Goal: Task Accomplishment & Management: Complete application form

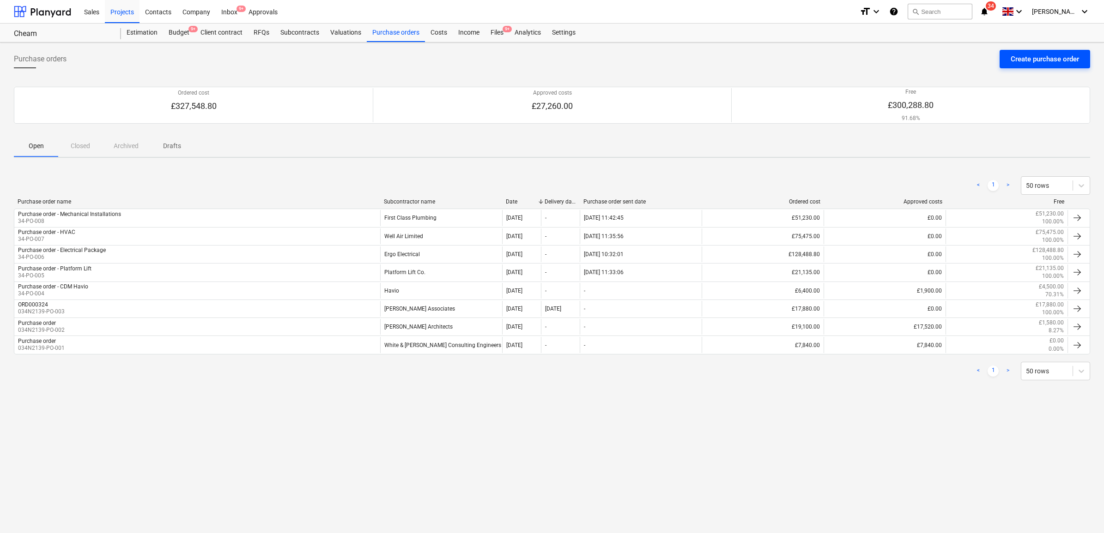
click at [1047, 62] on div "Create purchase order" at bounding box center [1044, 59] width 68 height 12
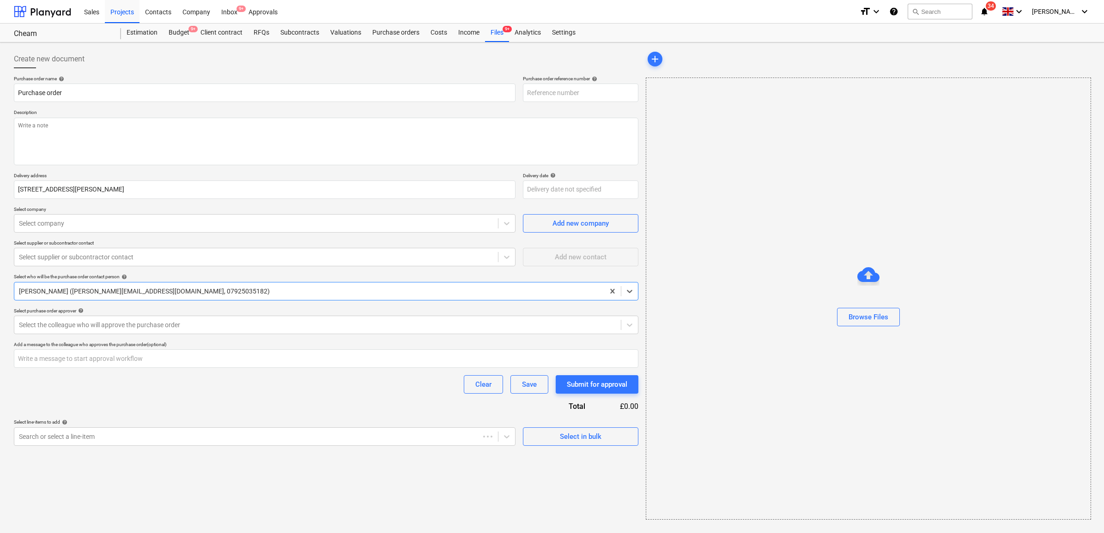
type textarea "x"
type input "34-PO-009"
type textarea "x"
click at [179, 91] on input "Purchase order" at bounding box center [265, 93] width 502 height 18
type input "Purchase order"
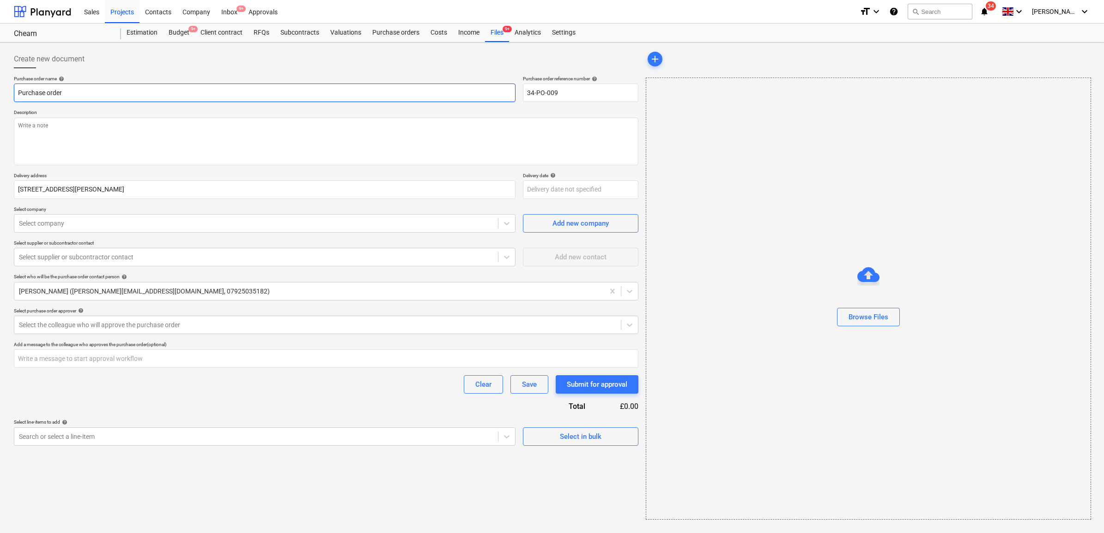
type textarea "x"
type input "Purchase order -"
type textarea "x"
type input "Purchase order -"
type textarea "x"
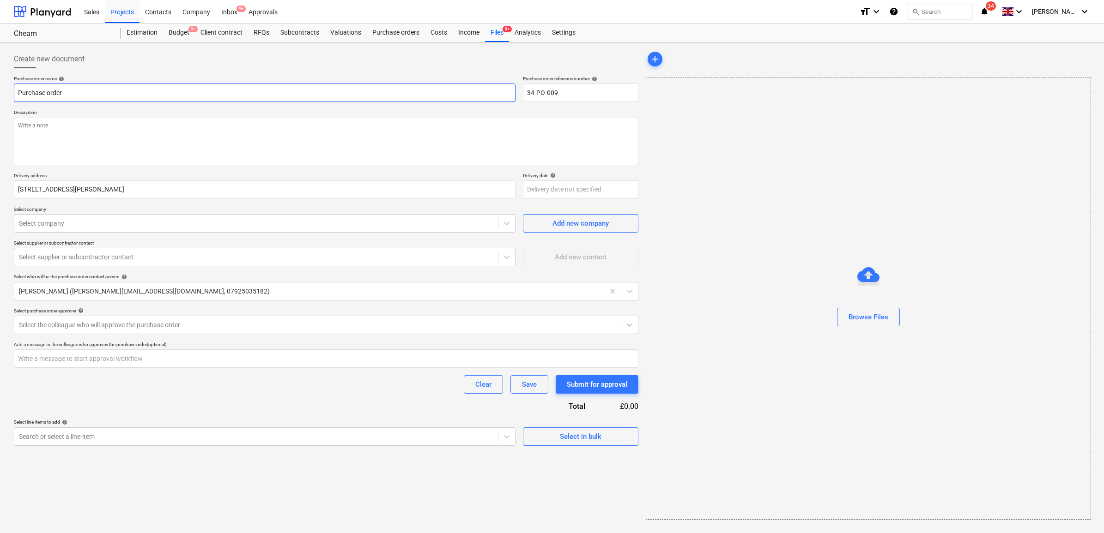
type input "Purchase order - S"
type textarea "x"
type input "Purchase order - Se"
type textarea "x"
type input "Purchase order - Sec"
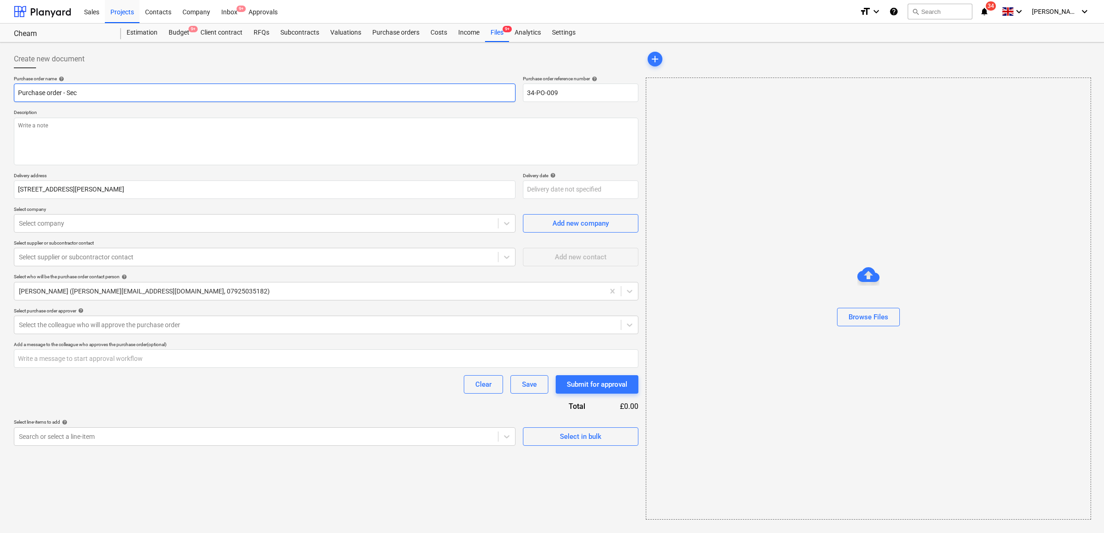
type textarea "x"
type input "Purchase order - Secu"
type textarea "x"
type input "Purchase order - Secur"
type textarea "x"
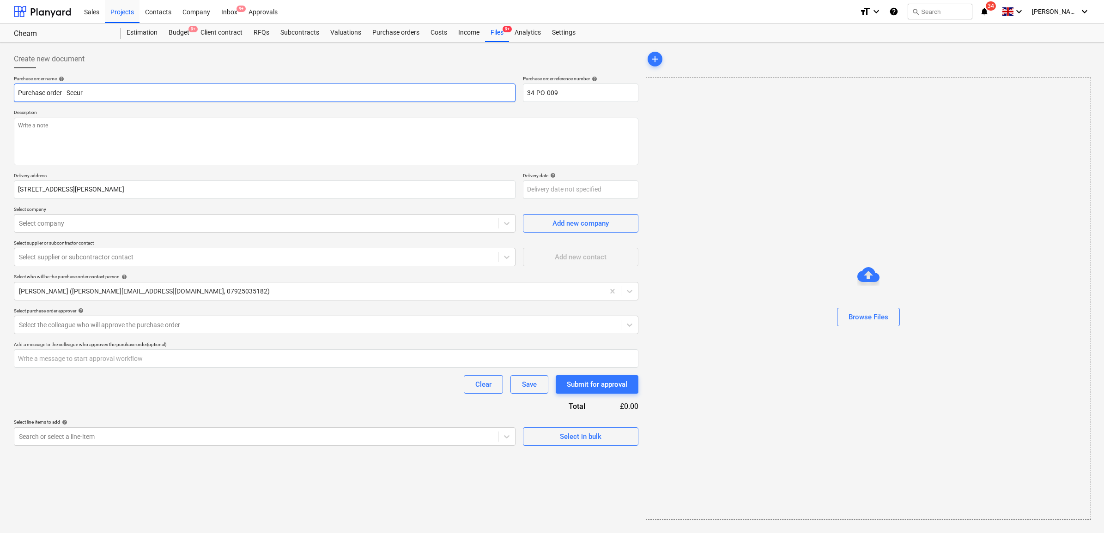
type input "Purchase order - Securi"
type textarea "x"
type input "Purchase order - Securit"
type textarea "x"
type input "Purchase order - Security"
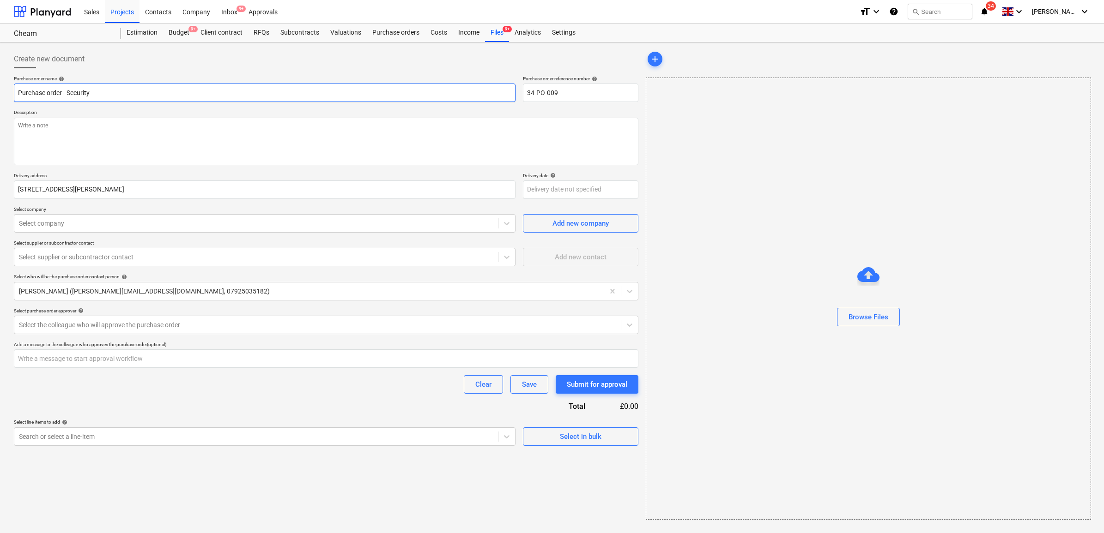
type textarea "x"
type input "Purchase order - Security"
type textarea "x"
type input "Purchase order - Security I"
type textarea "x"
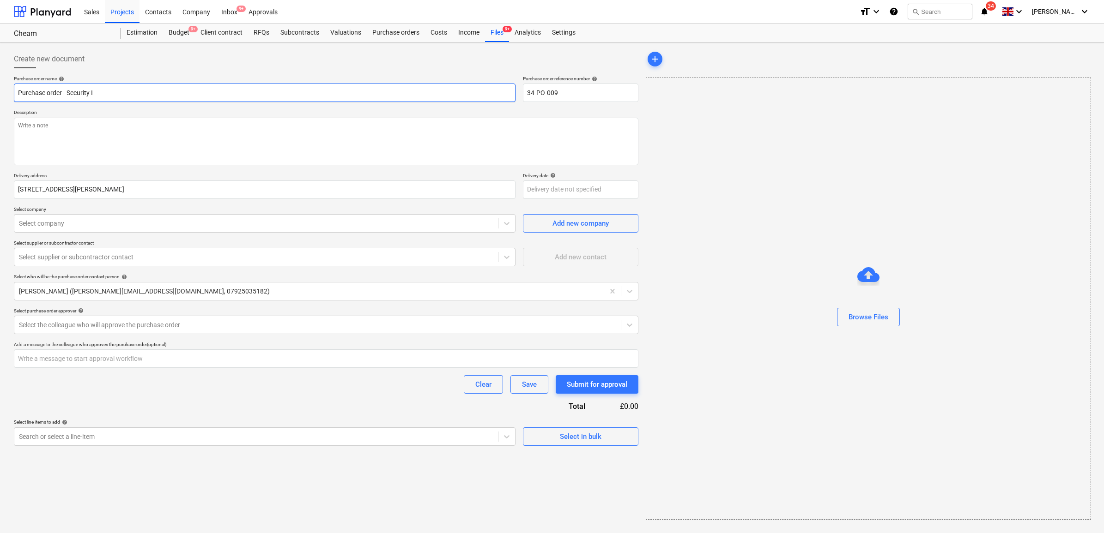
type input "Purchase order - Security In"
type textarea "x"
type input "Purchase order - Security Ins"
type textarea "x"
type input "Purchase order - Security Inst"
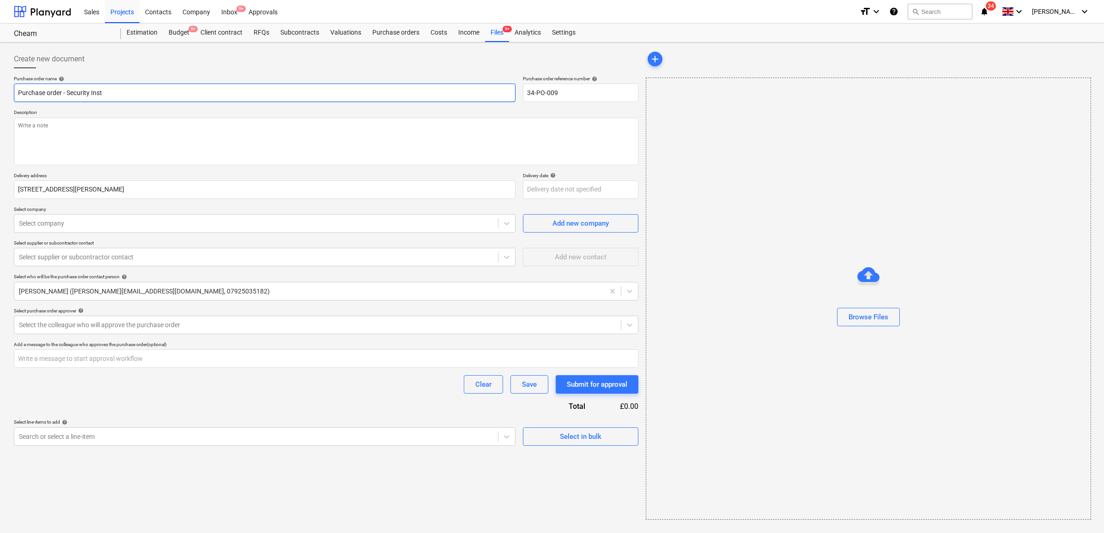
type textarea "x"
type input "Purchase order - Security Insta"
type textarea "x"
type input "Purchase order - Security Instal"
type textarea "x"
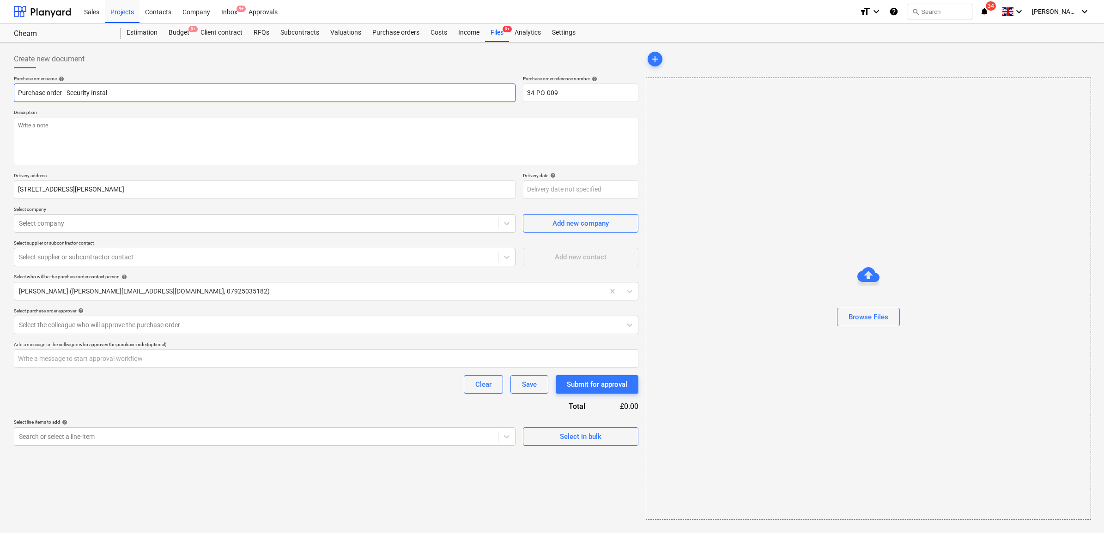
type input "Purchase order - Security Install"
type textarea "x"
type input "Purchase order - Security Installa"
type textarea "x"
type input "Purchase order - Security Installat"
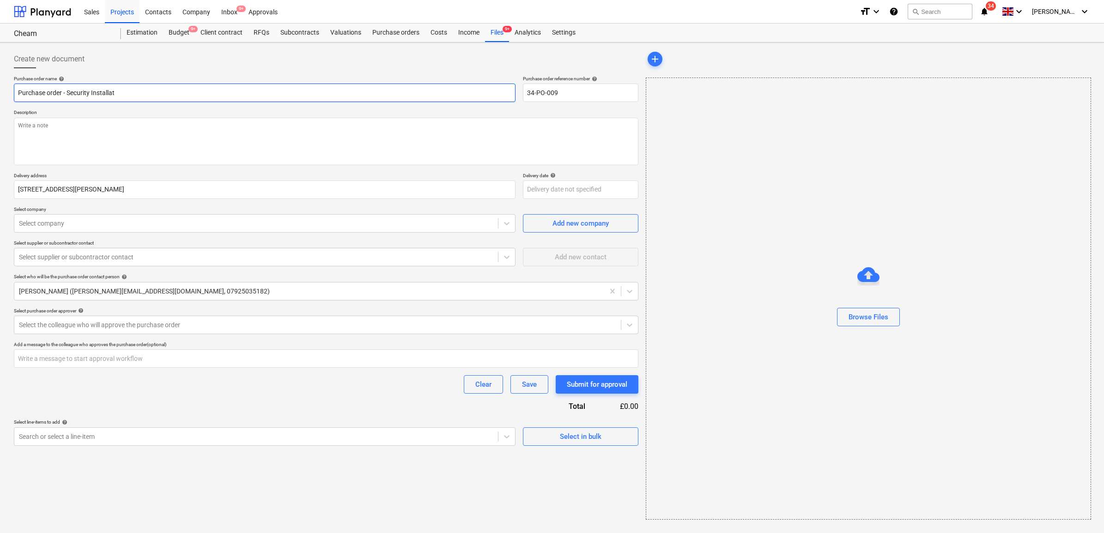
type textarea "x"
type input "Purchase order - Security Installati"
type textarea "x"
type input "Purchase order - Security Installatio"
type textarea "x"
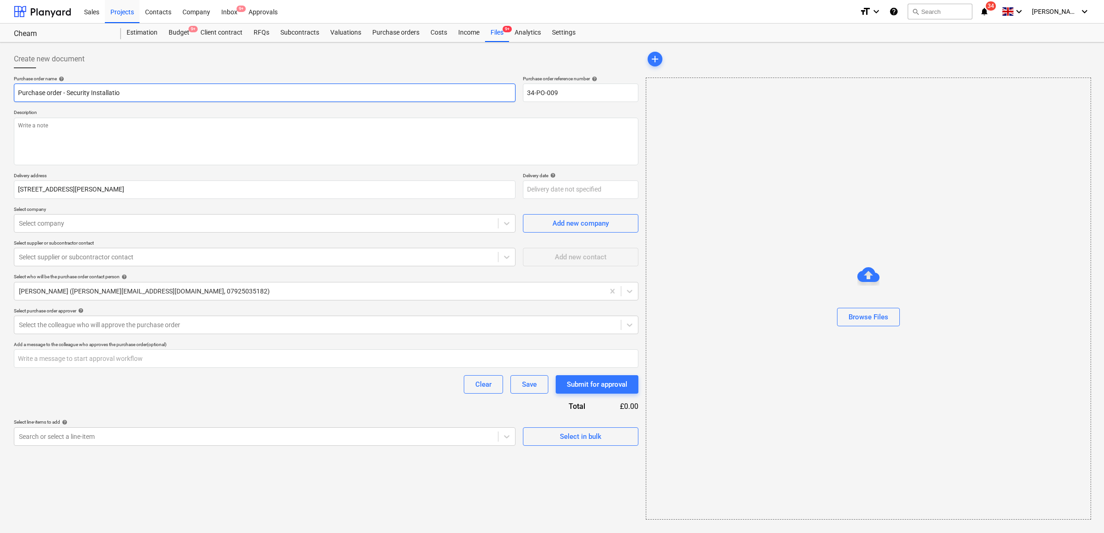
type input "Purchase order - Security Installation"
type textarea "x"
type input "Purchase order - Security Installations"
click at [162, 129] on textarea at bounding box center [326, 142] width 624 height 48
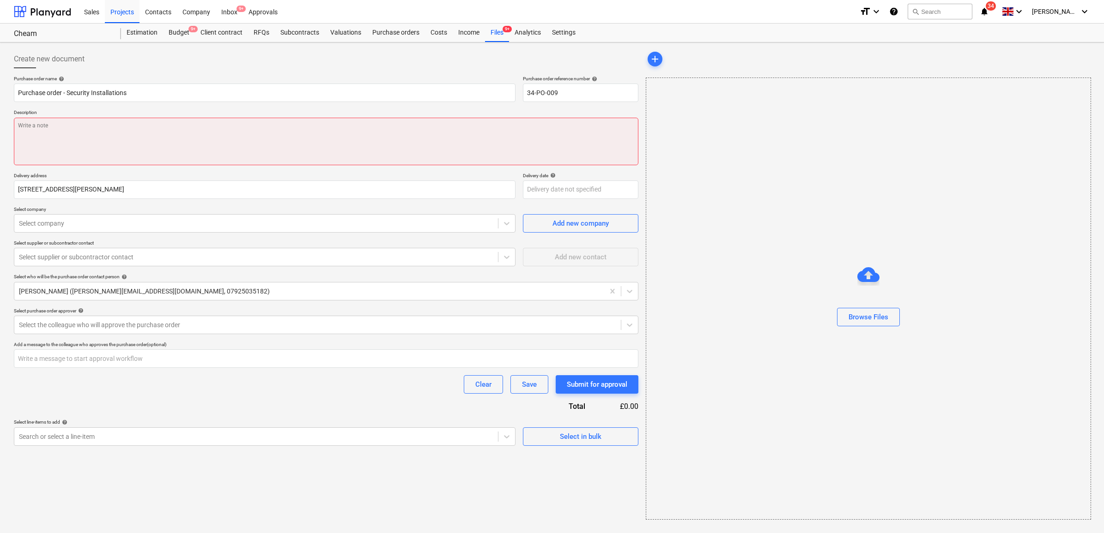
click at [100, 140] on textarea at bounding box center [326, 142] width 624 height 48
paste textarea "INTRUDER ALARM EQUIPMENT • 9 nr CQR concealed contacts • 15 nr Orisec dual tech…"
type textarea "x"
type textarea "INTRUDER ALARM EQUIPMENT • 9 nr CQR concealed contacts • 15 nr Orisec dual tech…"
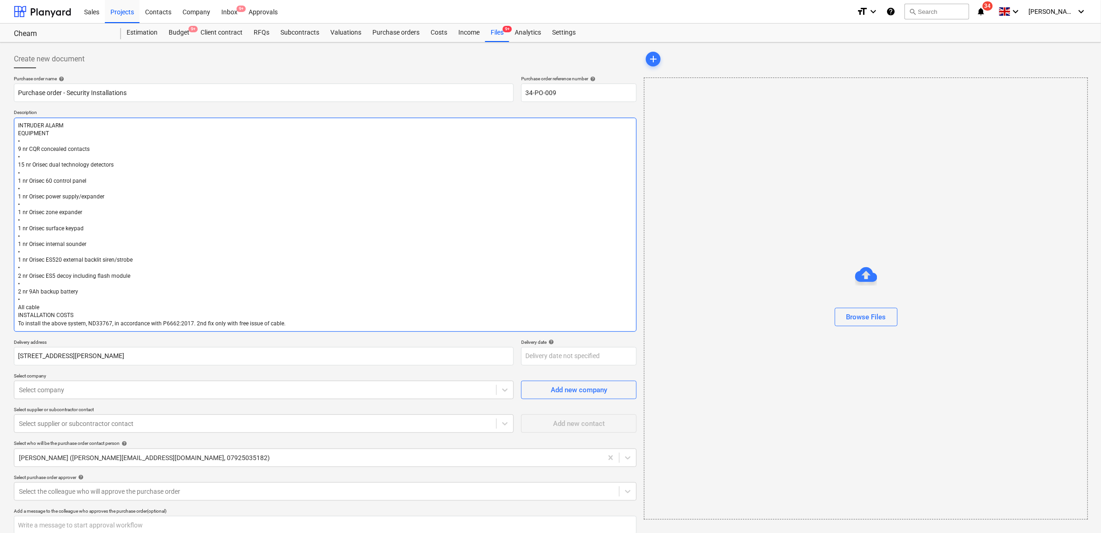
click at [49, 139] on textarea "INTRUDER ALARM EQUIPMENT • 9 nr CQR concealed contacts • 15 nr Orisec dual tech…" at bounding box center [325, 225] width 623 height 214
type textarea "x"
type textarea "INTRUDER ALARM EQUIPMENT 9 nr CQR concealed contacts • 15 nr Orisec dual techno…"
type textarea "x"
type textarea "INTRUDER ALARM EQUIPMENT 9 nr CQR concealed contacts • 15 nr Orisec dual techno…"
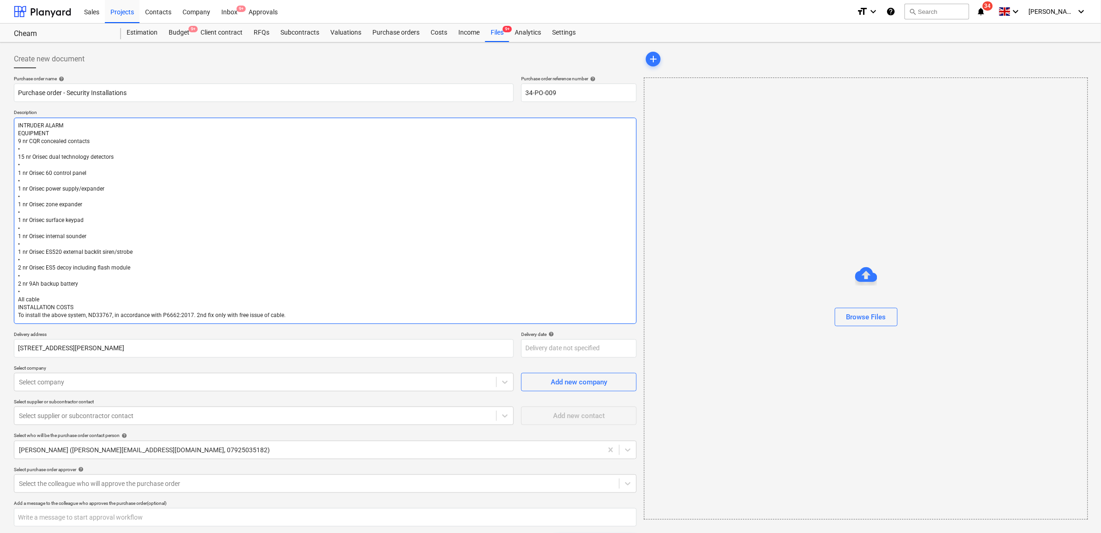
click at [30, 150] on textarea "INTRUDER ALARM EQUIPMENT 9 nr CQR concealed contacts • 15 nr Orisec dual techno…" at bounding box center [325, 221] width 623 height 206
type textarea "x"
type textarea "INTRUDER ALARM EQUIPMENT 9 nr CQR concealed contacts 15 nr Orisec dual technolo…"
type textarea "x"
type textarea "INTRUDER ALARM EQUIPMENT 9 nr CQR concealed contacts 15 nr Orisec dual technolo…"
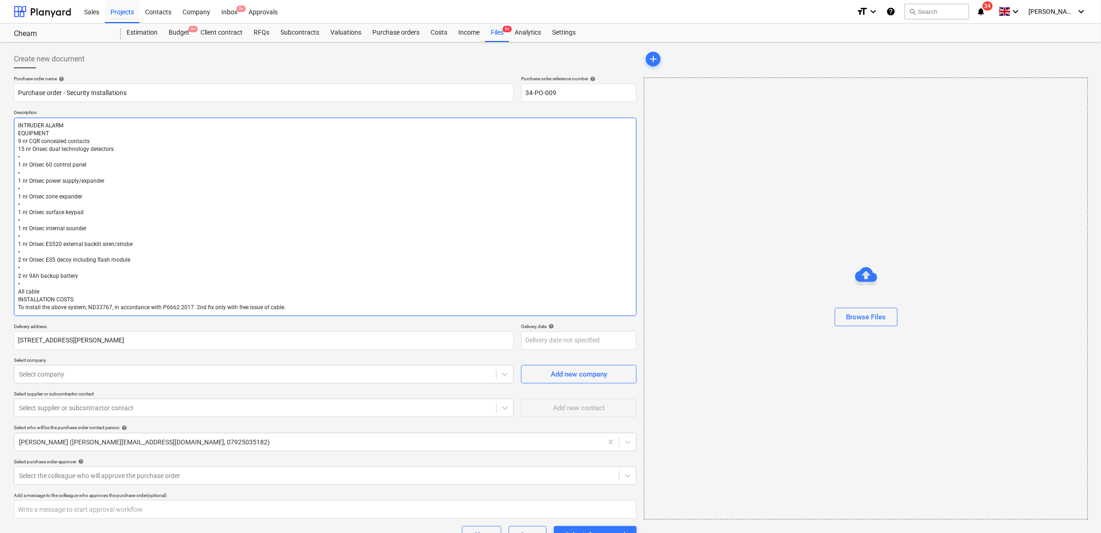
click at [27, 159] on textarea "INTRUDER ALARM EQUIPMENT 9 nr CQR concealed contacts 15 nr Orisec dual technolo…" at bounding box center [325, 217] width 623 height 199
type textarea "x"
type textarea "INTRUDER ALARM EQUIPMENT 9 nr CQR concealed contacts 15 nr Orisec dual technolo…"
type textarea "x"
type textarea "INTRUDER ALARM EQUIPMENT 9 nr CQR concealed contacts 15 nr Orisec dual technolo…"
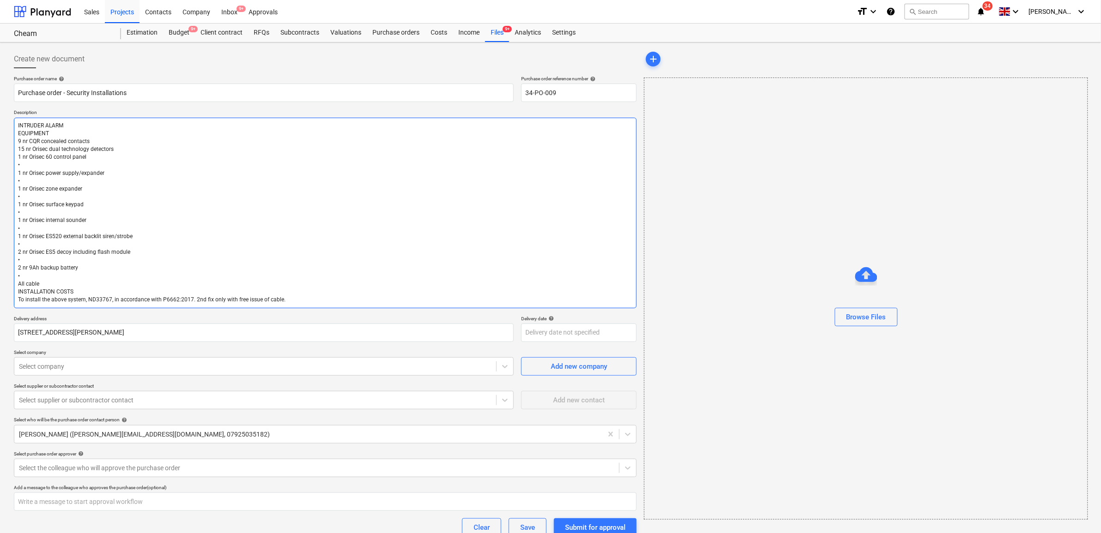
click at [30, 166] on textarea "INTRUDER ALARM EQUIPMENT 9 nr CQR concealed contacts 15 nr Orisec dual technolo…" at bounding box center [325, 213] width 623 height 191
type textarea "x"
type textarea "INTRUDER ALARM EQUIPMENT 9 nr CQR concealed contacts 15 nr Orisec dual technolo…"
type textarea "x"
type textarea "INTRUDER ALARM EQUIPMENT 9 nr CQR concealed contacts 15 nr Orisec dual technolo…"
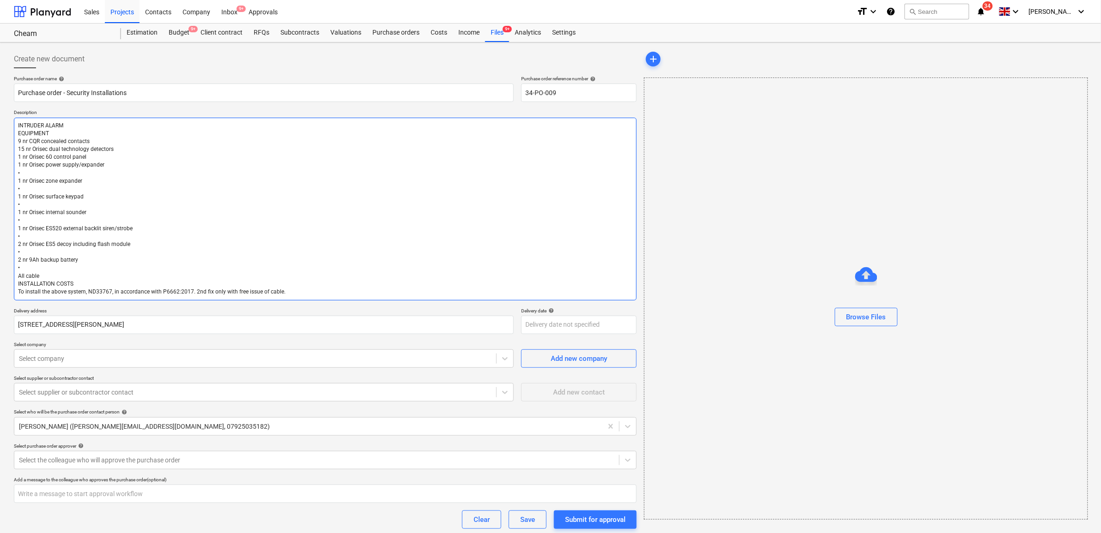
click at [30, 172] on textarea "INTRUDER ALARM EQUIPMENT 9 nr CQR concealed contacts 15 nr Orisec dual technolo…" at bounding box center [325, 209] width 623 height 183
type textarea "x"
type textarea "INTRUDER ALARM EQUIPMENT 9 nr CQR concealed contacts 15 nr Orisec dual technolo…"
type textarea "x"
type textarea "INTRUDER ALARM EQUIPMENT 9 nr CQR concealed contacts 15 nr Orisec dual technolo…"
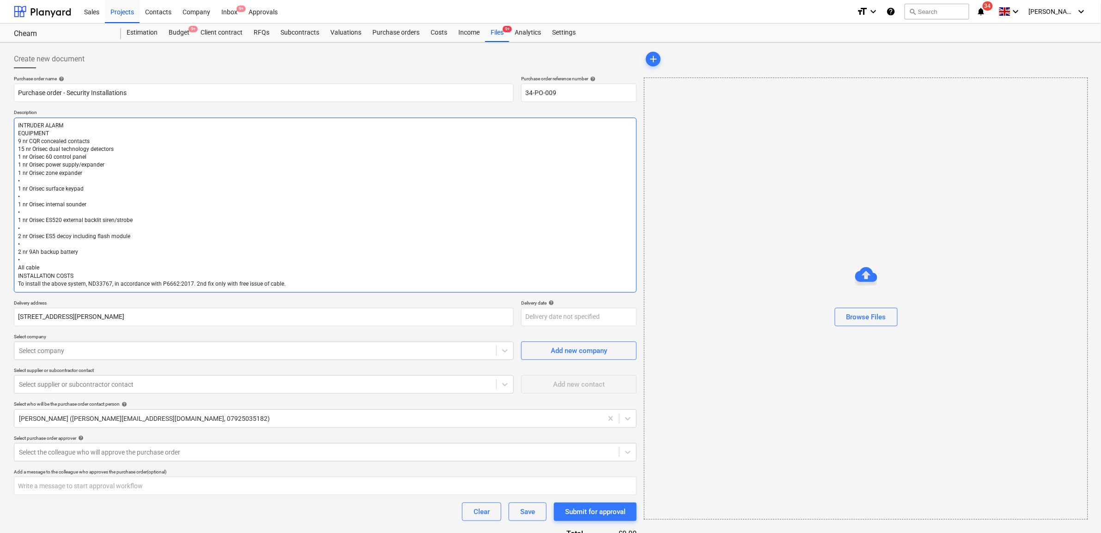
click at [30, 180] on textarea "INTRUDER ALARM EQUIPMENT 9 nr CQR concealed contacts 15 nr Orisec dual technolo…" at bounding box center [325, 205] width 623 height 175
type textarea "x"
type textarea "INTRUDER ALARM EQUIPMENT 9 nr CQR concealed contacts 15 nr Orisec dual technolo…"
type textarea "x"
type textarea "INTRUDER ALARM EQUIPMENT 9 nr CQR concealed contacts 15 nr Orisec dual technolo…"
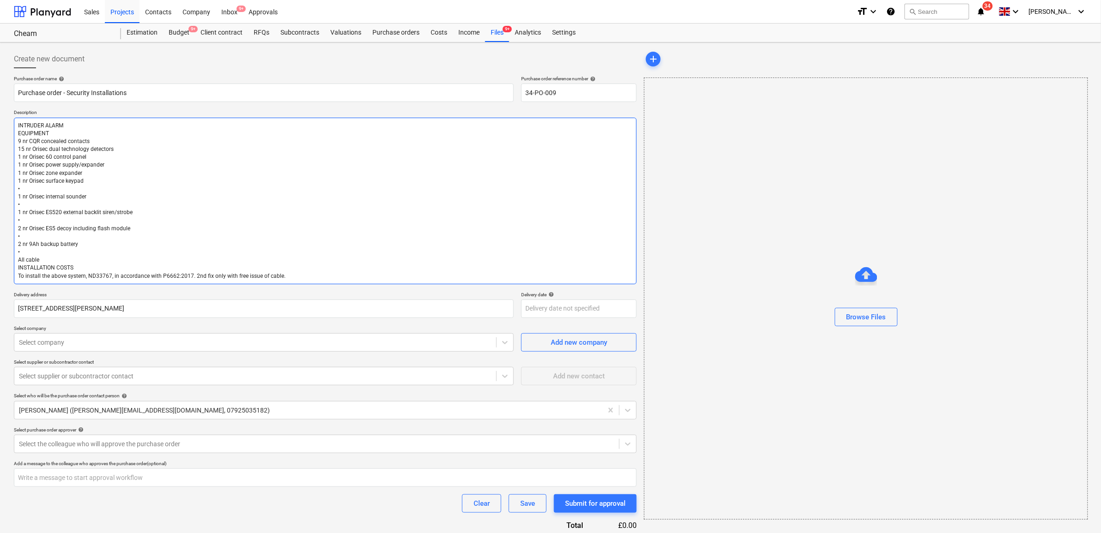
click at [31, 188] on textarea "INTRUDER ALARM EQUIPMENT 9 nr CQR concealed contacts 15 nr Orisec dual technolo…" at bounding box center [325, 201] width 623 height 167
type textarea "x"
type textarea "INTRUDER ALARM EQUIPMENT 9 nr CQR concealed contacts 15 nr Orisec dual technolo…"
type textarea "x"
type textarea "INTRUDER ALARM EQUIPMENT 9 nr CQR concealed contacts 15 nr Orisec dual technolo…"
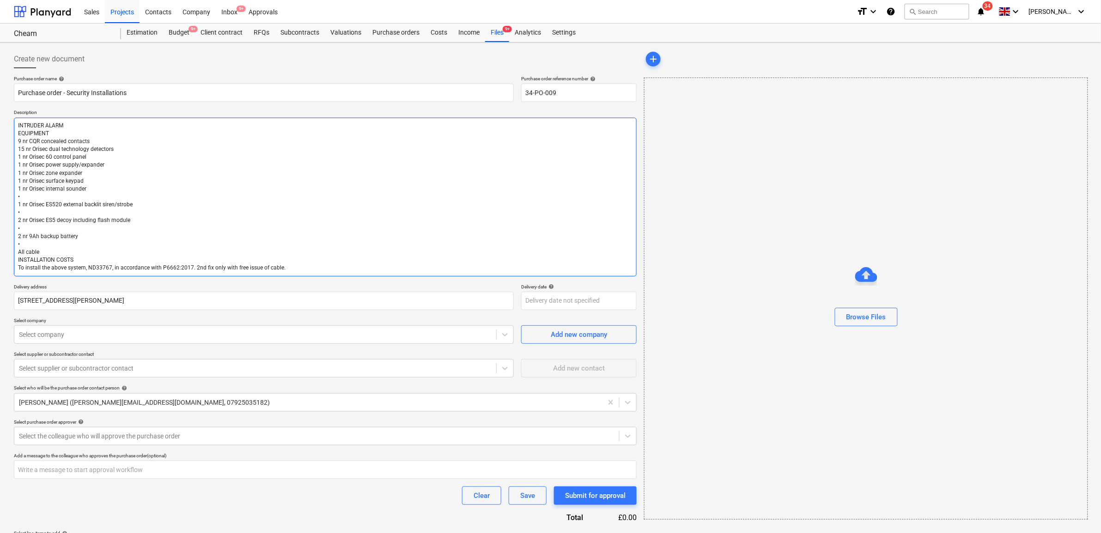
click at [33, 197] on textarea "INTRUDER ALARM EQUIPMENT 9 nr CQR concealed contacts 15 nr Orisec dual technolo…" at bounding box center [325, 197] width 623 height 159
type textarea "x"
type textarea "INTRUDER ALARM EQUIPMENT 9 nr CQR concealed contacts 15 nr Orisec dual technolo…"
type textarea "x"
type textarea "INTRUDER ALARM EQUIPMENT 9 nr CQR concealed contacts 15 nr Orisec dual technolo…"
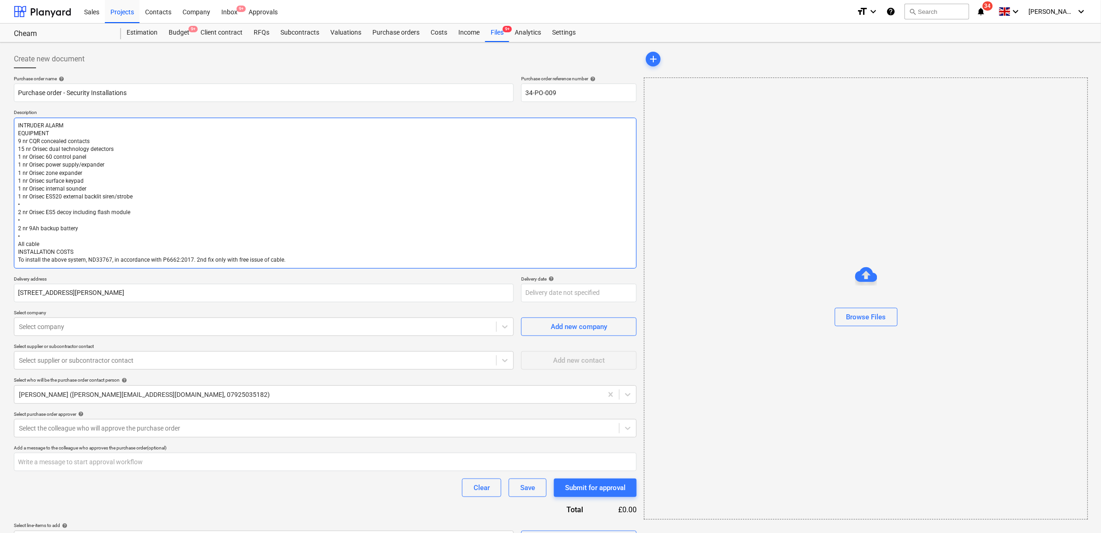
click at [35, 201] on textarea "INTRUDER ALARM EQUIPMENT 9 nr CQR concealed contacts 15 nr Orisec dual technolo…" at bounding box center [325, 193] width 623 height 151
type textarea "x"
type textarea "INTRUDER ALARM EQUIPMENT 9 nr CQR concealed contacts 15 nr Orisec dual technolo…"
type textarea "x"
type textarea "INTRUDER ALARM EQUIPMENT 9 nr CQR concealed contacts 15 nr Orisec dual technolo…"
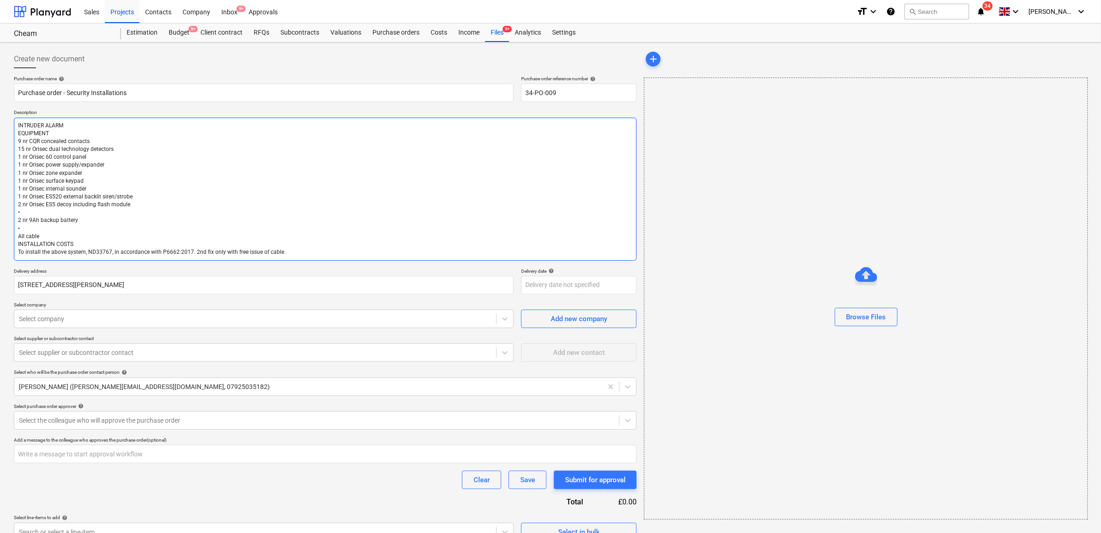
click at [31, 214] on textarea "INTRUDER ALARM EQUIPMENT 9 nr CQR concealed contacts 15 nr Orisec dual technolo…" at bounding box center [325, 189] width 623 height 143
type textarea "x"
type textarea "INTRUDER ALARM EQUIPMENT 9 nr CQR concealed contacts 15 nr Orisec dual technolo…"
type textarea "x"
type textarea "INTRUDER ALARM EQUIPMENT 9 nr CQR concealed contacts 15 nr Orisec dual technolo…"
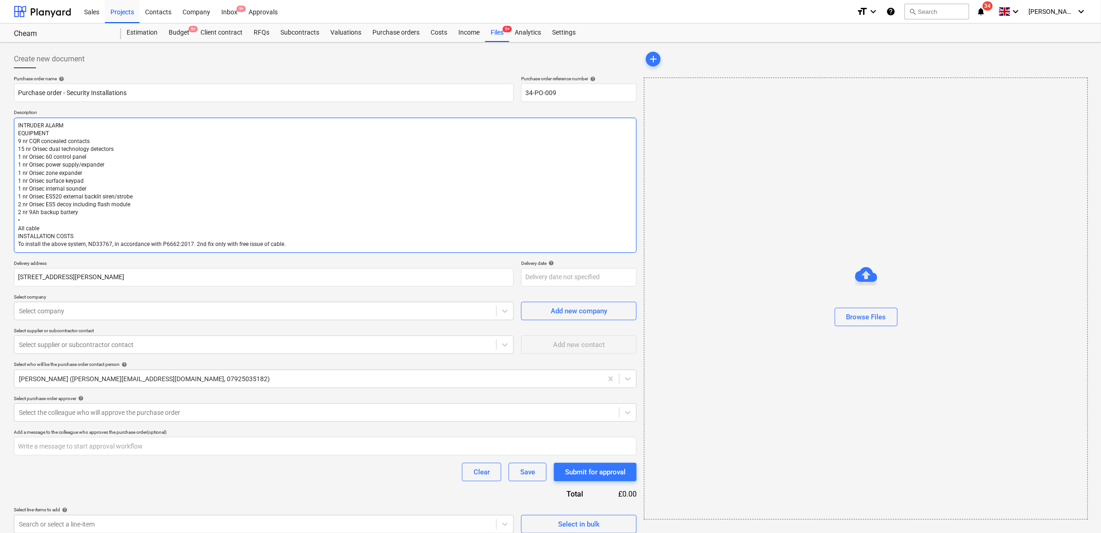
click at [32, 216] on textarea "INTRUDER ALARM EQUIPMENT 9 nr CQR concealed contacts 15 nr Orisec dual technolo…" at bounding box center [325, 185] width 623 height 135
type textarea "x"
type textarea "INTRUDER ALARM EQUIPMENT 9 nr CQR concealed contacts 15 nr Orisec dual technolo…"
type textarea "x"
type textarea "INTRUDER ALARM EQUIPMENT 9 nr CQR concealed contacts 15 nr Orisec dual technolo…"
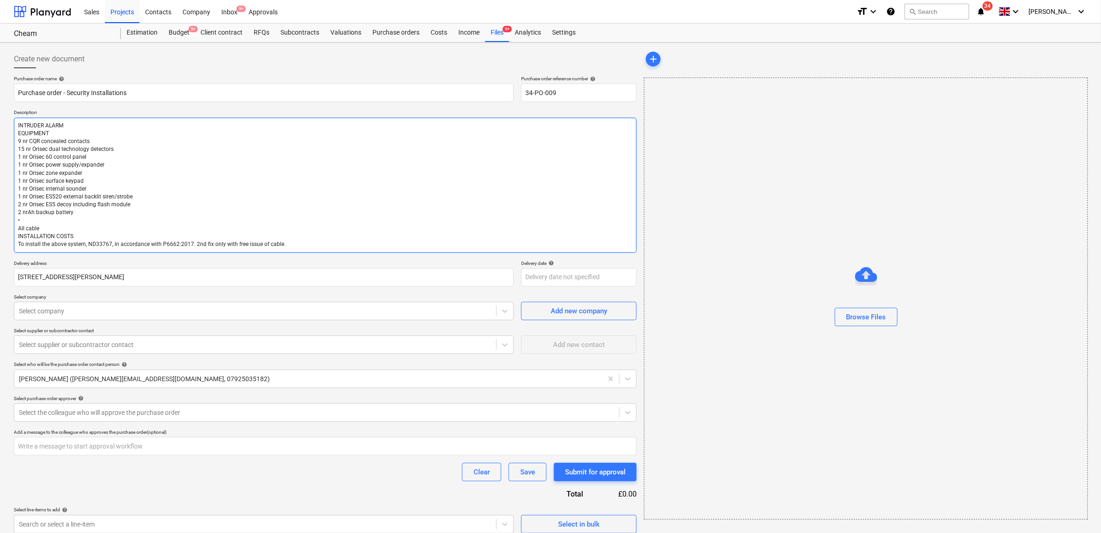
type textarea "x"
type textarea "INTRUDER ALARM EQUIPMENT 9 nr CQR concealed contacts 15 nr Orisec dual technolo…"
type textarea "x"
type textarea "INTRUDER ALARM EQUIPMENT 9 nr CQR concealed contacts 15 nr Orisec dual technolo…"
click at [39, 224] on textarea "INTRUDER ALARM EQUIPMENT 9 nr CQR concealed contacts 15 nr Orisec dual technolo…" at bounding box center [325, 185] width 623 height 135
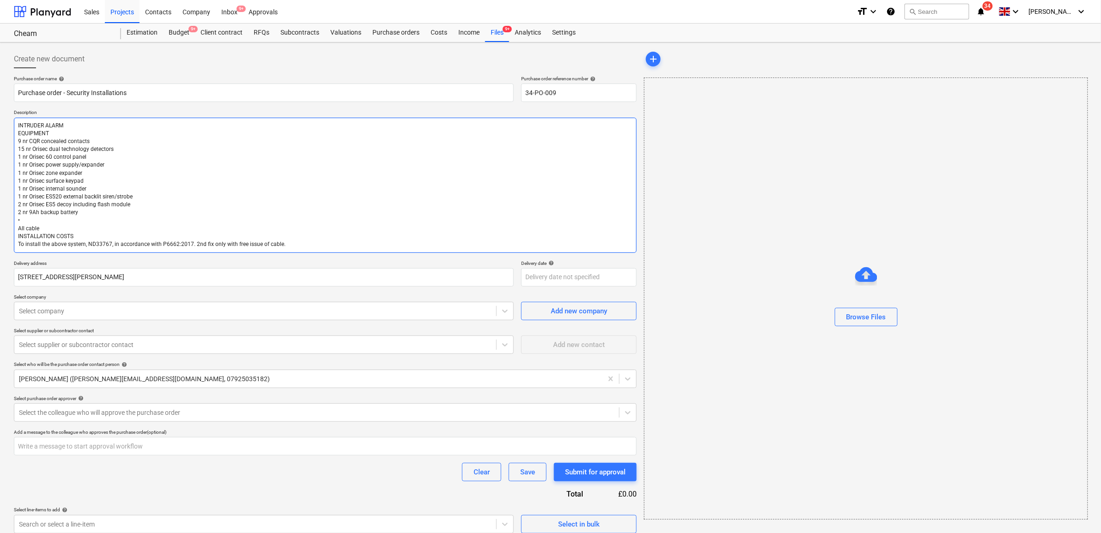
type textarea "x"
type textarea "INTRUDER ALARM EQUIPMENT 9 nr CQR concealed contacts 15 nr Orisec dual technolo…"
type textarea "x"
type textarea "INTRUDER ALARM EQUIPMENT 9 nr CQR concealed contacts 15 nr Orisec dual technolo…"
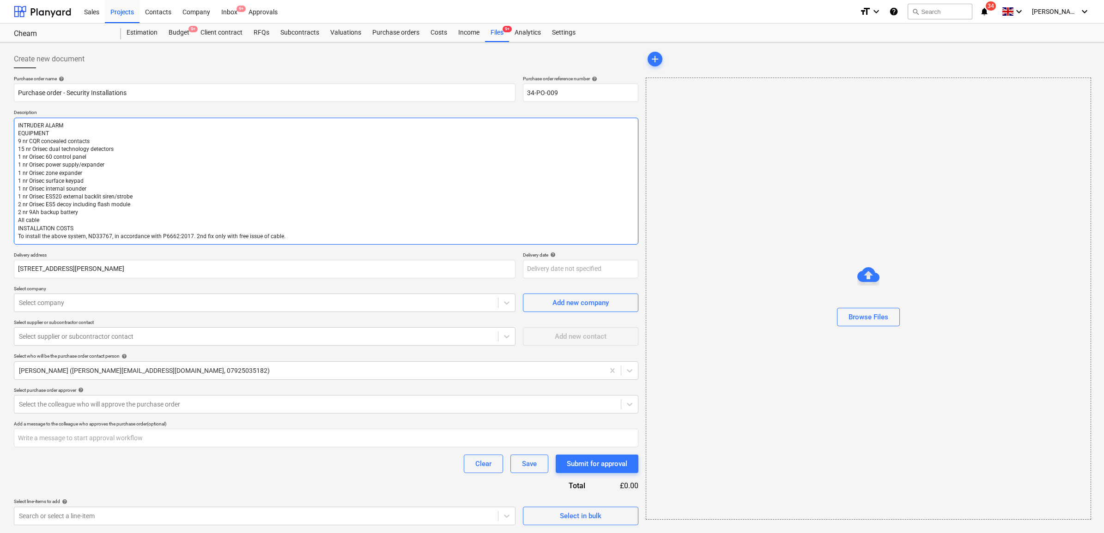
drag, startPoint x: 81, startPoint y: 230, endPoint x: 0, endPoint y: 228, distance: 80.8
click at [0, 228] on div "Create new document Purchase order name help Purchase order - Security Installa…" at bounding box center [552, 287] width 1104 height 491
type textarea "x"
type textarea "INTRUDER ALARM EQUIPMENT 9 nr CQR concealed contacts 15 nr Orisec dual technolo…"
type textarea "x"
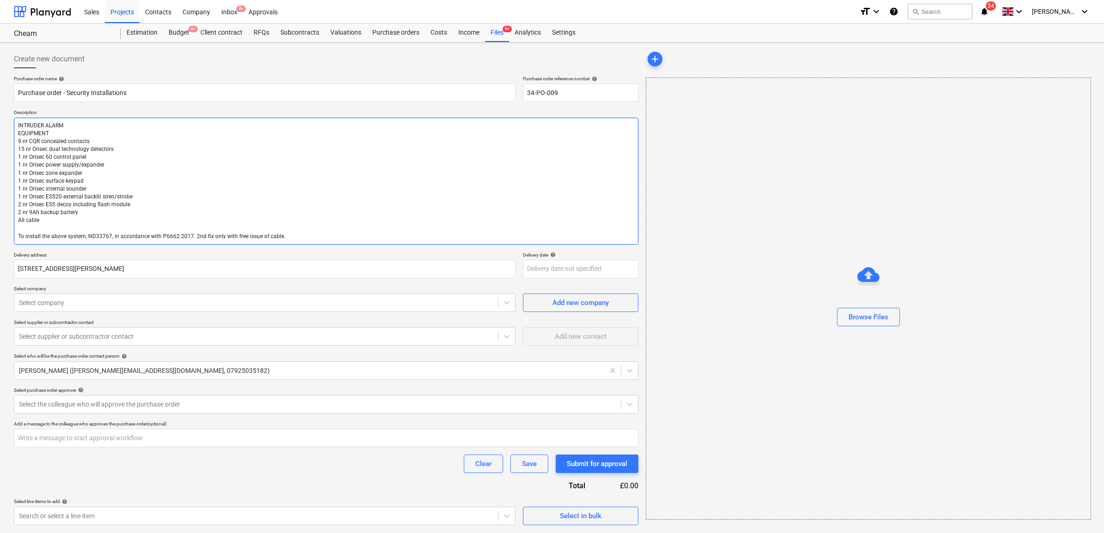
type textarea "INTRUDER ALARM EQUIPMENT 9 nr CQR concealed contacts 15 nr Orisec dual technolo…"
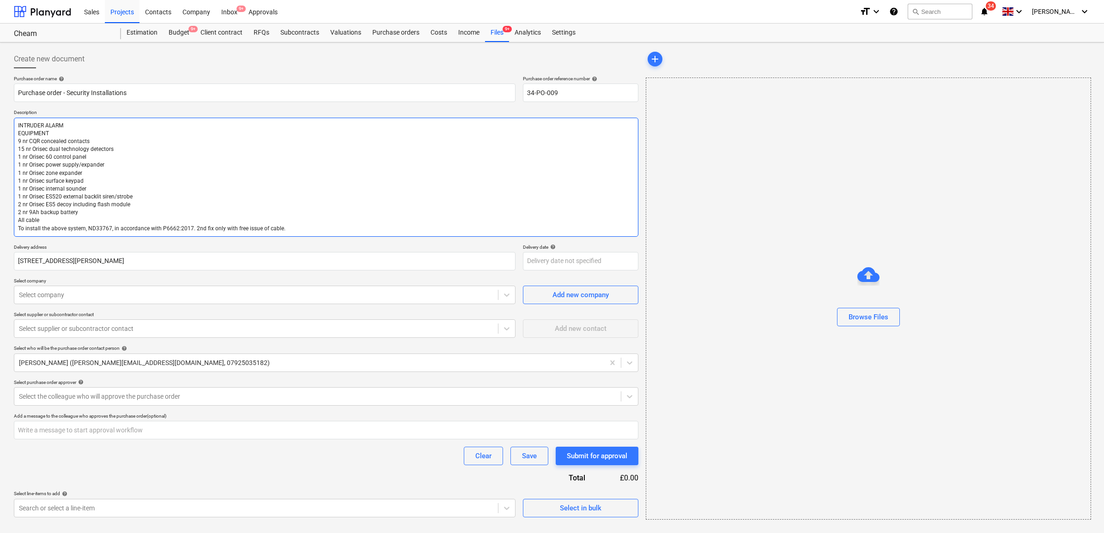
click at [199, 195] on textarea "INTRUDER ALARM EQUIPMENT 9 nr CQR concealed contacts 15 nr Orisec dual technolo…" at bounding box center [326, 177] width 624 height 119
click at [292, 225] on textarea "INTRUDER ALARM EQUIPMENT 9 nr CQR concealed contacts 15 nr Orisec dual technolo…" at bounding box center [326, 177] width 624 height 119
type textarea "x"
type textarea "INTRUDER ALARM EQUIPMENT 9 nr CQR concealed contacts 15 nr Orisec dual technolo…"
type textarea "x"
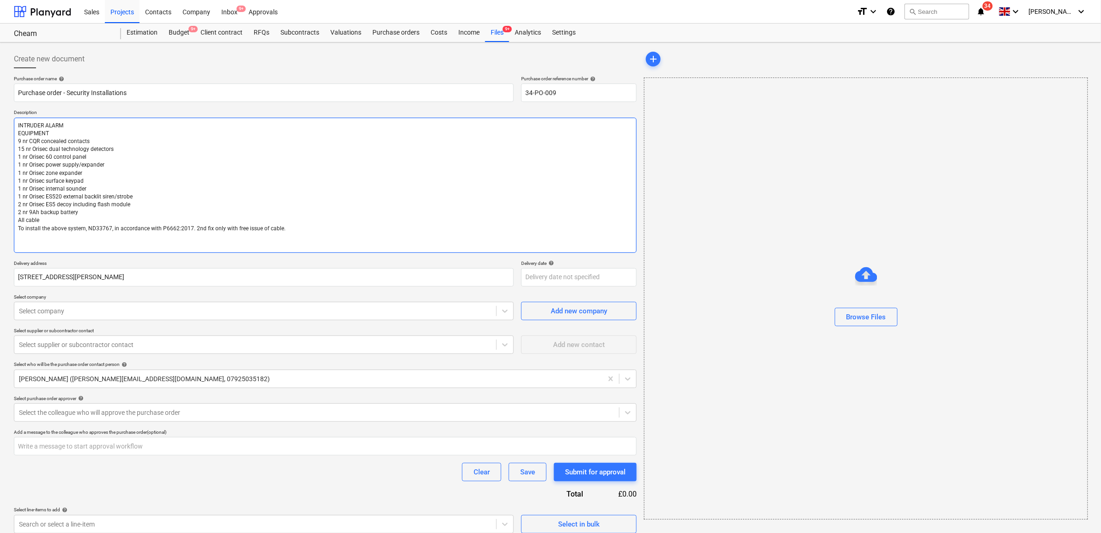
type textarea "INTRUDER ALARM EQUIPMENT 9 nr CQR concealed contacts 15 nr Orisec dual technolo…"
click at [61, 245] on textarea "INTRUDER ALARM EQUIPMENT 9 nr CQR concealed contacts 15 nr Orisec dual technolo…" at bounding box center [325, 185] width 623 height 135
paste textarea "CCTV EQUIPMENT • 10 nr Axis M3125-LVE external 2P network dome cameras with a f…"
type textarea "x"
type textarea "INTRUDER ALARM EQUIPMENT 9 nr CQR concealed contacts 15 nr Orisec dual technolo…"
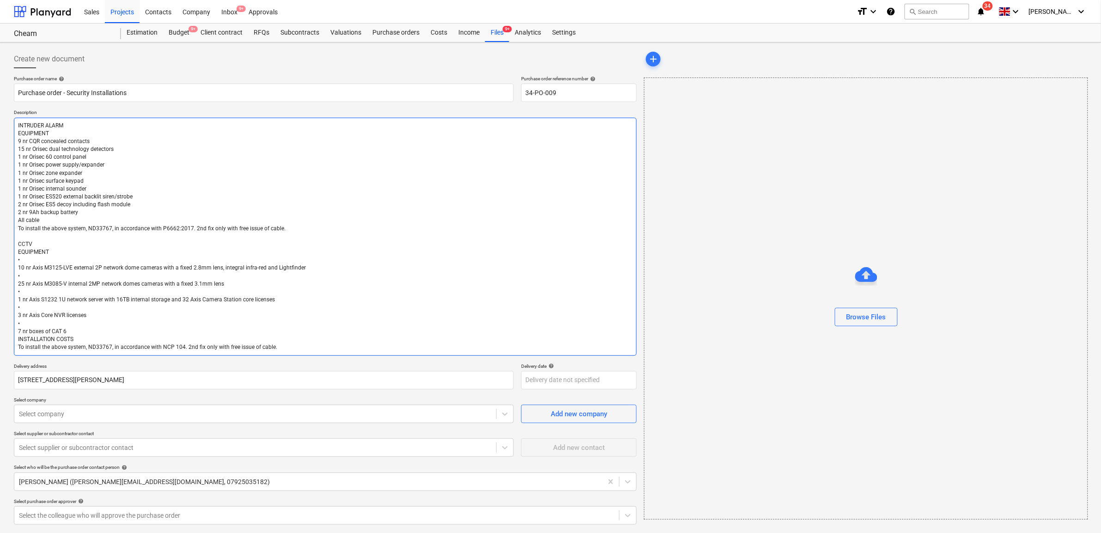
click at [50, 263] on textarea "INTRUDER ALARM EQUIPMENT 9 nr CQR concealed contacts 15 nr Orisec dual technolo…" at bounding box center [325, 237] width 623 height 238
type textarea "x"
type textarea "INTRUDER ALARM EQUIPMENT 9 nr CQR concealed contacts 15 nr Orisec dual technolo…"
type textarea "x"
type textarea "INTRUDER ALARM EQUIPMENT 9 nr CQR concealed contacts 15 nr Orisec dual technolo…"
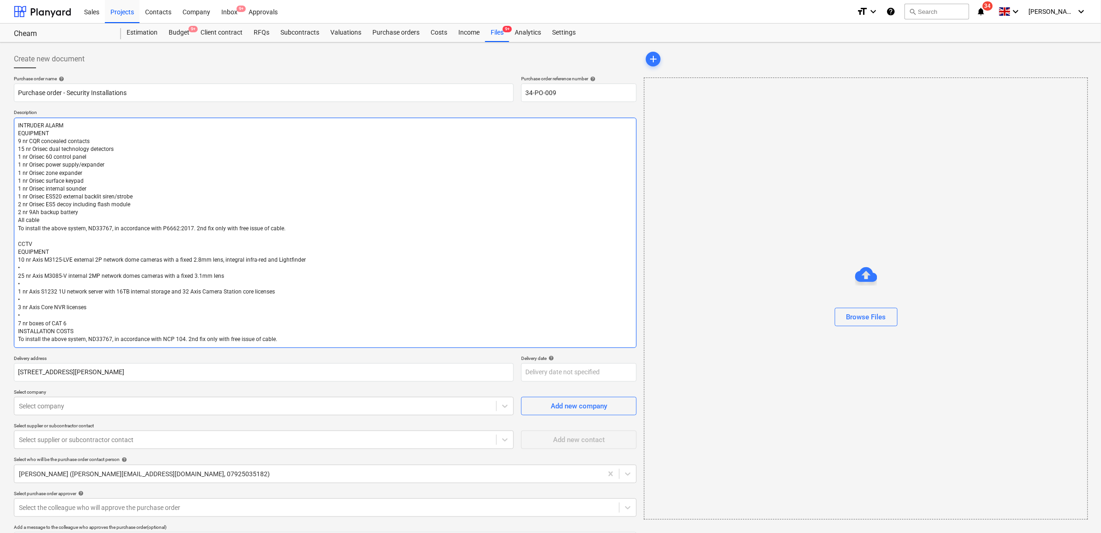
click at [38, 269] on textarea "INTRUDER ALARM EQUIPMENT 9 nr CQR concealed contacts 15 nr Orisec dual technolo…" at bounding box center [325, 233] width 623 height 230
type textarea "x"
type textarea "INTRUDER ALARM EQUIPMENT 9 nr CQR concealed contacts 15 nr Orisec dual technolo…"
type textarea "x"
type textarea "INTRUDER ALARM EQUIPMENT 9 nr CQR concealed contacts 15 nr Orisec dual technolo…"
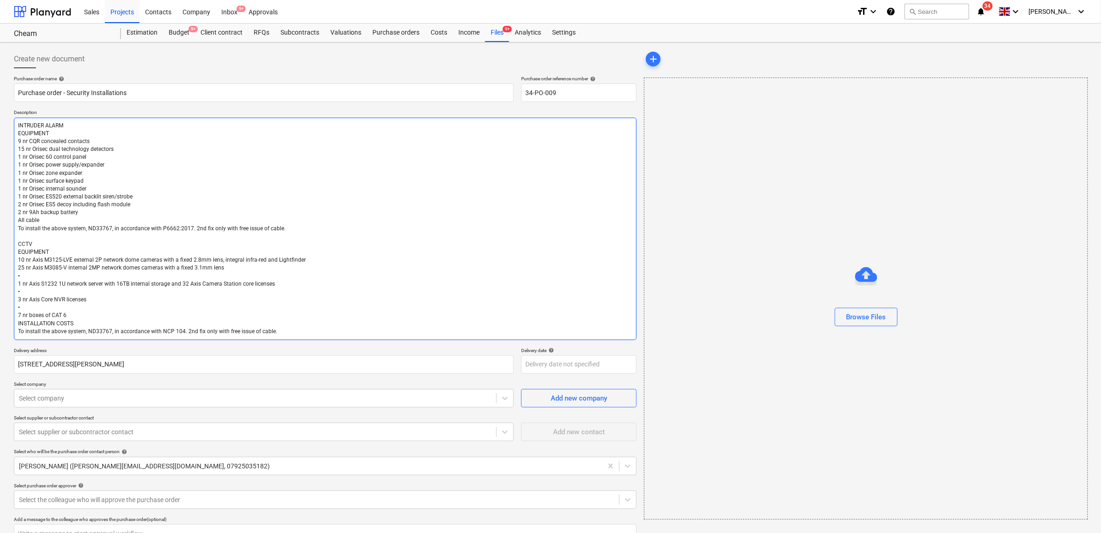
click at [32, 273] on textarea "INTRUDER ALARM EQUIPMENT 9 nr CQR concealed contacts 15 nr Orisec dual technolo…" at bounding box center [325, 229] width 623 height 223
type textarea "x"
type textarea "INTRUDER ALARM EQUIPMENT 9 nr CQR concealed contacts 15 nr Orisec dual technolo…"
type textarea "x"
type textarea "INTRUDER ALARM EQUIPMENT 9 nr CQR concealed contacts 15 nr Orisec dual technolo…"
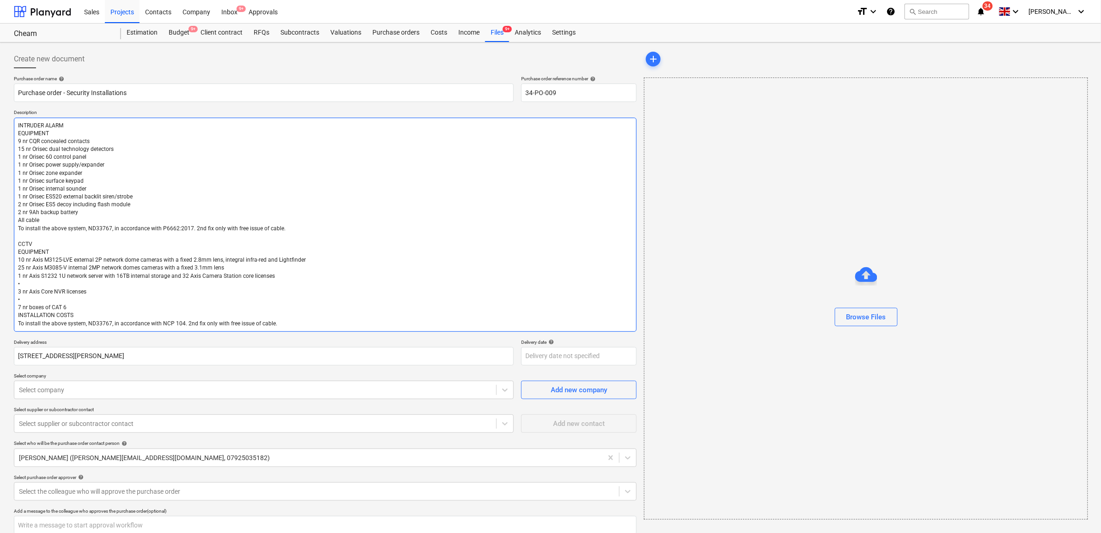
click at [31, 281] on textarea "INTRUDER ALARM EQUIPMENT 9 nr CQR concealed contacts 15 nr Orisec dual technolo…" at bounding box center [325, 225] width 623 height 214
type textarea "x"
type textarea "INTRUDER ALARM EQUIPMENT 9 nr CQR concealed contacts 15 nr Orisec dual technolo…"
type textarea "x"
type textarea "INTRUDER ALARM EQUIPMENT 9 nr CQR concealed contacts 15 nr Orisec dual technolo…"
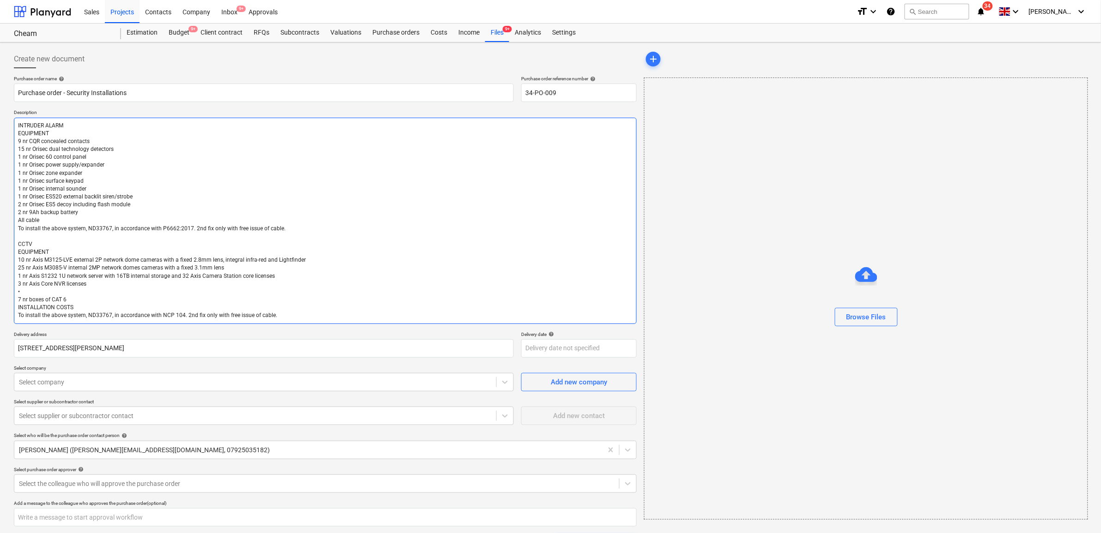
click at [36, 289] on textarea "INTRUDER ALARM EQUIPMENT 9 nr CQR concealed contacts 15 nr Orisec dual technolo…" at bounding box center [325, 221] width 623 height 206
type textarea "x"
type textarea "INTRUDER ALARM EQUIPMENT 9 nr CQR concealed contacts 15 nr Orisec dual technolo…"
type textarea "x"
type textarea "INTRUDER ALARM EQUIPMENT 9 nr CQR concealed contacts 15 nr Orisec dual technolo…"
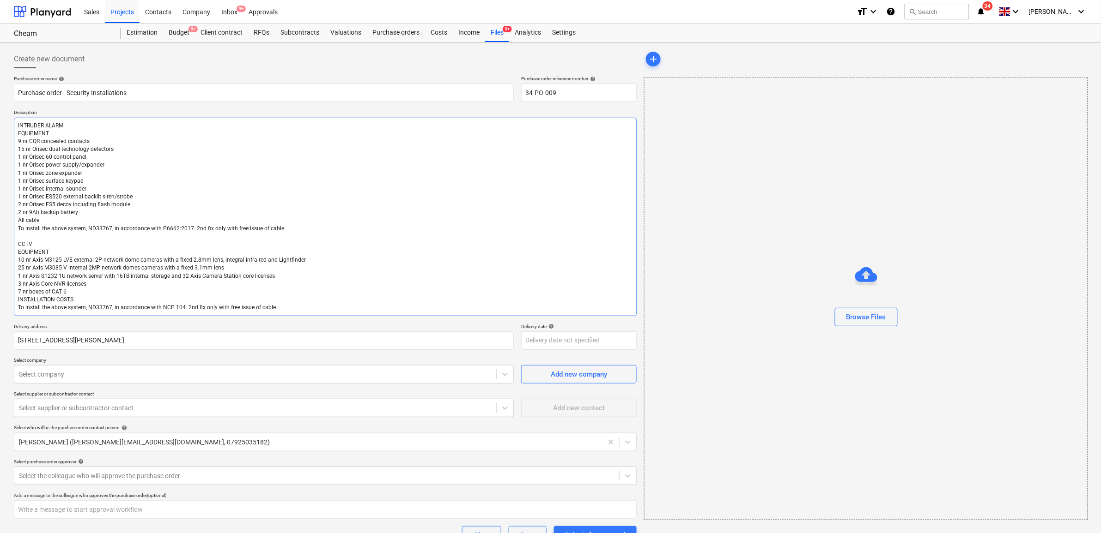
drag, startPoint x: 82, startPoint y: 298, endPoint x: 14, endPoint y: 302, distance: 68.0
click at [14, 302] on textarea "INTRUDER ALARM EQUIPMENT 9 nr CQR concealed contacts 15 nr Orisec dual technolo…" at bounding box center [325, 217] width 623 height 199
type textarea "x"
type textarea "INTRUDER ALARM EQUIPMENT 9 nr CQR concealed contacts 15 nr Orisec dual technolo…"
type textarea "x"
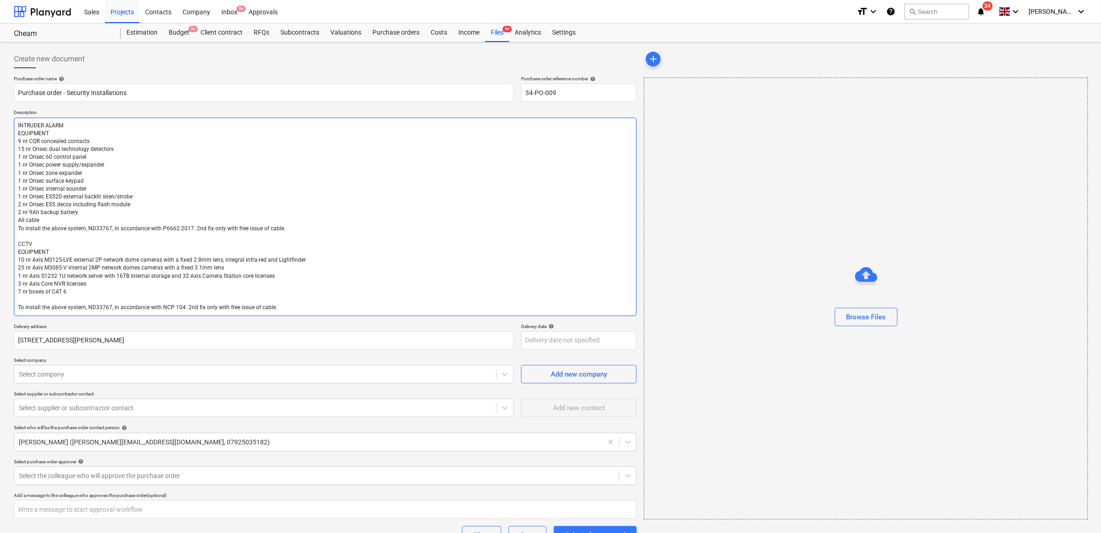
type textarea "INTRUDER ALARM EQUIPMENT 9 nr CQR concealed contacts 15 nr Orisec dual technolo…"
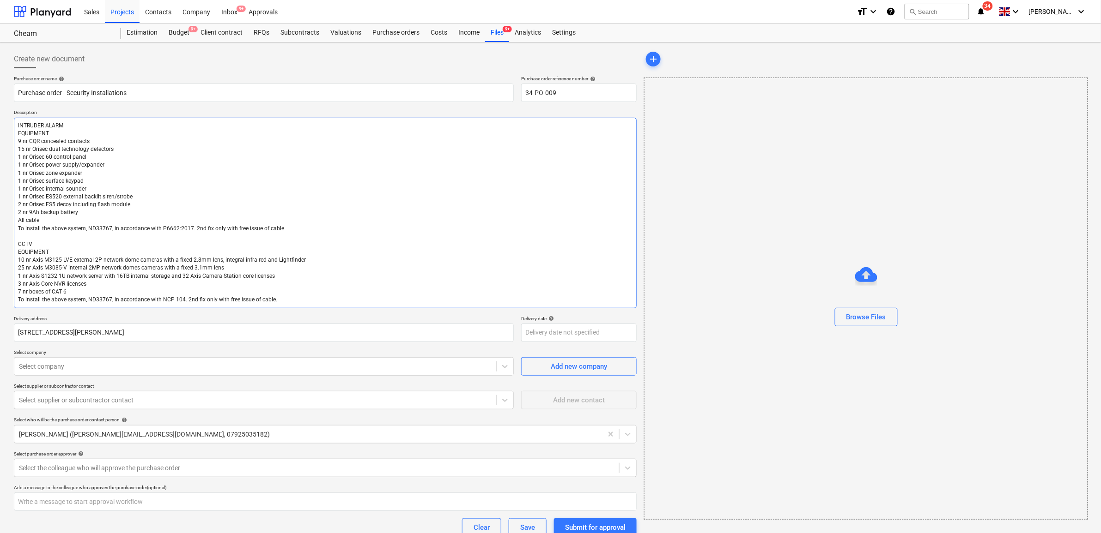
click at [284, 297] on textarea "INTRUDER ALARM EQUIPMENT 9 nr CQR concealed contacts 15 nr Orisec dual technolo…" at bounding box center [325, 213] width 623 height 191
type textarea "x"
type textarea "INTRUDER ALARM EQUIPMENT 9 nr CQR concealed contacts 15 nr Orisec dual technolo…"
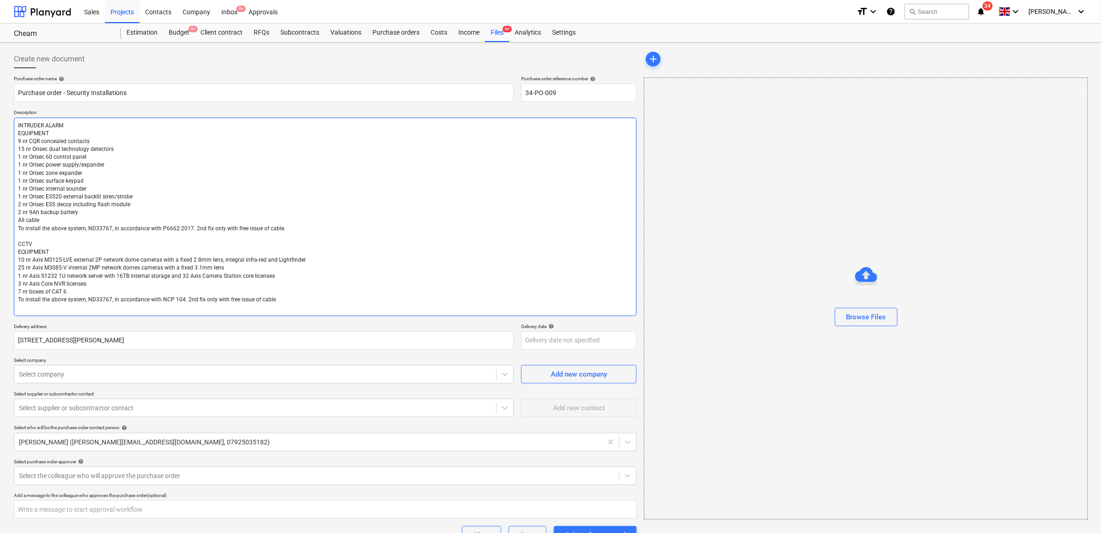
type textarea "x"
type textarea "INTRUDER ALARM EQUIPMENT 9 nr CQR concealed contacts 15 nr Orisec dual technolo…"
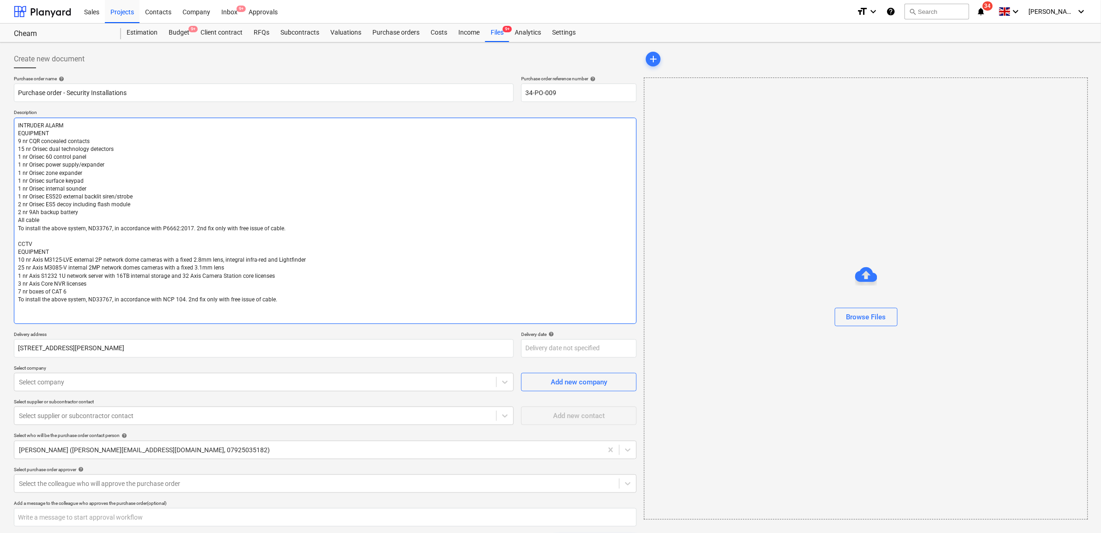
type textarea "x"
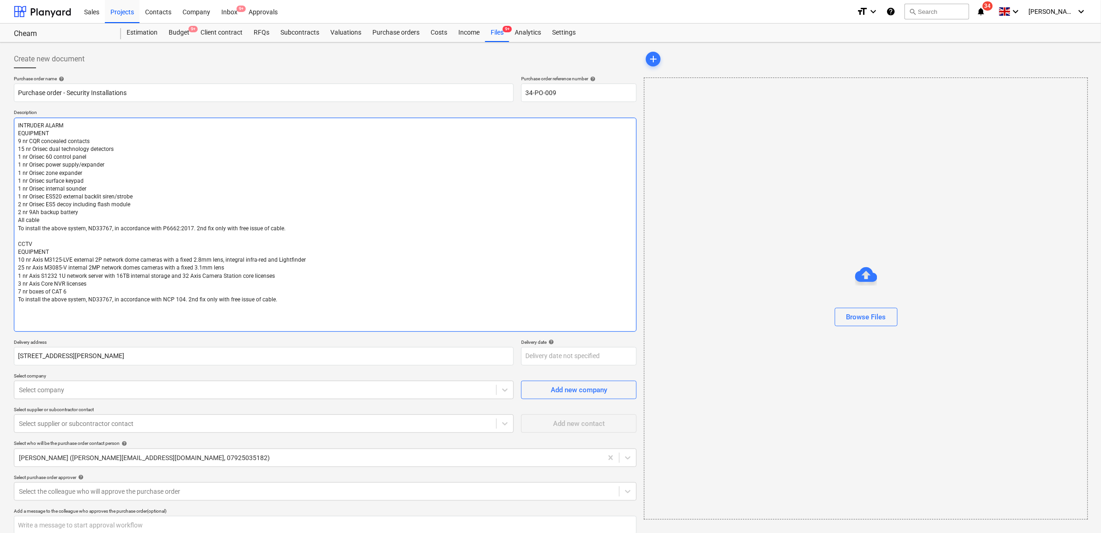
click at [42, 315] on textarea "INTRUDER ALARM EQUIPMENT 9 nr CQR concealed contacts 15 nr Orisec dual technolo…" at bounding box center [325, 225] width 623 height 214
type textarea "INTRUDER ALARM EQUIPMENT 9 nr CQR concealed contacts 15 nr Orisec dual technolo…"
click at [121, 319] on textarea "INTRUDER ALARM EQUIPMENT 9 nr CQR concealed contacts 15 nr Orisec dual technolo…" at bounding box center [325, 225] width 623 height 214
paste textarea "ACCESS CONTROL EQUIPMENT • 1 nr Axis 8 door network controller • 1 nr Axis 2 do…"
type textarea "x"
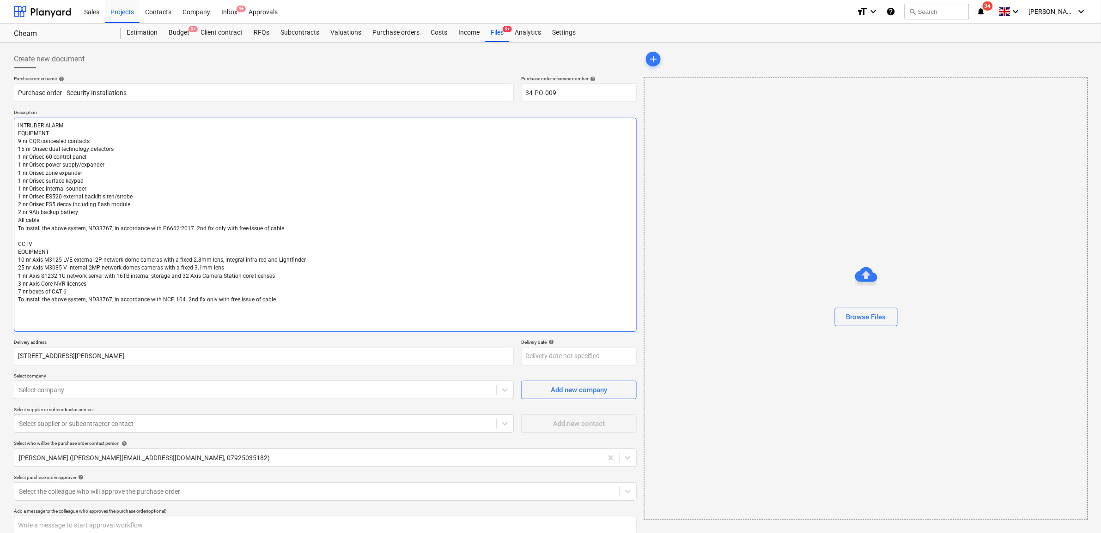
type textarea "LOREMIPS DOLOR SITAMETCO 5 ad ELI seddoeius temporin 04 ut Labore etdo magnaali…"
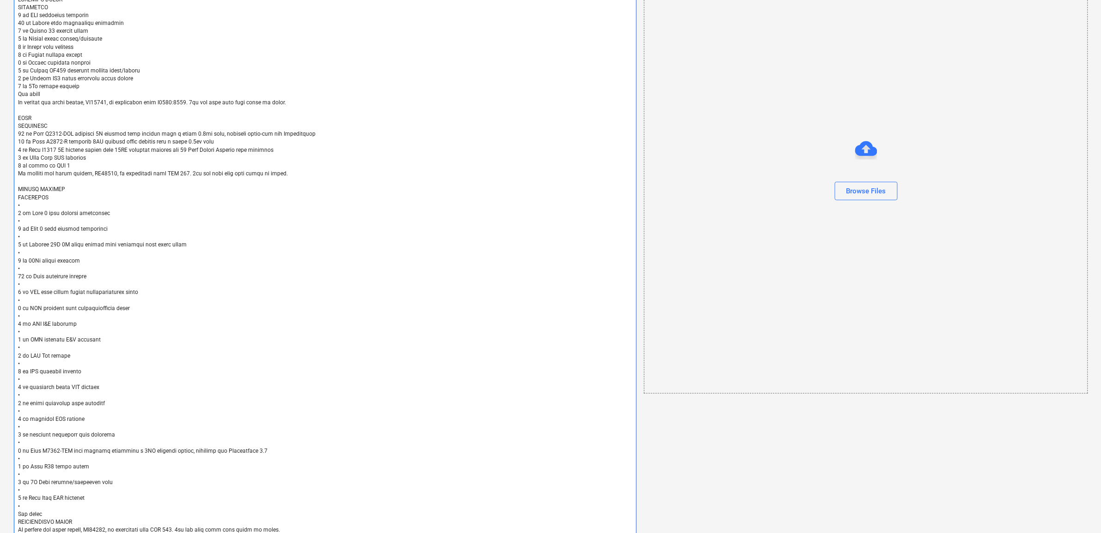
click at [33, 206] on textarea at bounding box center [325, 270] width 623 height 556
type textarea "x"
type textarea "LOREMIPS DOLOR SITAMETCO 0 ad ELI seddoeius temporin 48 ut Labore etdo magnaali…"
type textarea "x"
type textarea "LOREMIPS DOLOR SITAMETCO 0 ad ELI seddoeius temporin 45 ut Labore etdo magnaali…"
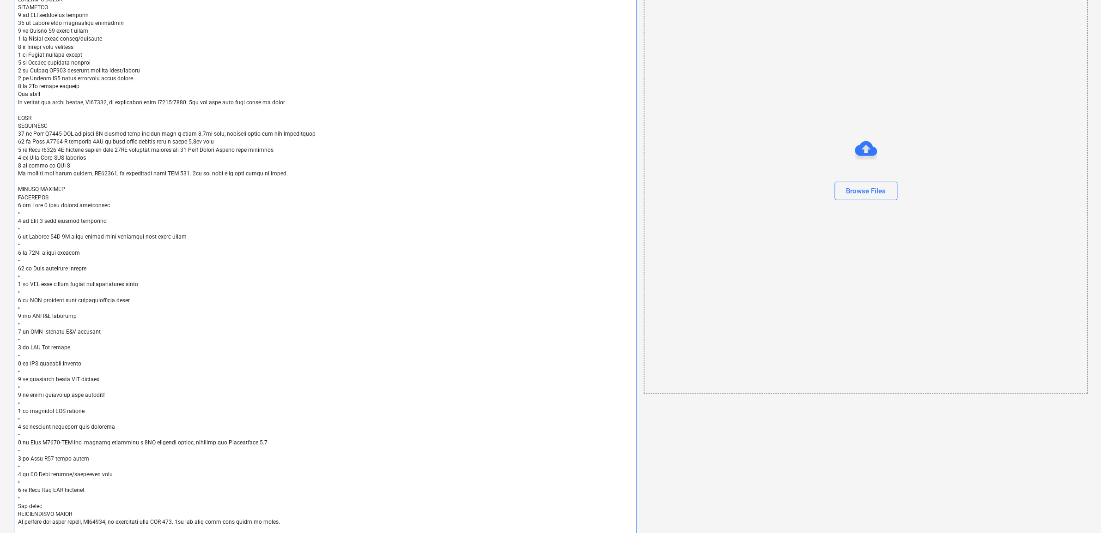
click at [38, 215] on textarea at bounding box center [325, 265] width 623 height 547
type textarea "x"
type textarea "INTRUDER ALARM EQUIPMENT 9 nr CQR concealed contacts 15 nr Orisec dual technolo…"
type textarea "x"
type textarea "INTRUDER ALARM EQUIPMENT 9 nr CQR concealed contacts 15 nr Orisec dual technolo…"
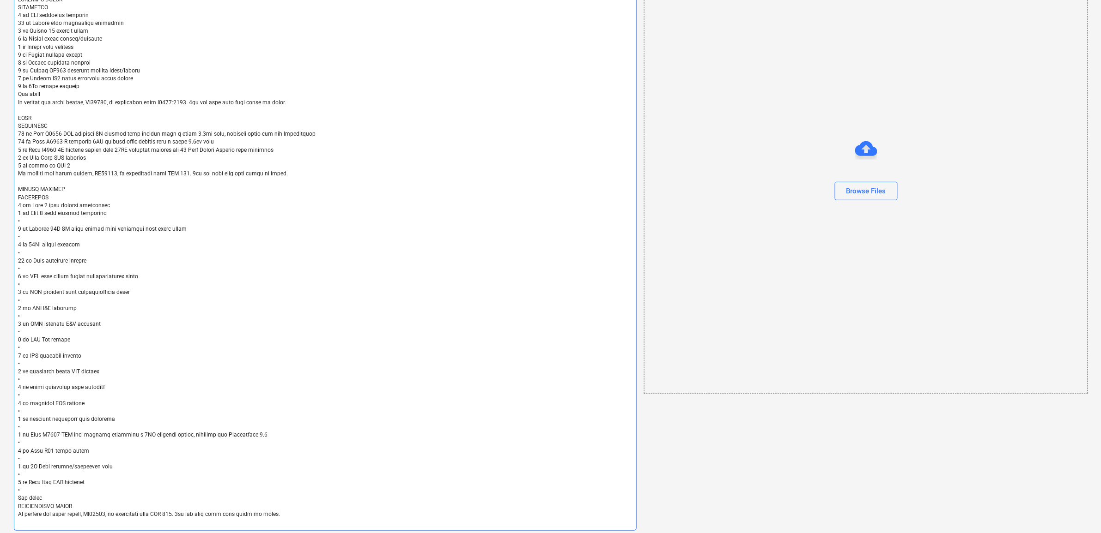
click at [36, 219] on textarea at bounding box center [325, 261] width 623 height 539
type textarea "x"
type textarea "INTRUDER ALARM EQUIPMENT 9 nr CQR concealed contacts 15 nr Orisec dual technolo…"
type textarea "x"
type textarea "INTRUDER ALARM EQUIPMENT 9 nr CQR concealed contacts 15 nr Orisec dual technolo…"
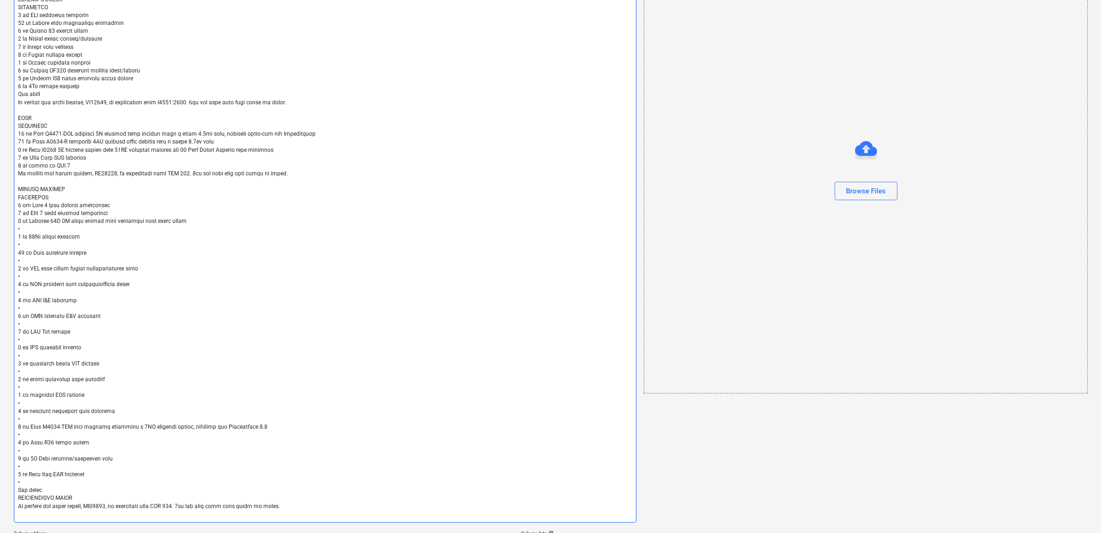
click at [38, 228] on textarea at bounding box center [325, 258] width 623 height 532
type textarea "x"
type textarea "INTRUDER ALARM EQUIPMENT 9 nr CQR concealed contacts 15 nr Orisec dual technolo…"
type textarea "x"
type textarea "INTRUDER ALARM EQUIPMENT 9 nr CQR concealed contacts 15 nr Orisec dual technolo…"
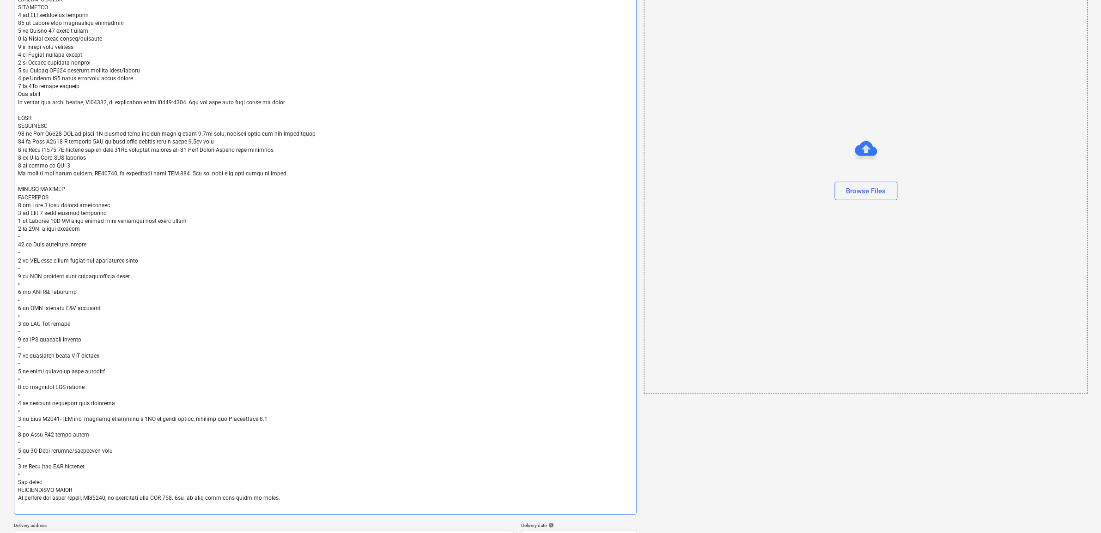
click at [32, 236] on textarea at bounding box center [325, 254] width 623 height 524
type textarea "x"
type textarea "INTRUDER ALARM EQUIPMENT 9 nr CQR concealed contacts 15 nr Orisec dual technolo…"
type textarea "x"
type textarea "INTRUDER ALARM EQUIPMENT 9 nr CQR concealed contacts 15 nr Orisec dual technolo…"
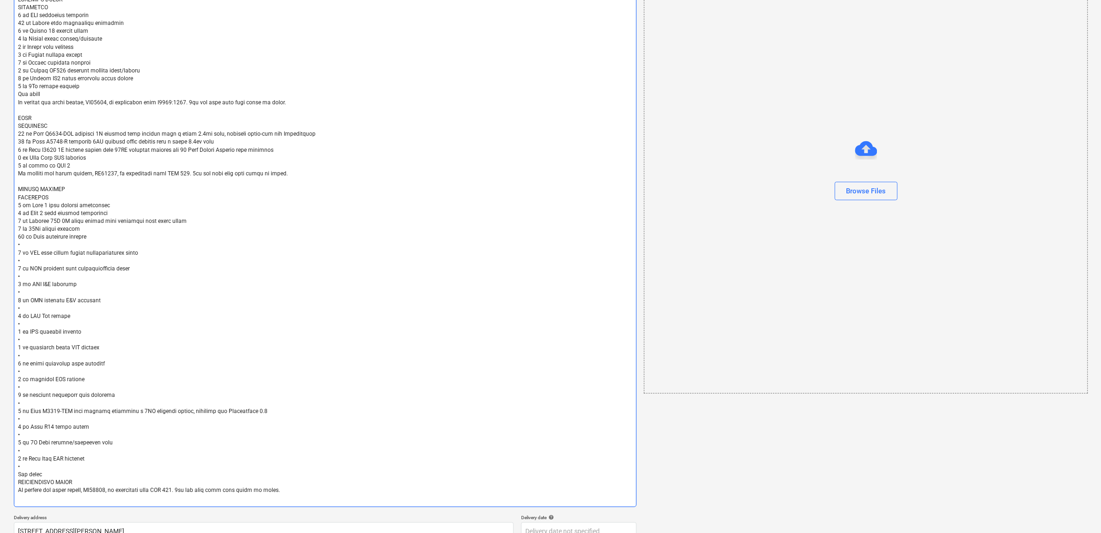
click at [38, 244] on textarea at bounding box center [325, 250] width 623 height 516
type textarea "x"
type textarea "INTRUDER ALARM EQUIPMENT 9 nr CQR concealed contacts 15 nr Orisec dual technolo…"
type textarea "x"
type textarea "INTRUDER ALARM EQUIPMENT 9 nr CQR concealed contacts 15 nr Orisec dual technolo…"
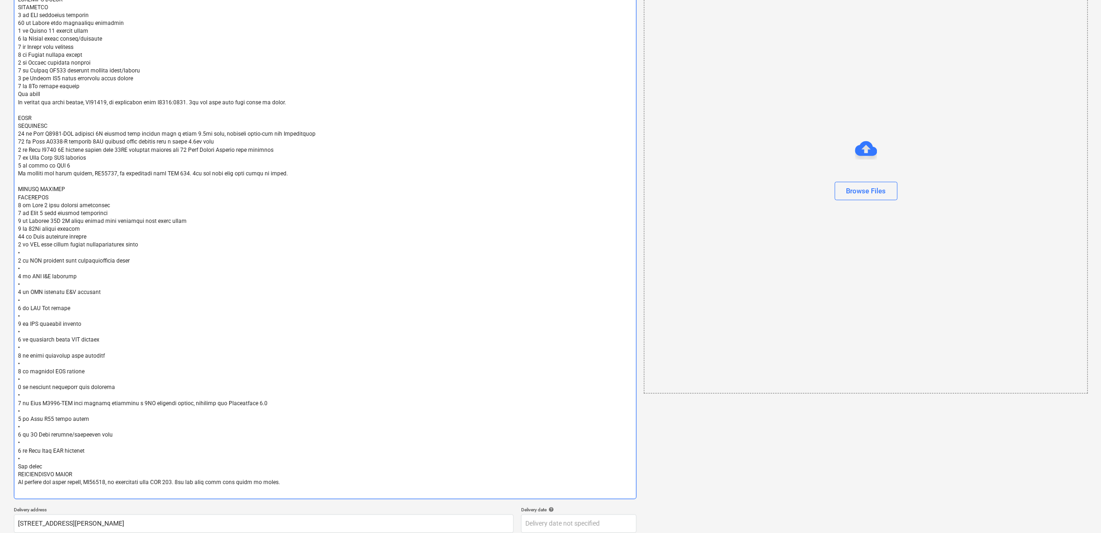
click at [41, 252] on textarea at bounding box center [325, 246] width 623 height 508
type textarea "x"
type textarea "INTRUDER ALARM EQUIPMENT 9 nr CQR concealed contacts 15 nr Orisec dual technolo…"
type textarea "x"
type textarea "INTRUDER ALARM EQUIPMENT 9 nr CQR concealed contacts 15 nr Orisec dual technolo…"
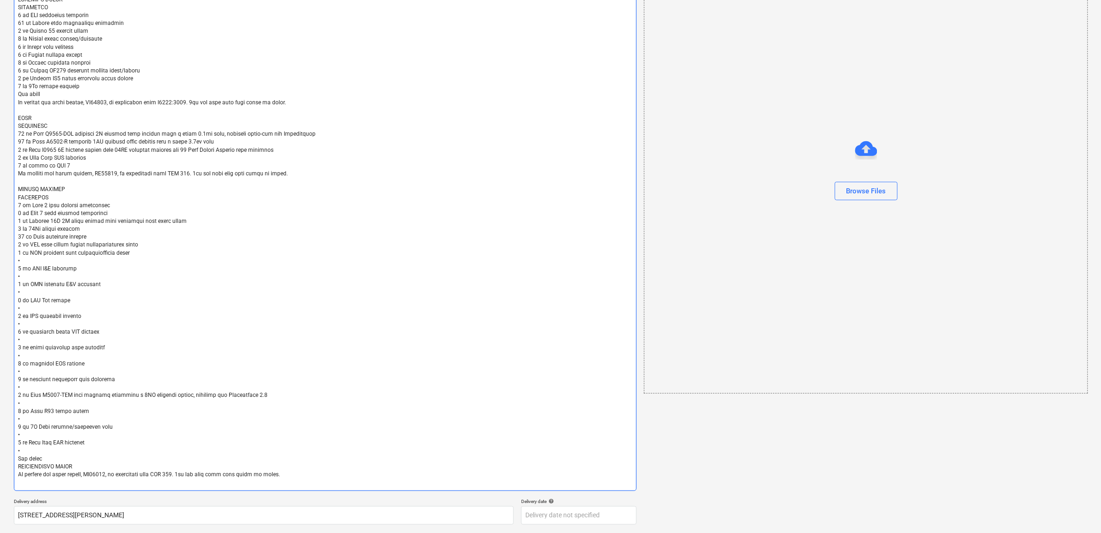
click at [37, 262] on textarea at bounding box center [325, 242] width 623 height 500
type textarea "x"
type textarea "INTRUDER ALARM EQUIPMENT 9 nr CQR concealed contacts 15 nr Orisec dual technolo…"
type textarea "x"
type textarea "INTRUDER ALARM EQUIPMENT 9 nr CQR concealed contacts 15 nr Orisec dual technolo…"
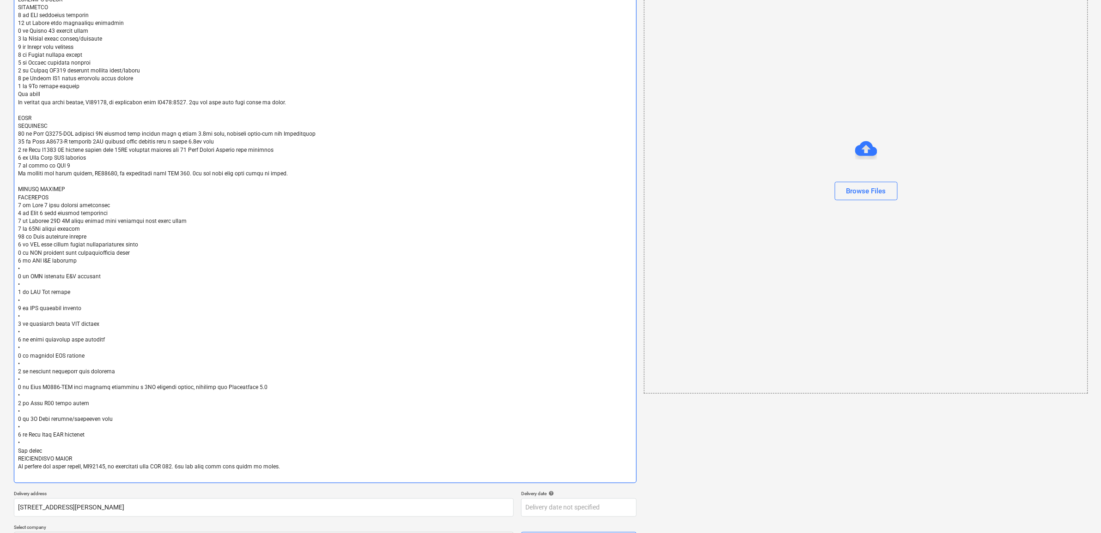
click at [37, 268] on textarea at bounding box center [325, 238] width 623 height 492
type textarea "x"
type textarea "INTRUDER ALARM EQUIPMENT 9 nr CQR concealed contacts 15 nr Orisec dual technolo…"
type textarea "x"
type textarea "INTRUDER ALARM EQUIPMENT 9 nr CQR concealed contacts 15 nr Orisec dual technolo…"
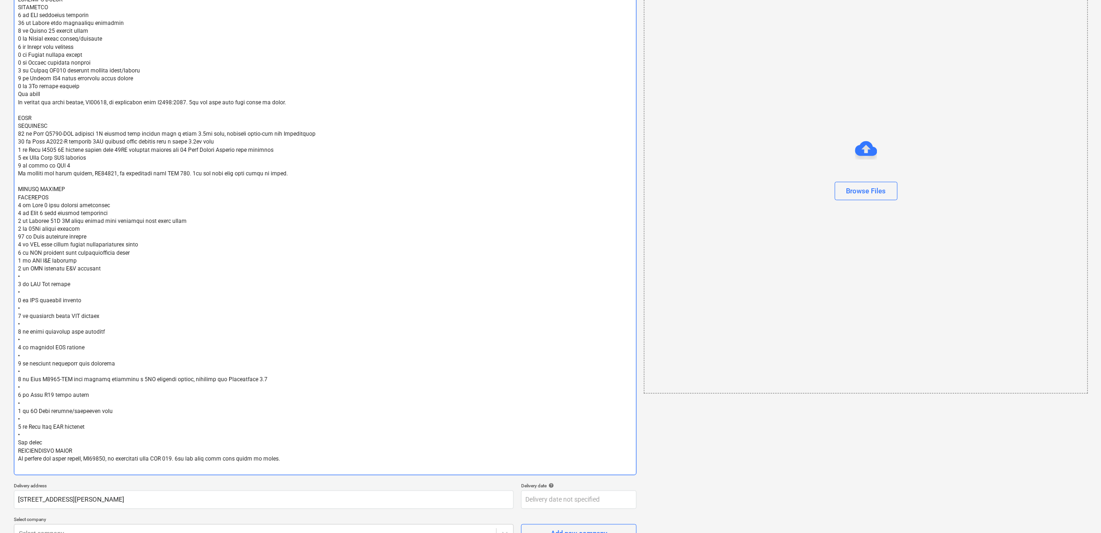
click at [42, 276] on textarea at bounding box center [325, 234] width 623 height 484
type textarea "x"
type textarea "INTRUDER ALARM EQUIPMENT 9 nr CQR concealed contacts 15 nr Orisec dual technolo…"
type textarea "x"
type textarea "INTRUDER ALARM EQUIPMENT 9 nr CQR concealed contacts 15 nr Orisec dual technolo…"
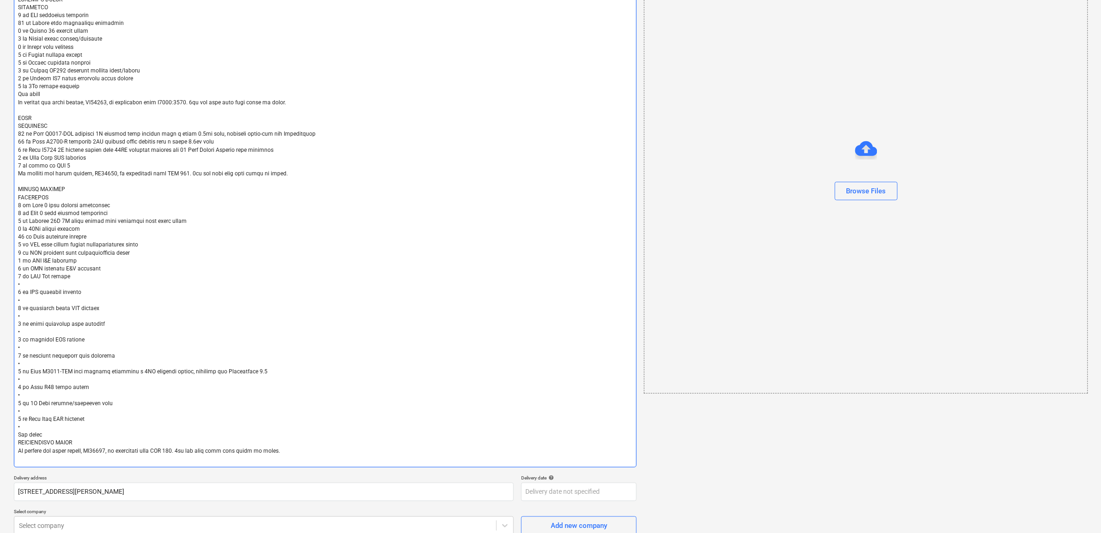
click at [37, 283] on textarea at bounding box center [325, 230] width 623 height 476
type textarea "x"
type textarea "INTRUDER ALARM EQUIPMENT 9 nr CQR concealed contacts 15 nr Orisec dual technolo…"
type textarea "x"
type textarea "INTRUDER ALARM EQUIPMENT 9 nr CQR concealed contacts 15 nr Orisec dual technolo…"
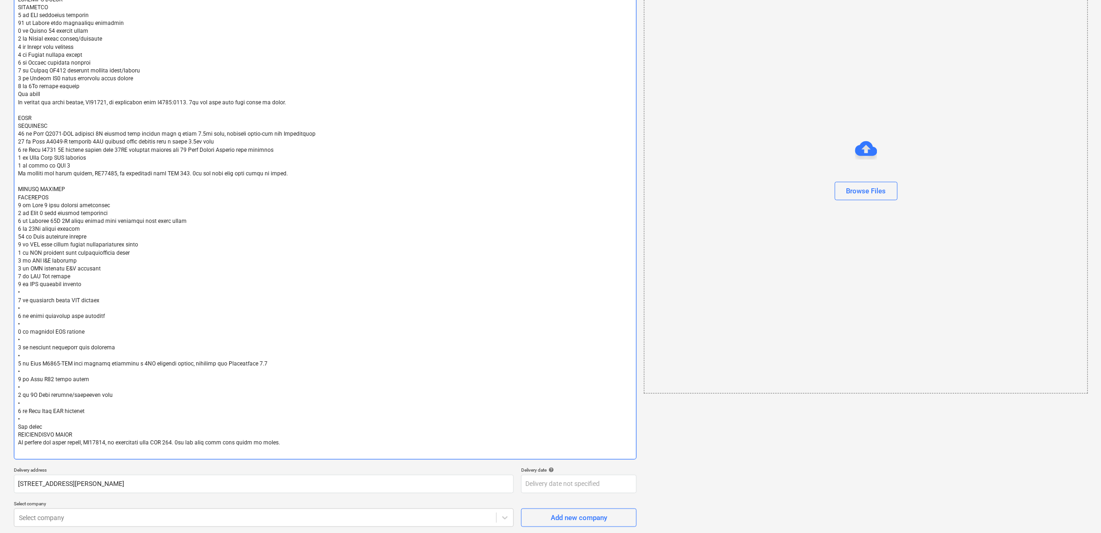
click at [35, 296] on textarea at bounding box center [325, 226] width 623 height 468
type textarea "x"
type textarea "INTRUDER ALARM EQUIPMENT 9 nr CQR concealed contacts 15 nr Orisec dual technolo…"
type textarea "x"
type textarea "INTRUDER ALARM EQUIPMENT 9 nr CQR concealed contacts 15 nr Orisec dual technolo…"
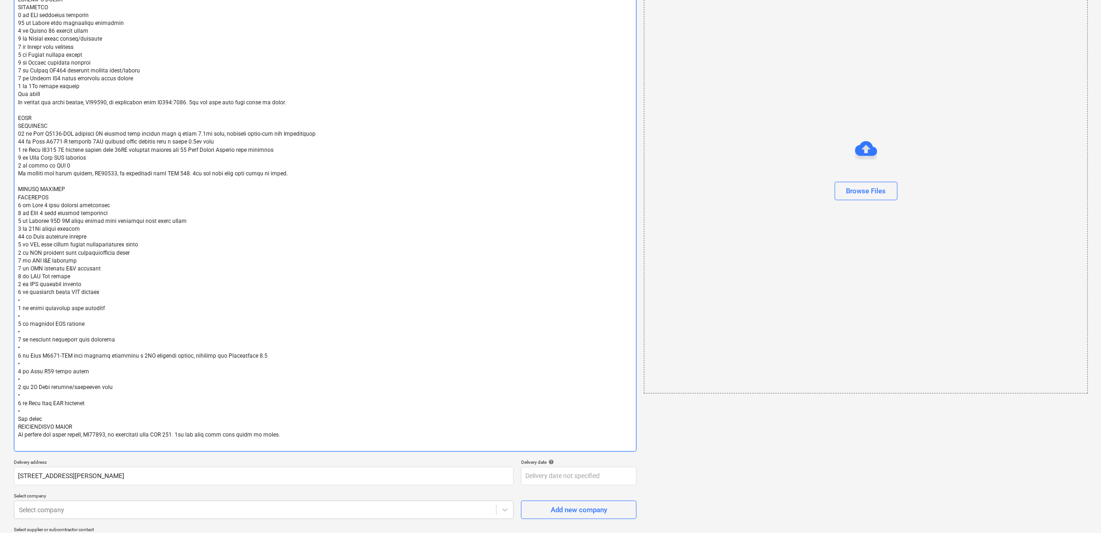
click at [38, 300] on textarea at bounding box center [325, 222] width 623 height 460
type textarea "x"
type textarea "INTRUDER ALARM EQUIPMENT 9 nr CQR concealed contacts 15 nr Orisec dual technolo…"
type textarea "x"
type textarea "INTRUDER ALARM EQUIPMENT 9 nr CQR concealed contacts 15 nr Orisec dual technolo…"
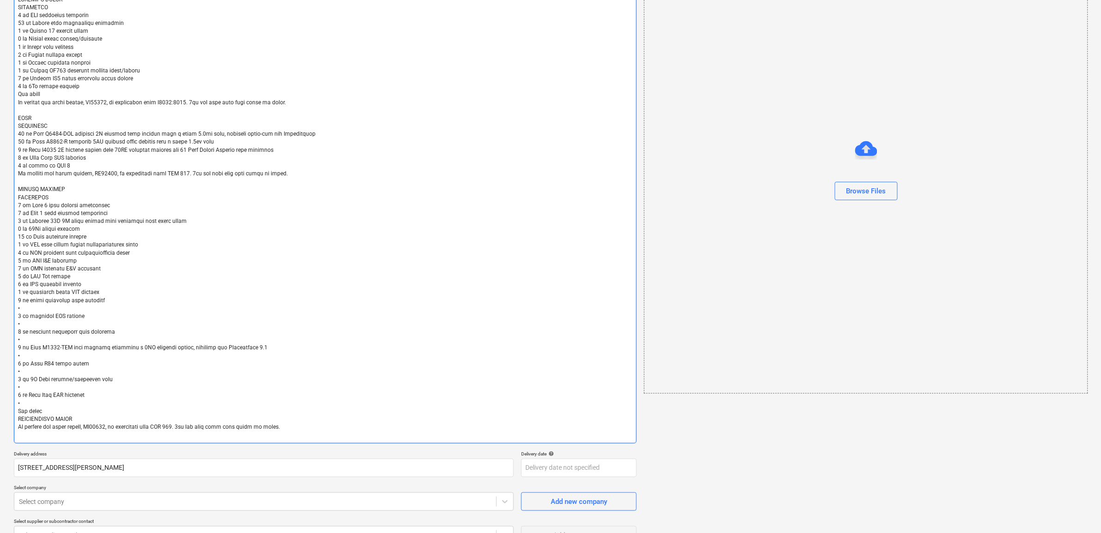
click at [39, 306] on textarea at bounding box center [325, 218] width 623 height 452
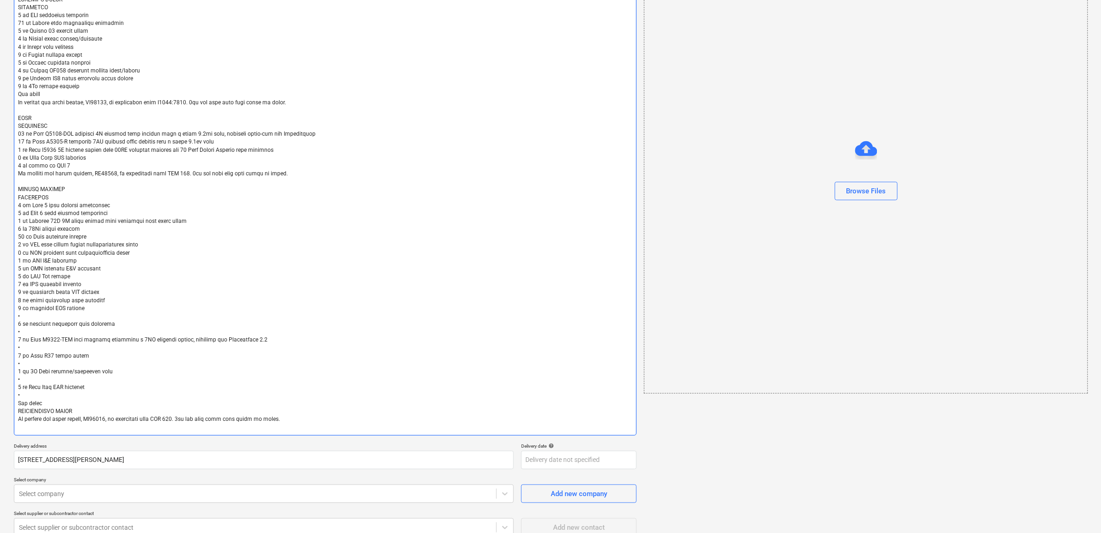
click at [37, 317] on textarea at bounding box center [325, 214] width 623 height 444
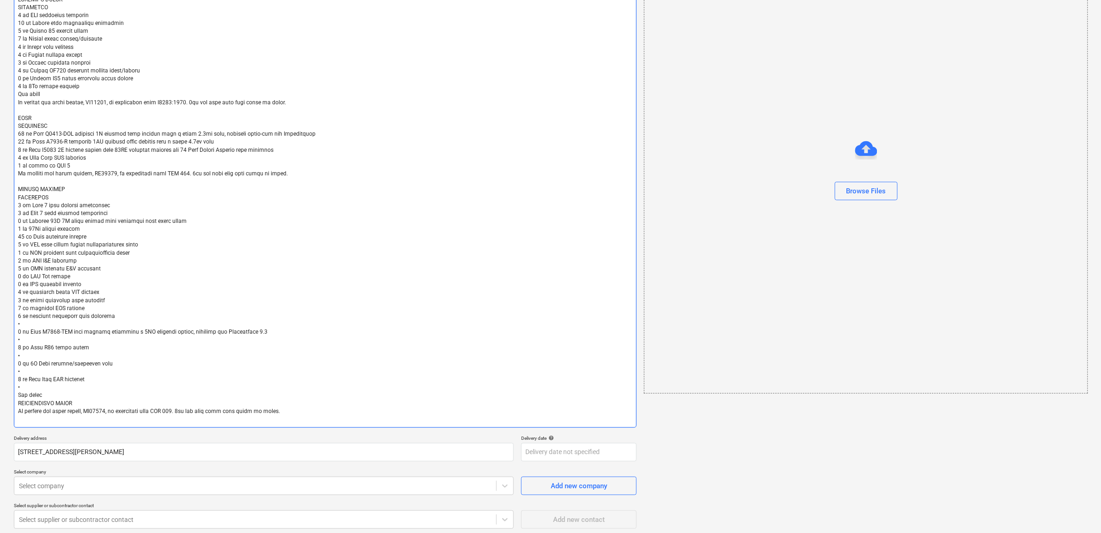
click at [38, 322] on textarea at bounding box center [325, 210] width 623 height 436
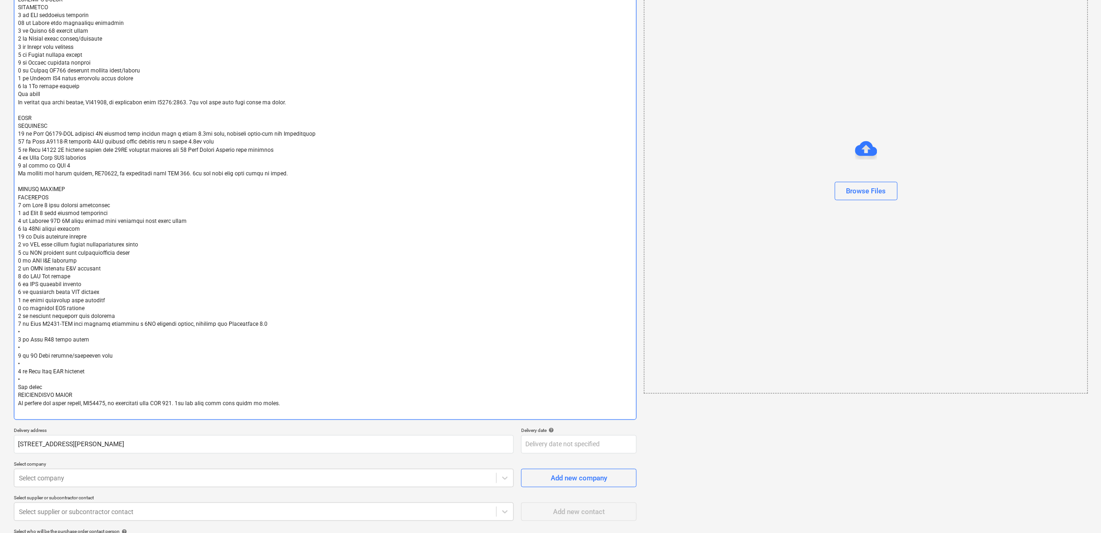
click at [38, 329] on textarea at bounding box center [325, 206] width 623 height 429
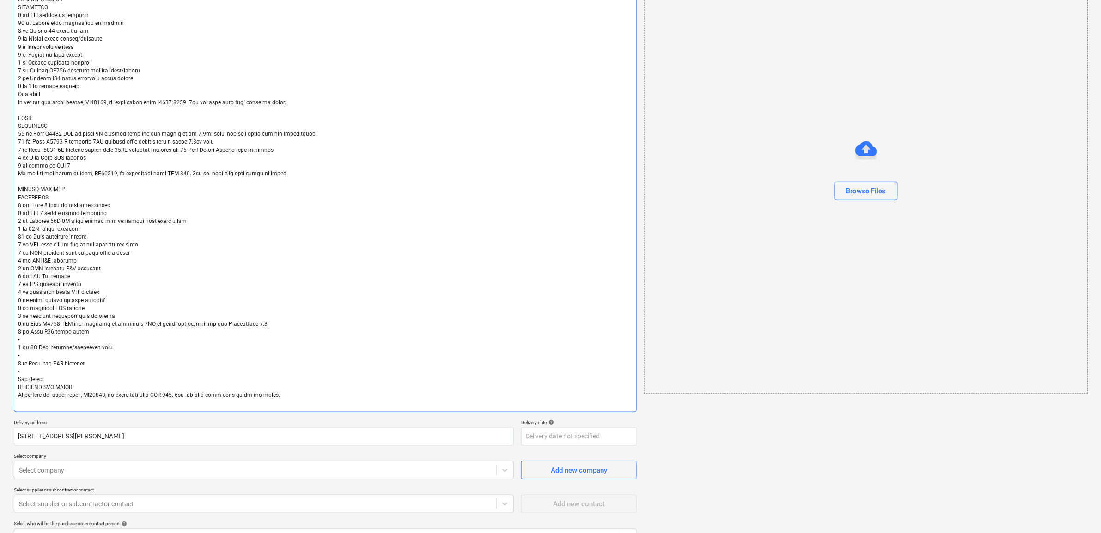
click at [36, 341] on textarea at bounding box center [325, 202] width 623 height 421
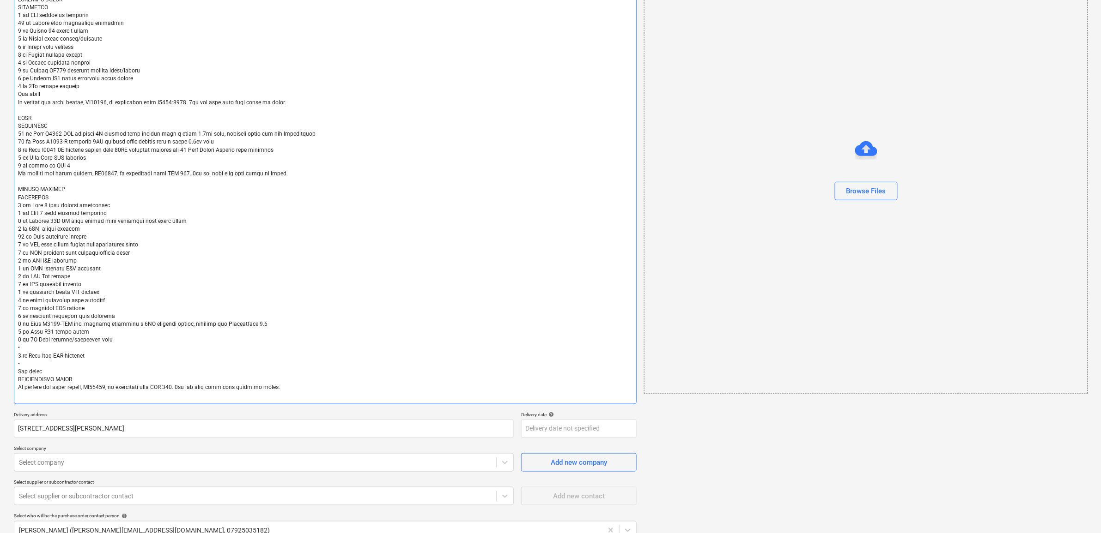
click at [40, 349] on textarea at bounding box center [325, 198] width 623 height 413
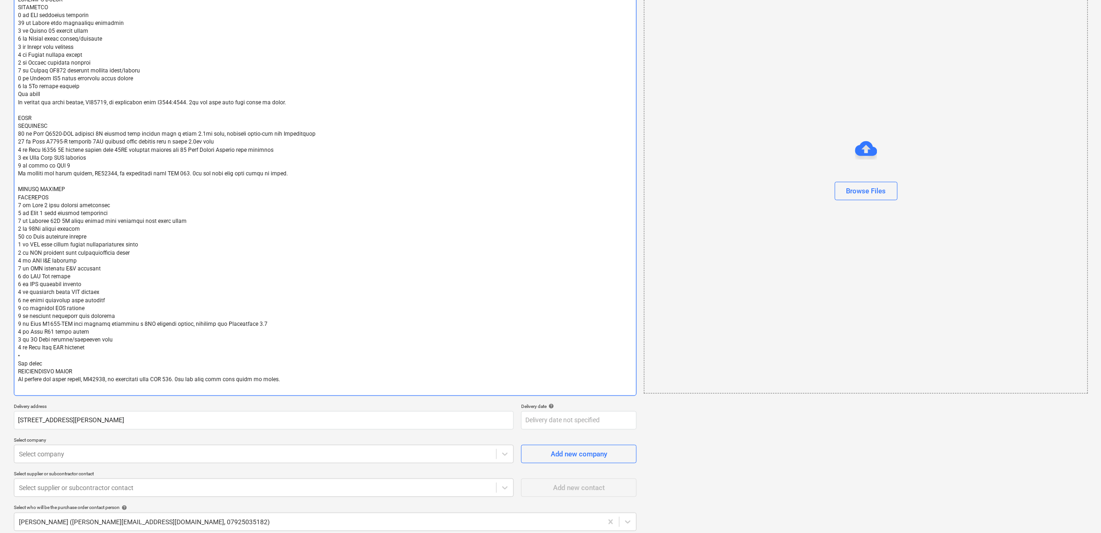
click at [42, 352] on textarea at bounding box center [325, 194] width 623 height 405
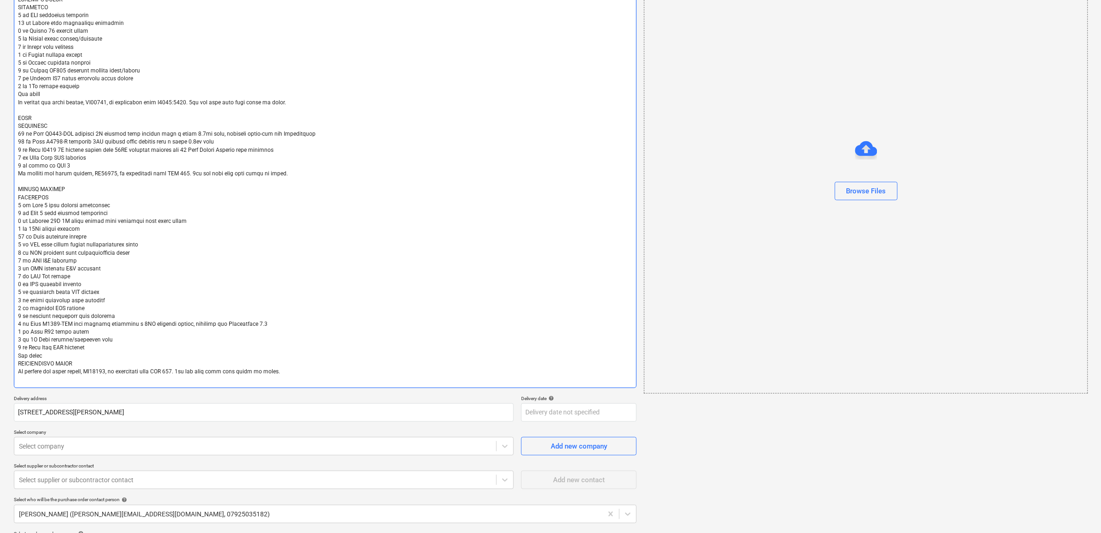
drag, startPoint x: 56, startPoint y: 354, endPoint x: 48, endPoint y: 353, distance: 7.9
click at [48, 353] on textarea at bounding box center [325, 190] width 623 height 397
drag, startPoint x: 88, startPoint y: 358, endPoint x: 77, endPoint y: 364, distance: 12.0
click at [77, 364] on textarea at bounding box center [325, 190] width 623 height 397
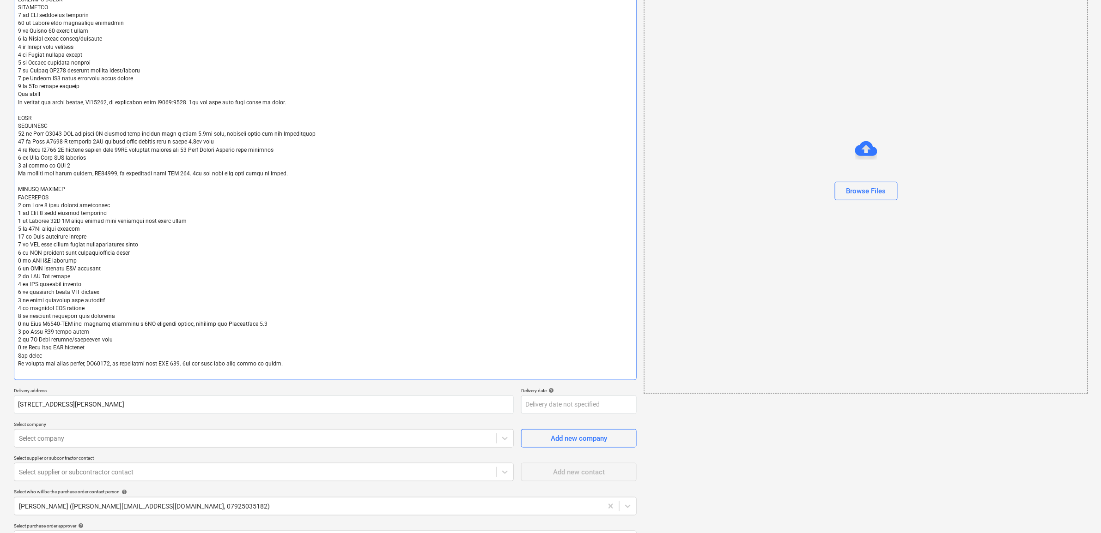
click at [296, 367] on textarea at bounding box center [325, 186] width 623 height 389
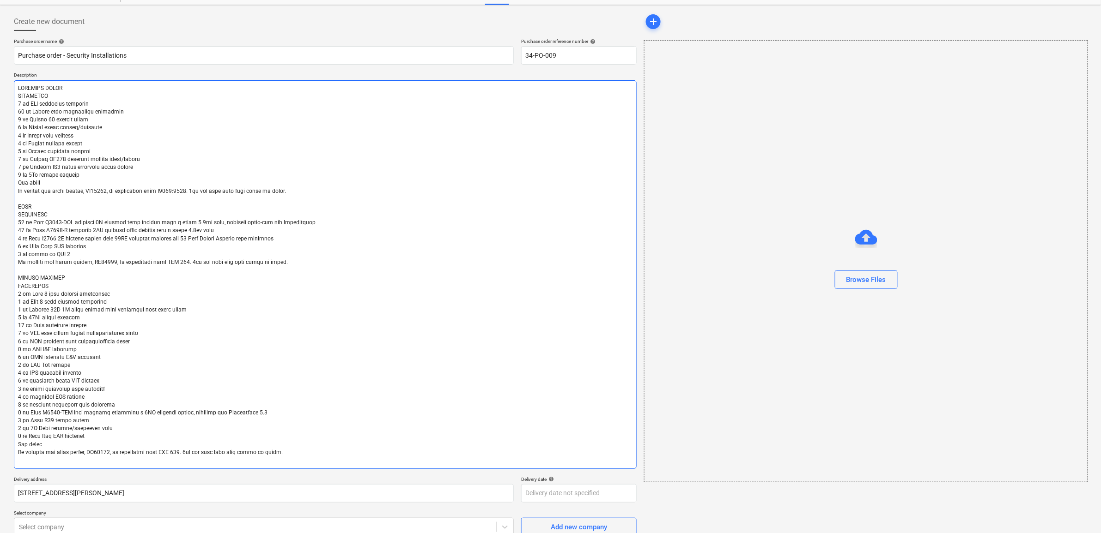
scroll to position [58, 0]
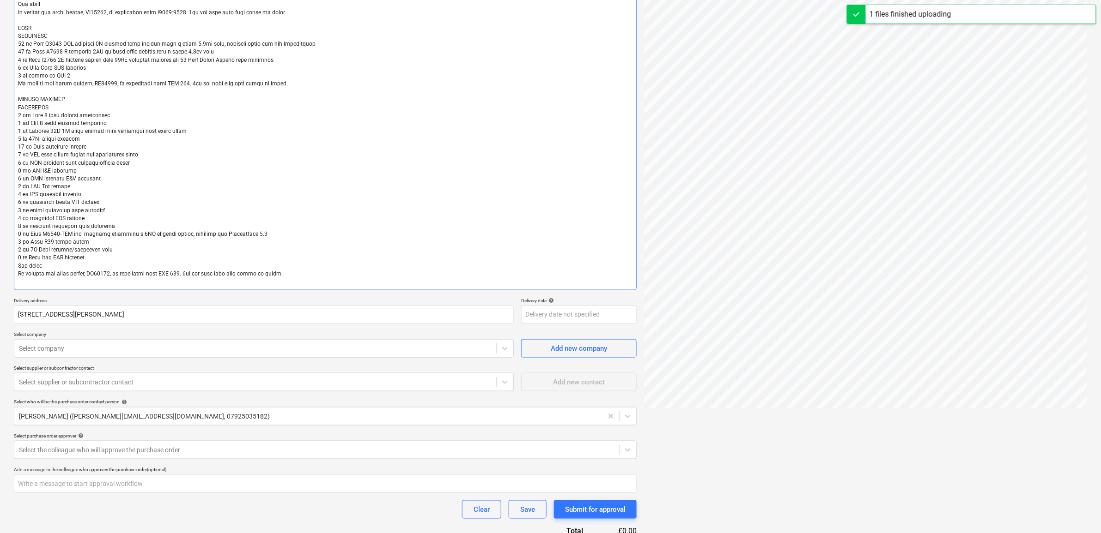
scroll to position [261, 0]
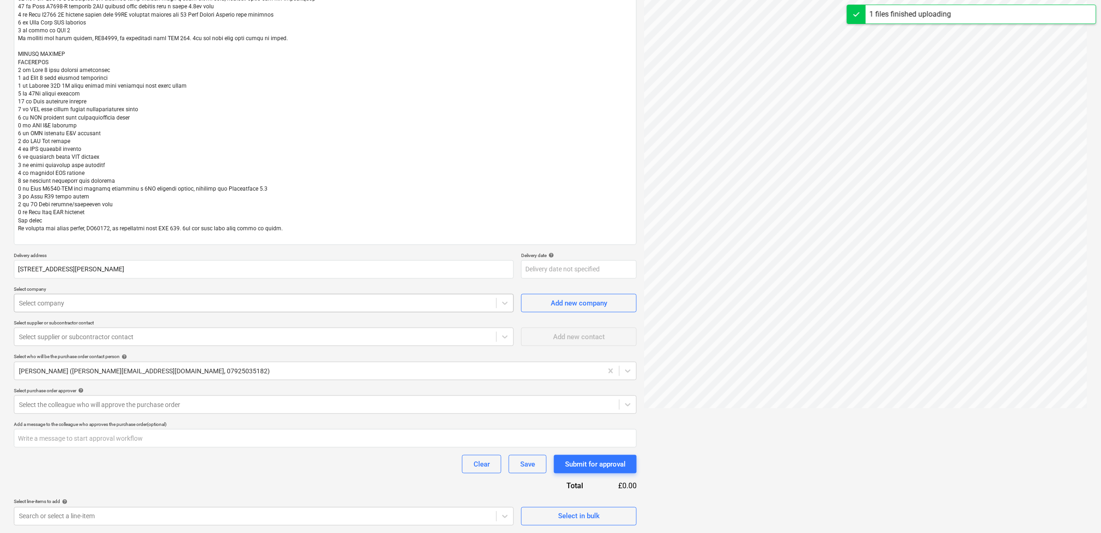
click at [127, 299] on div at bounding box center [255, 303] width 472 height 9
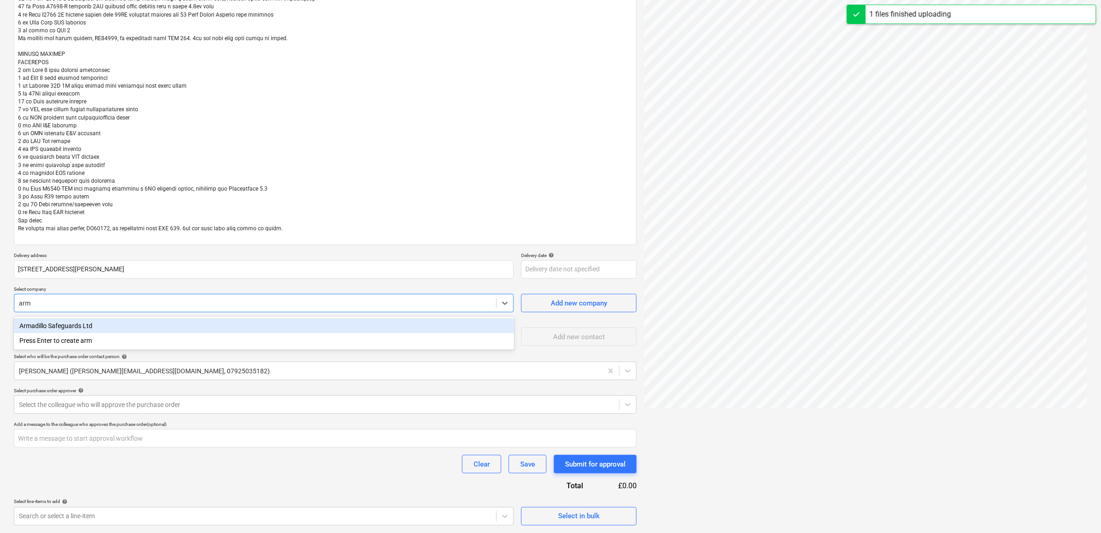
click at [162, 324] on div "Armadillo Safeguards Ltd" at bounding box center [264, 326] width 500 height 15
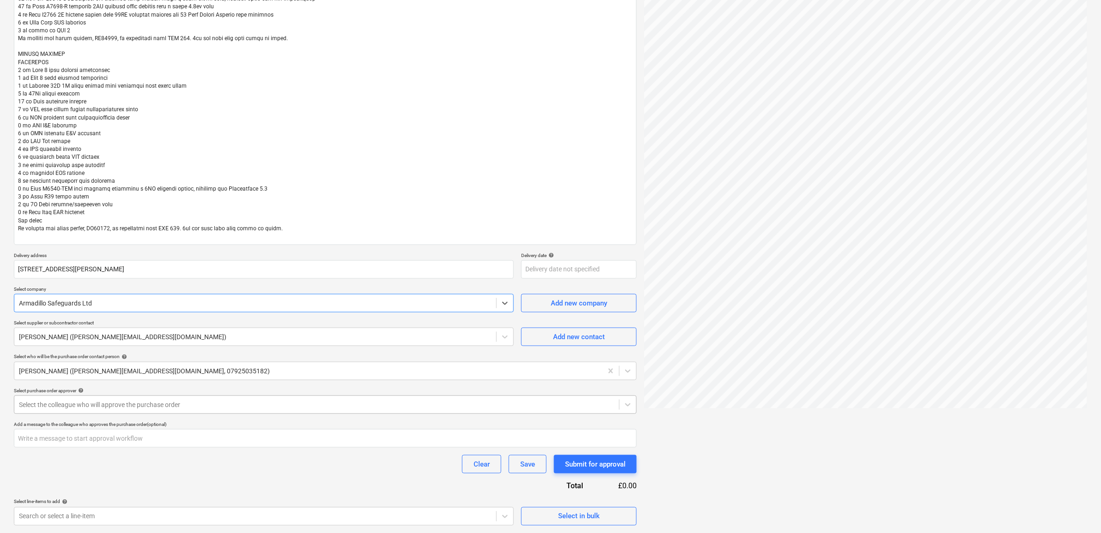
click at [261, 404] on div at bounding box center [316, 404] width 595 height 9
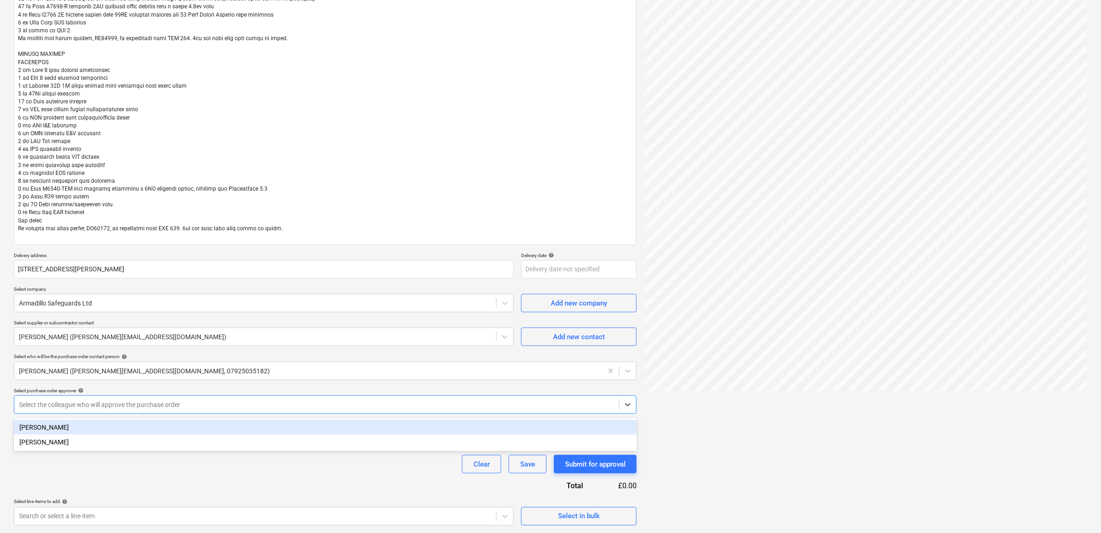
click at [220, 424] on div "[PERSON_NAME]" at bounding box center [325, 427] width 623 height 15
click at [334, 460] on div "Clear Save Submit for approval" at bounding box center [325, 464] width 623 height 18
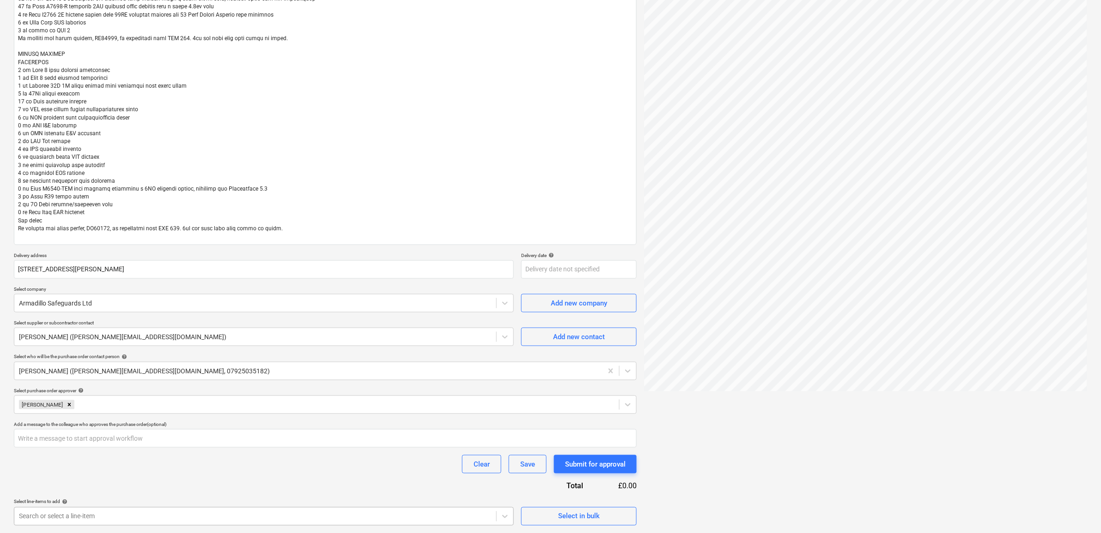
click at [412, 272] on body "Sales Projects Contacts Company Inbox 9+ Approvals format_size keyboard_arrow_d…" at bounding box center [550, 5] width 1101 height 533
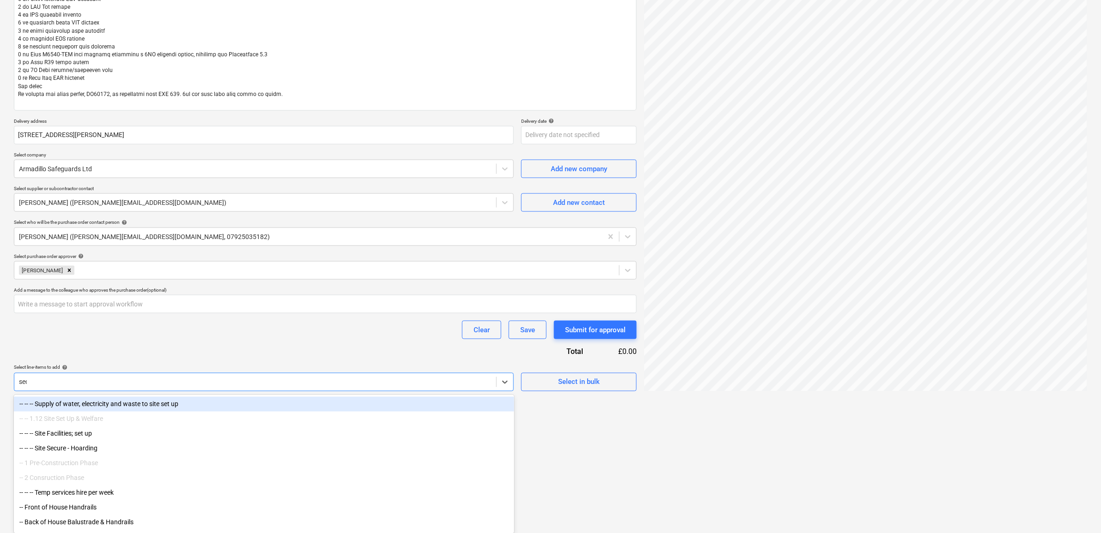
scroll to position [308, 0]
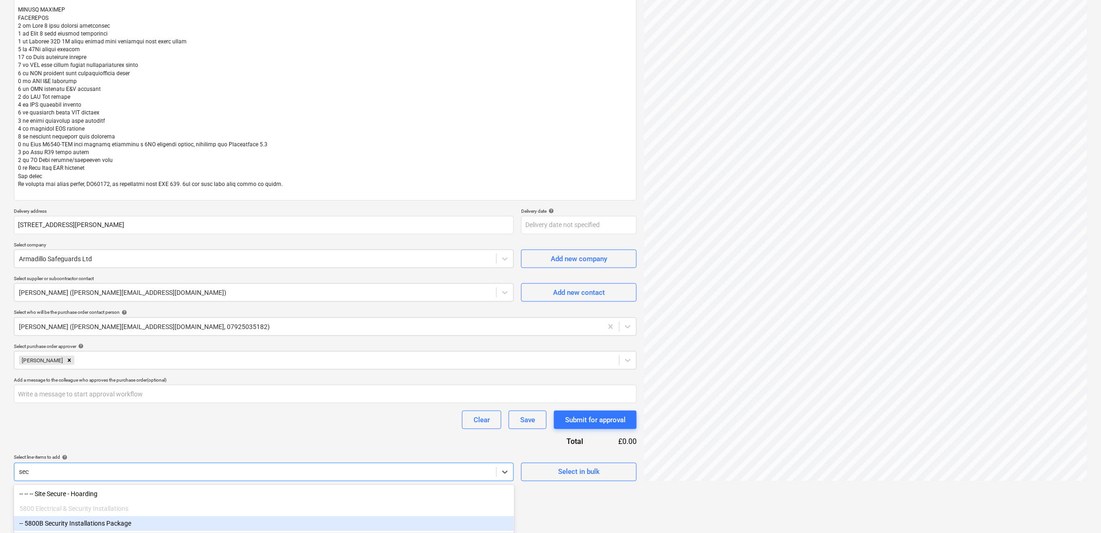
click at [134, 523] on div "-- 5800B Security Installations Package" at bounding box center [264, 524] width 500 height 15
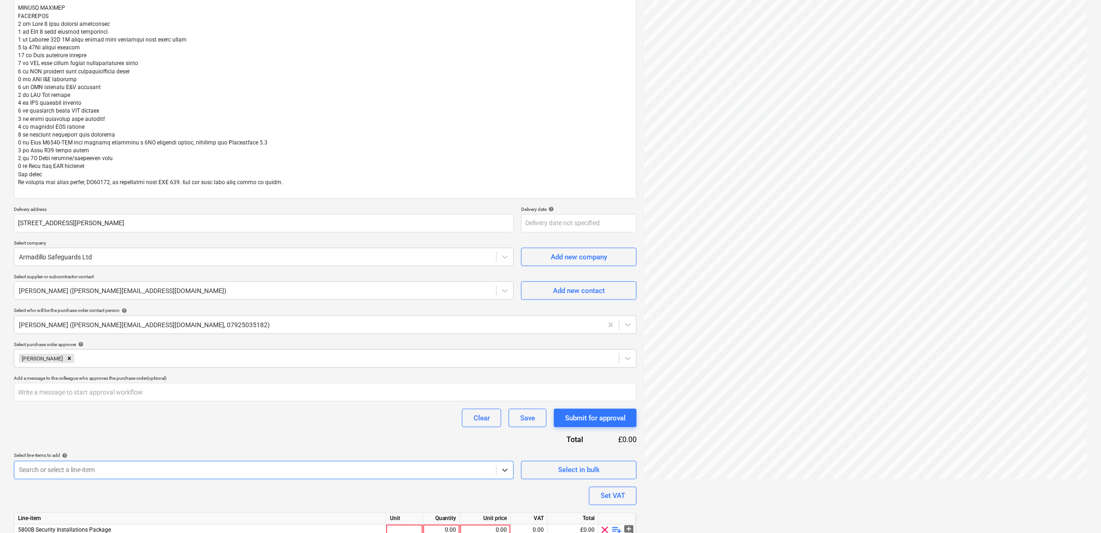
click at [167, 423] on div "Clear Save Submit for approval" at bounding box center [325, 418] width 623 height 18
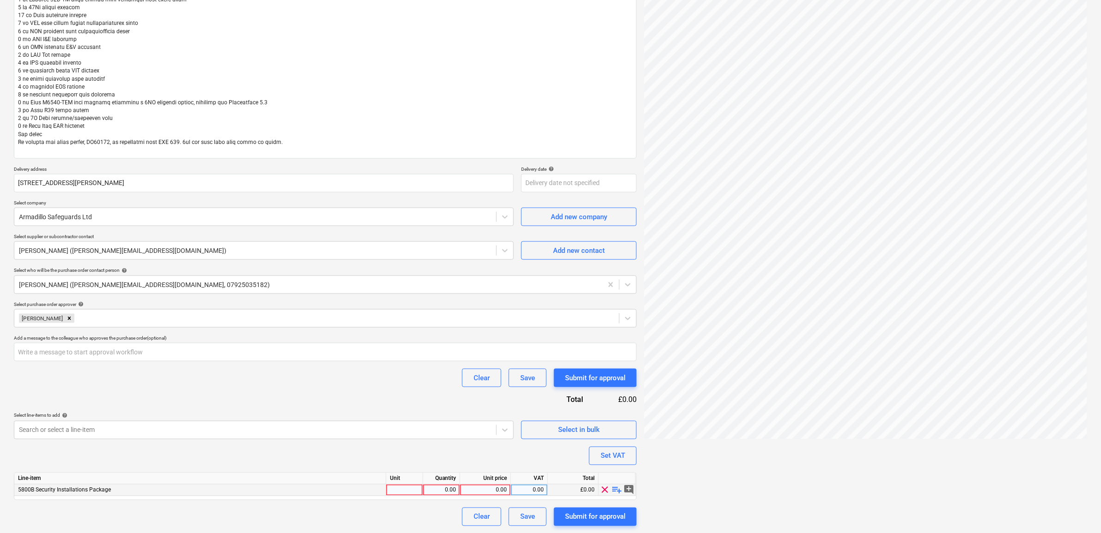
click at [488, 495] on div "0.00" at bounding box center [485, 491] width 43 height 12
click at [527, 491] on div "0.00" at bounding box center [528, 491] width 29 height 12
click at [389, 460] on div "Purchase order name help Purchase order - Security Installations Purchase order…" at bounding box center [325, 127] width 623 height 799
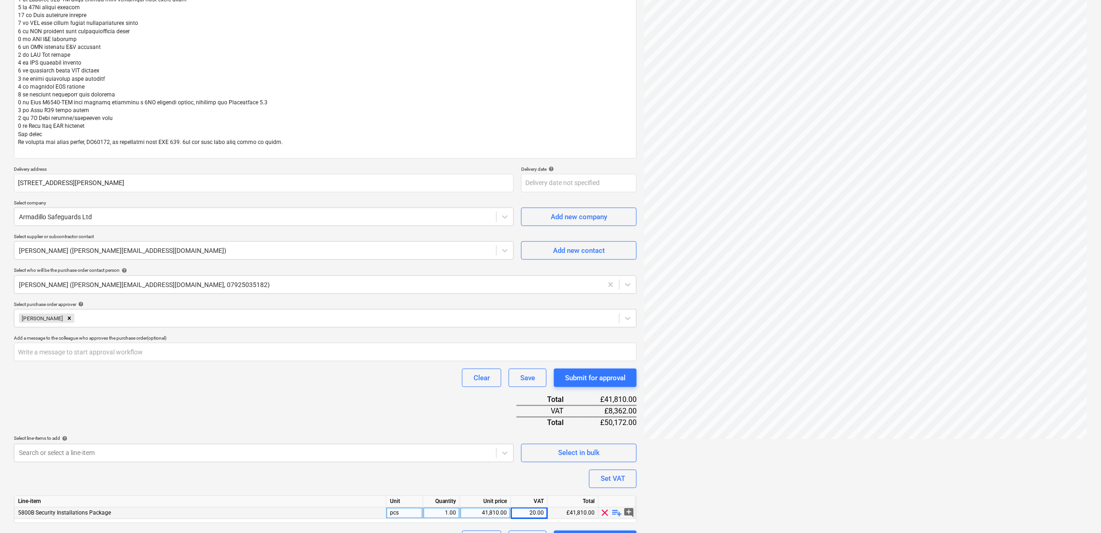
click at [431, 396] on div "Purchase order name help Purchase order - Security Installations Purchase order…" at bounding box center [325, 139] width 623 height 822
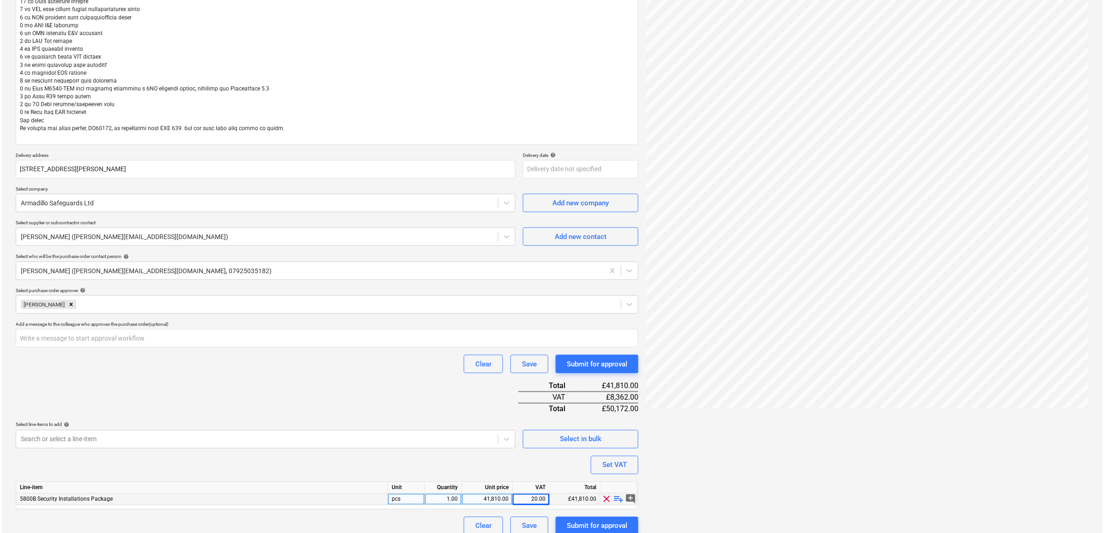
scroll to position [370, 0]
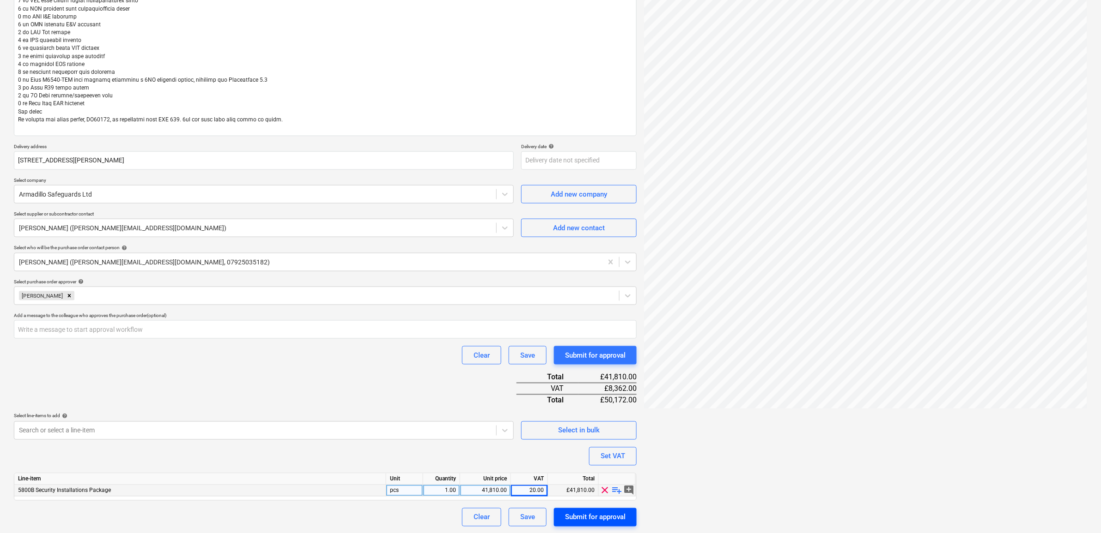
click at [590, 520] on div "Submit for approval" at bounding box center [595, 518] width 61 height 12
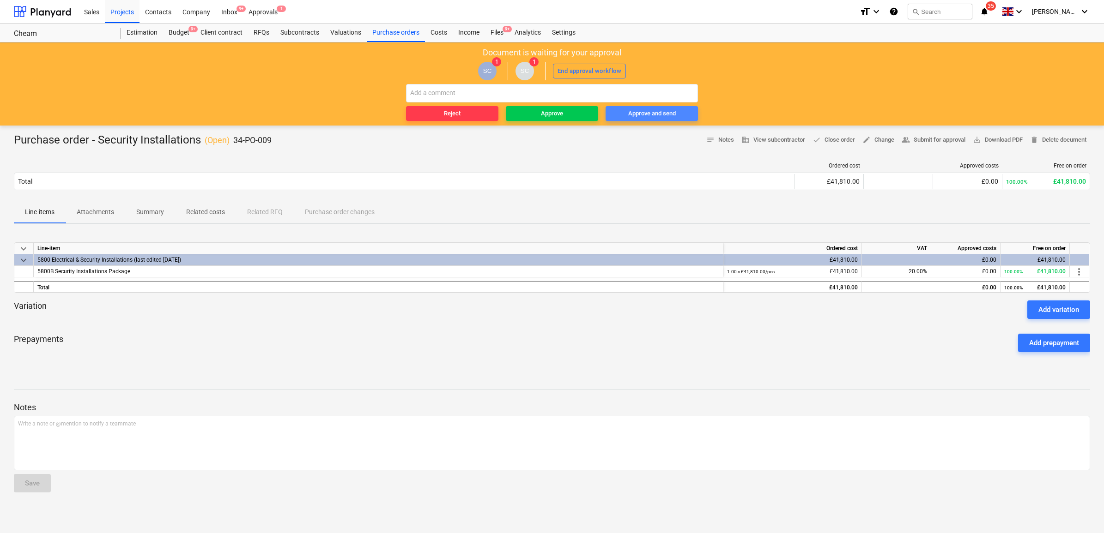
click at [681, 113] on span "Approve and send" at bounding box center [651, 114] width 85 height 11
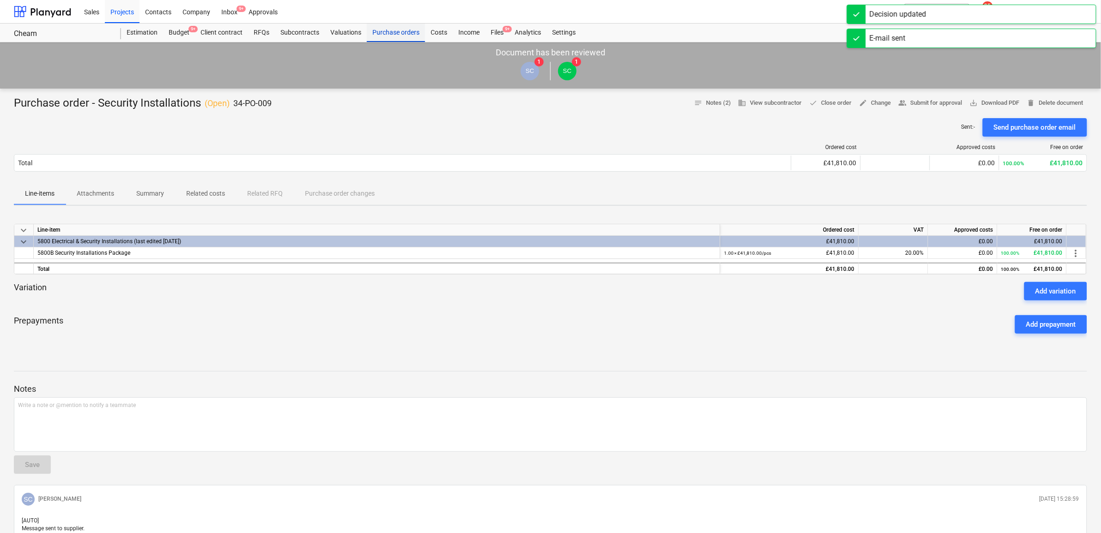
click at [377, 28] on div "Purchase orders" at bounding box center [396, 33] width 58 height 18
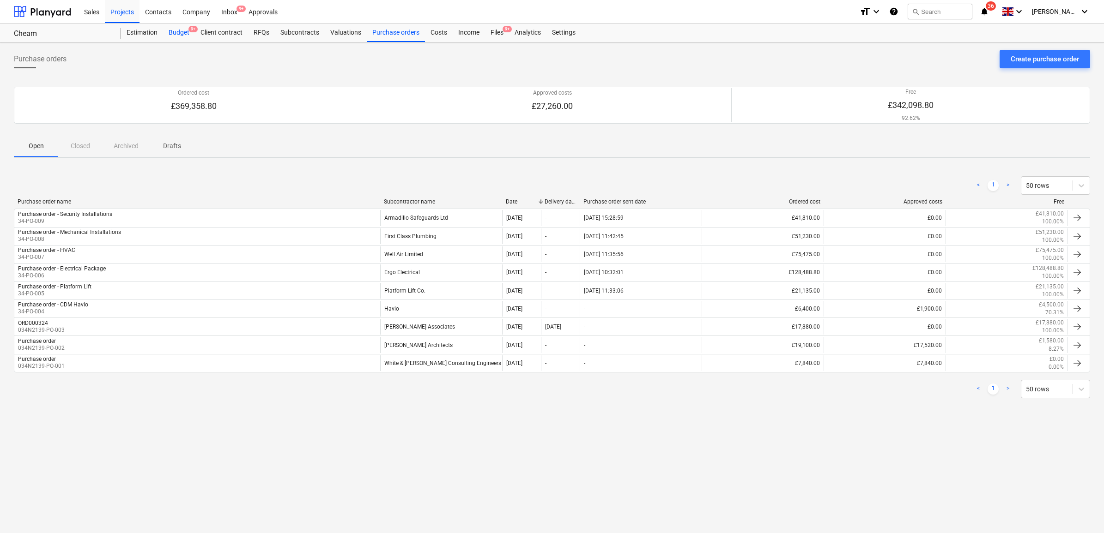
click at [180, 31] on div "Budget 9+" at bounding box center [179, 33] width 32 height 18
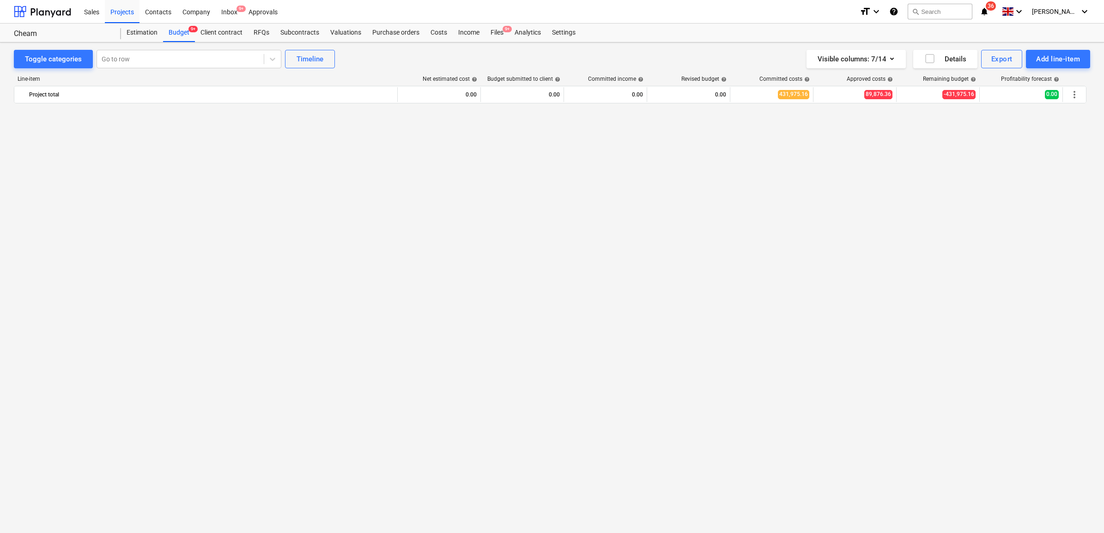
scroll to position [921, 0]
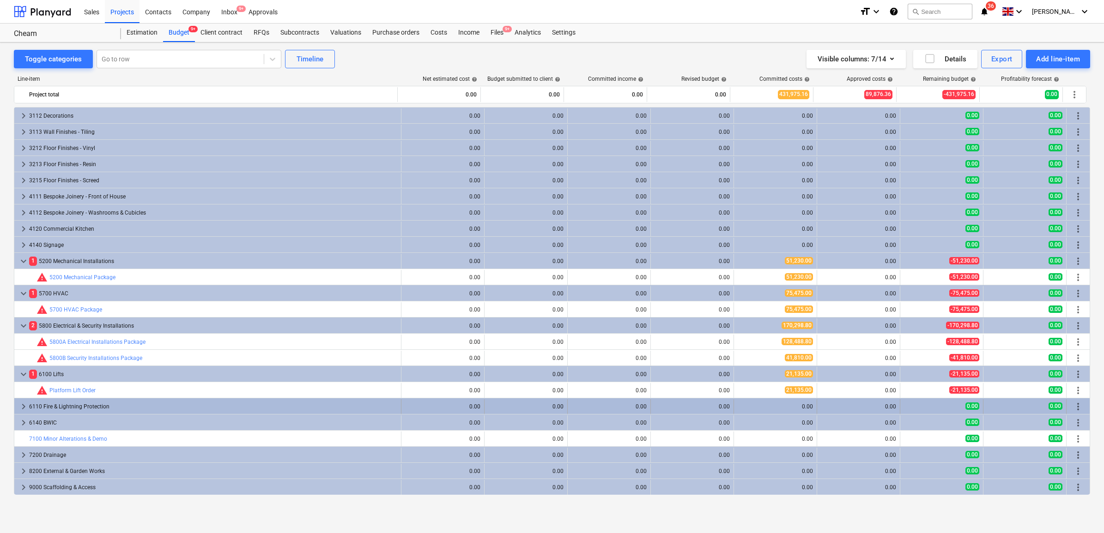
click at [243, 400] on div "6110 Fire & Lightning Protection" at bounding box center [213, 406] width 368 height 15
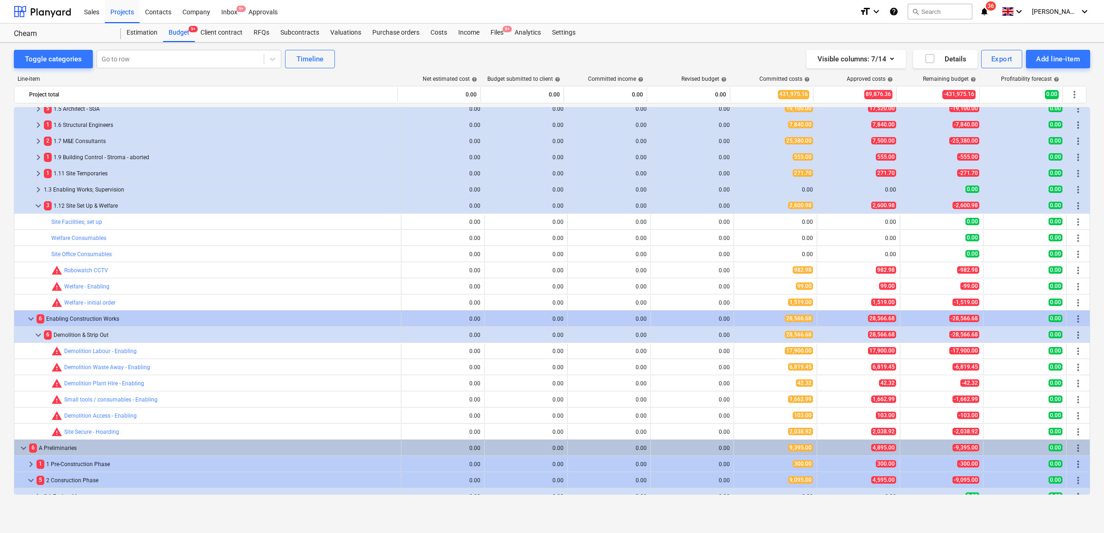
scroll to position [0, 0]
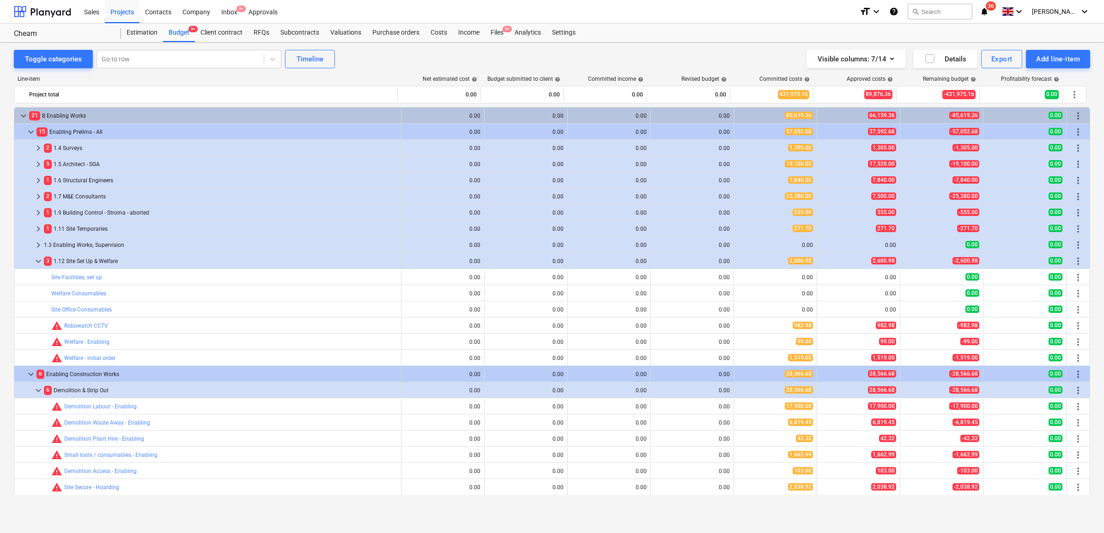
click at [404, 32] on div "Purchase orders" at bounding box center [396, 33] width 58 height 18
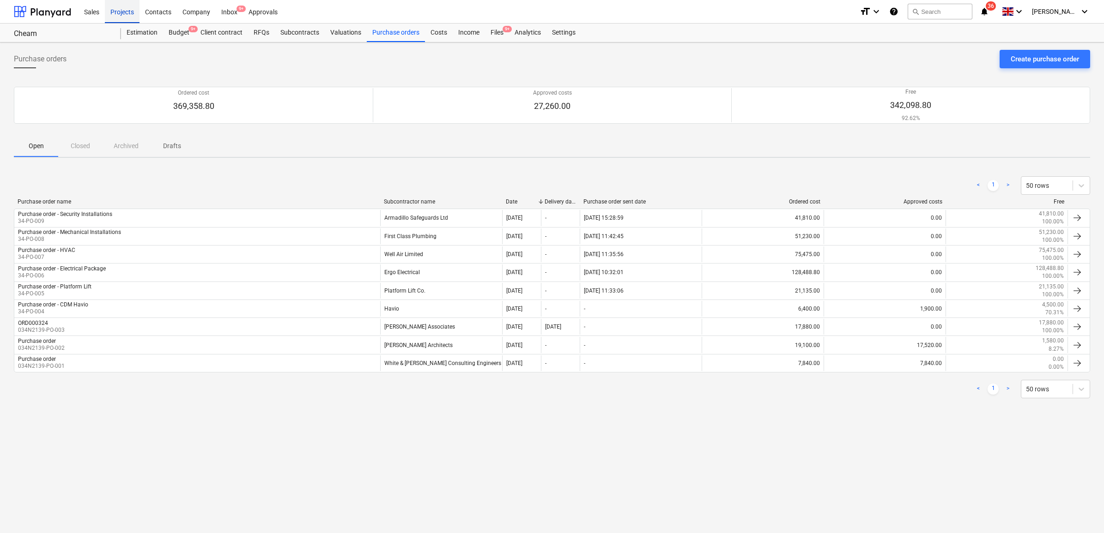
click at [121, 11] on div "Projects" at bounding box center [122, 12] width 35 height 24
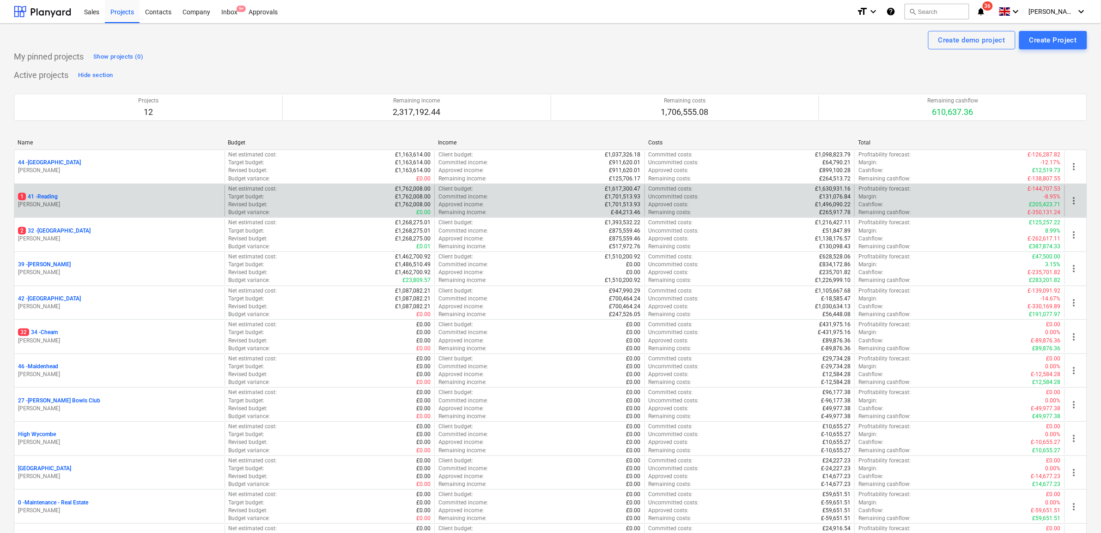
click at [55, 199] on p "1 41 - Reading" at bounding box center [38, 197] width 40 height 8
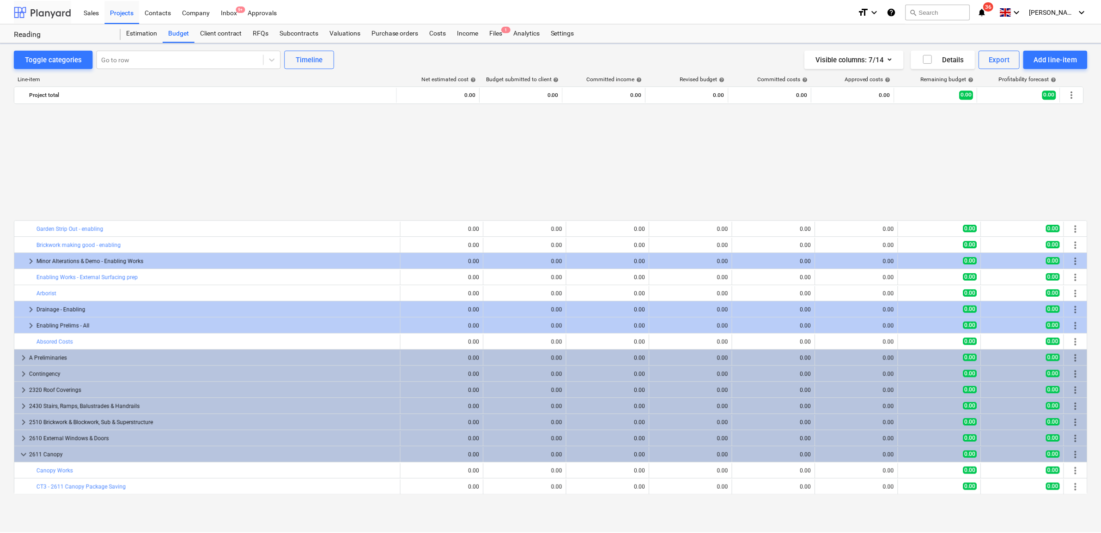
scroll to position [436, 0]
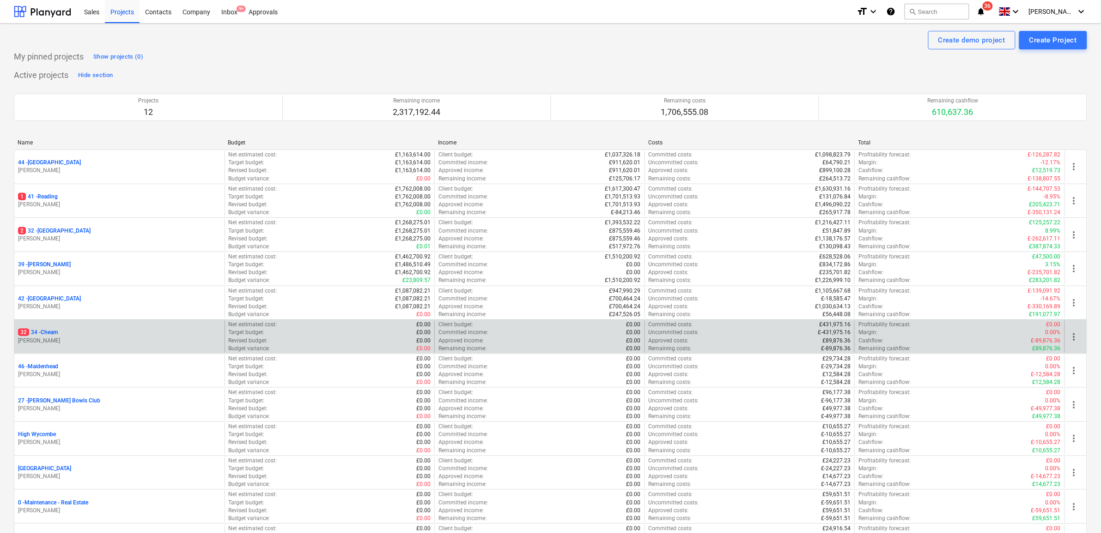
click at [58, 331] on p "32 34 - Cheam" at bounding box center [38, 333] width 40 height 8
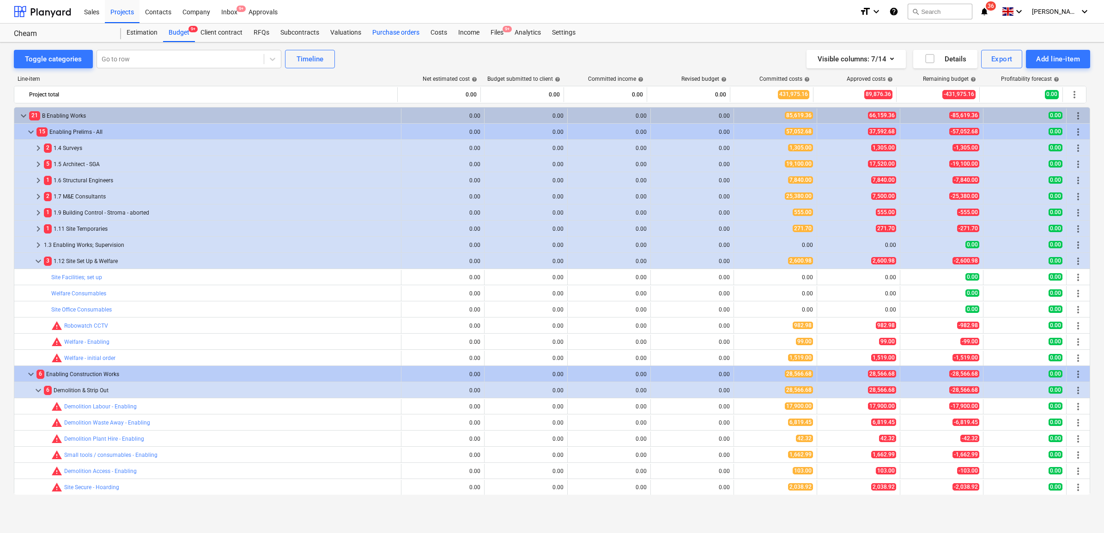
click at [386, 27] on div "Purchase orders" at bounding box center [396, 33] width 58 height 18
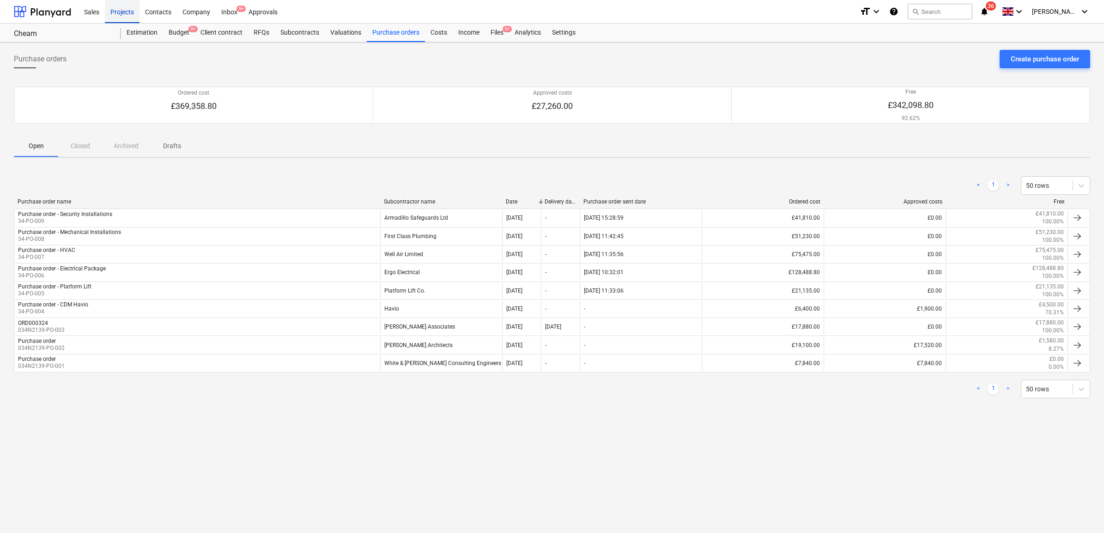
click at [115, 15] on div "Projects" at bounding box center [122, 12] width 35 height 24
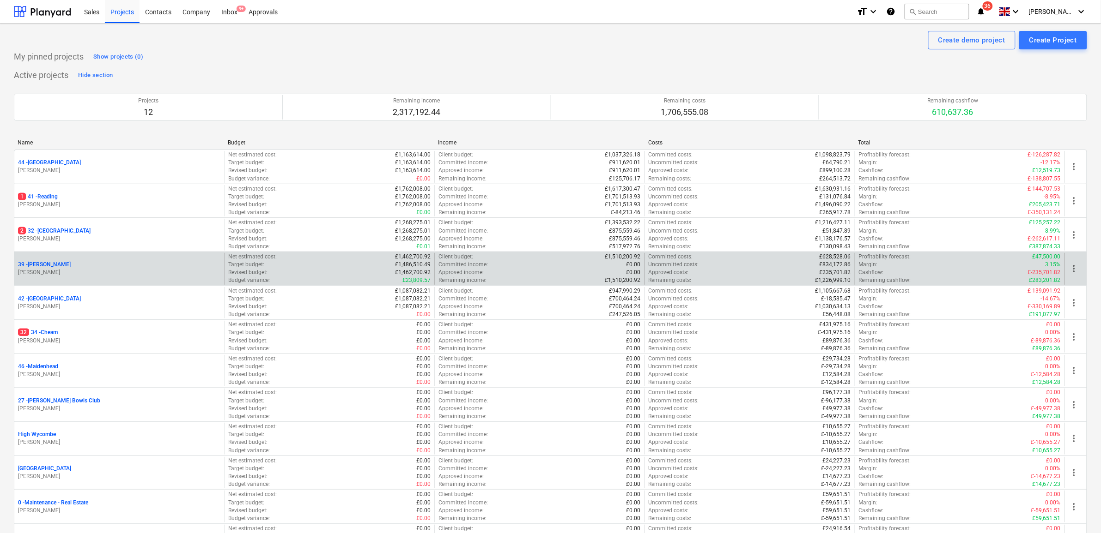
click at [36, 262] on p "39 - [GEOGRAPHIC_DATA]" at bounding box center [44, 265] width 53 height 8
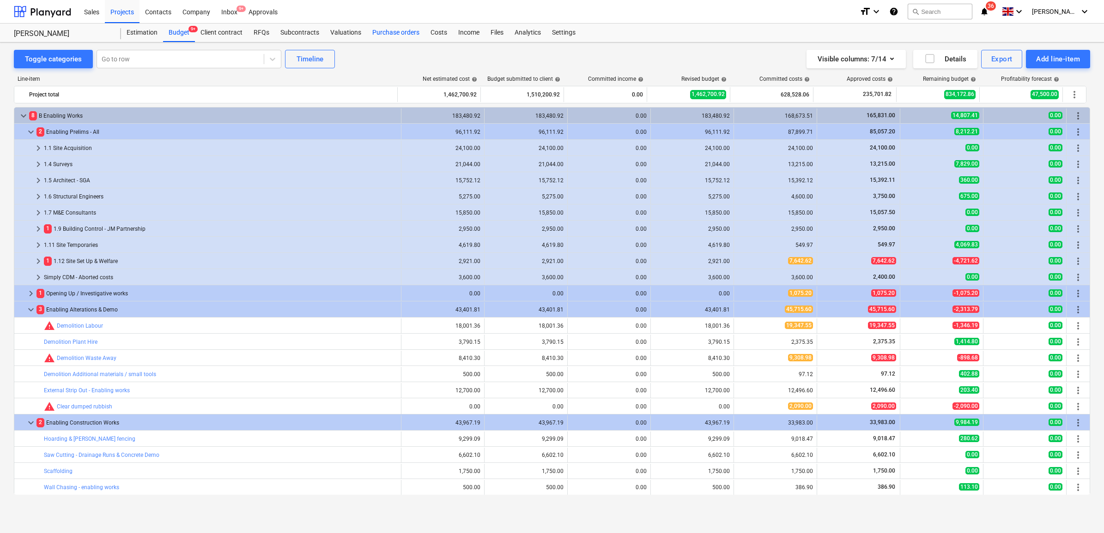
click at [387, 28] on div "Purchase orders" at bounding box center [396, 33] width 58 height 18
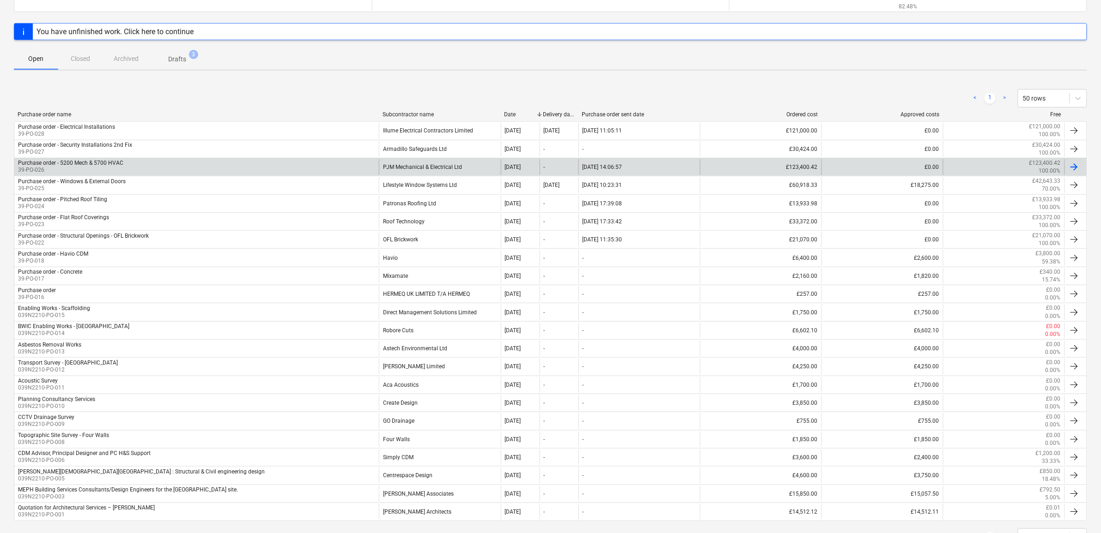
scroll to position [115, 0]
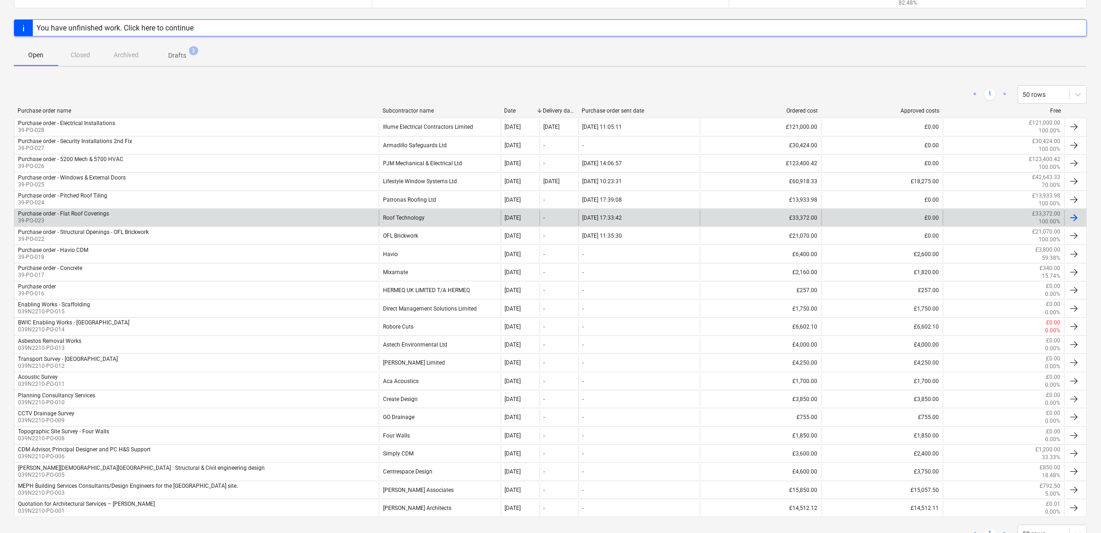
click at [434, 218] on div "Roof Technology" at bounding box center [439, 218] width 121 height 16
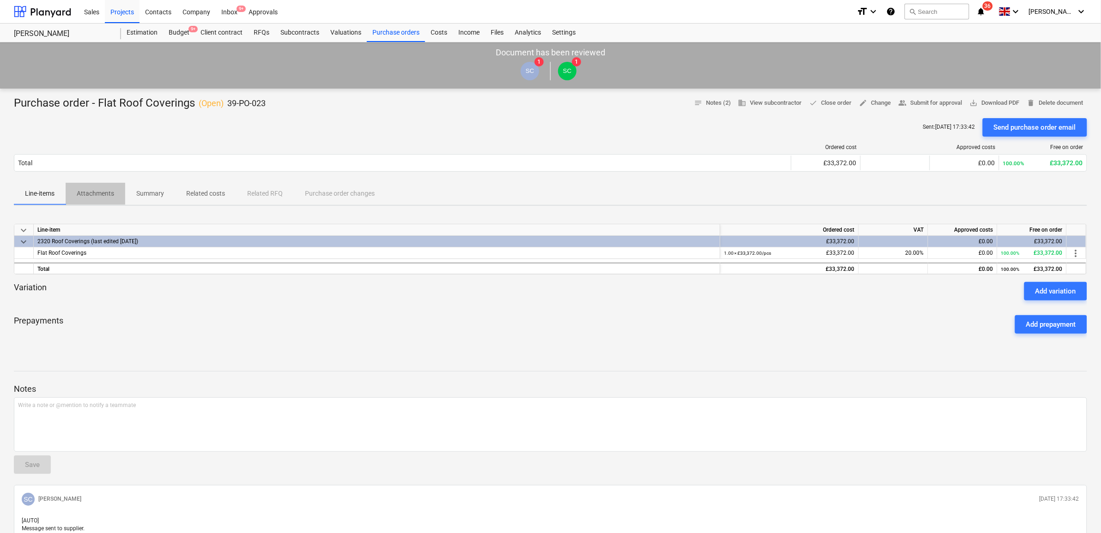
click at [108, 195] on p "Attachments" at bounding box center [95, 194] width 37 height 10
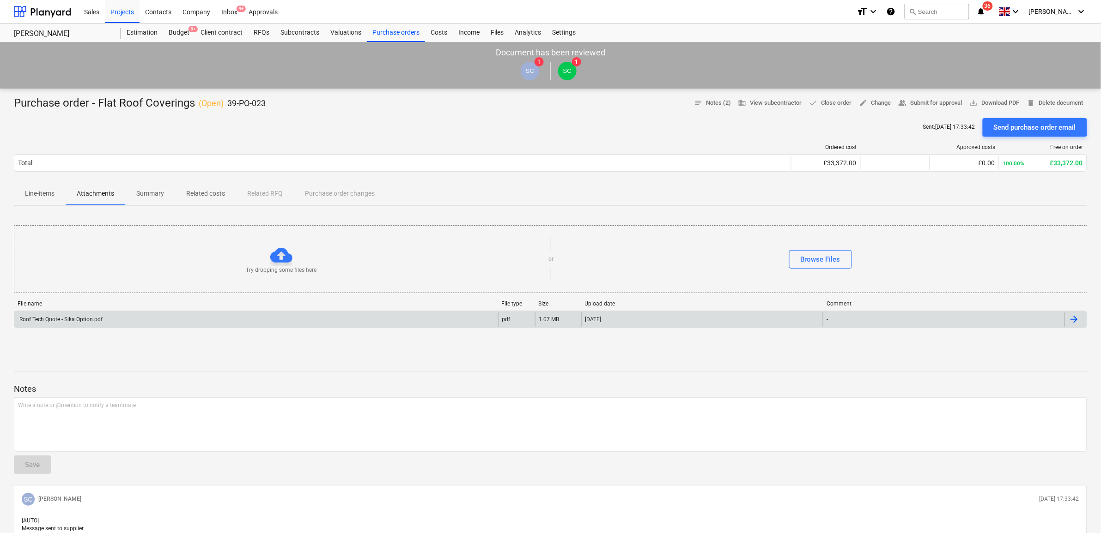
click at [209, 311] on div "Roof Tech Quote - Sika Option.pdf pdf 1.07 MB [DATE] -" at bounding box center [550, 320] width 1073 height 18
click at [443, 321] on div "Roof Tech Quote - Sika Option.pdf" at bounding box center [256, 319] width 484 height 15
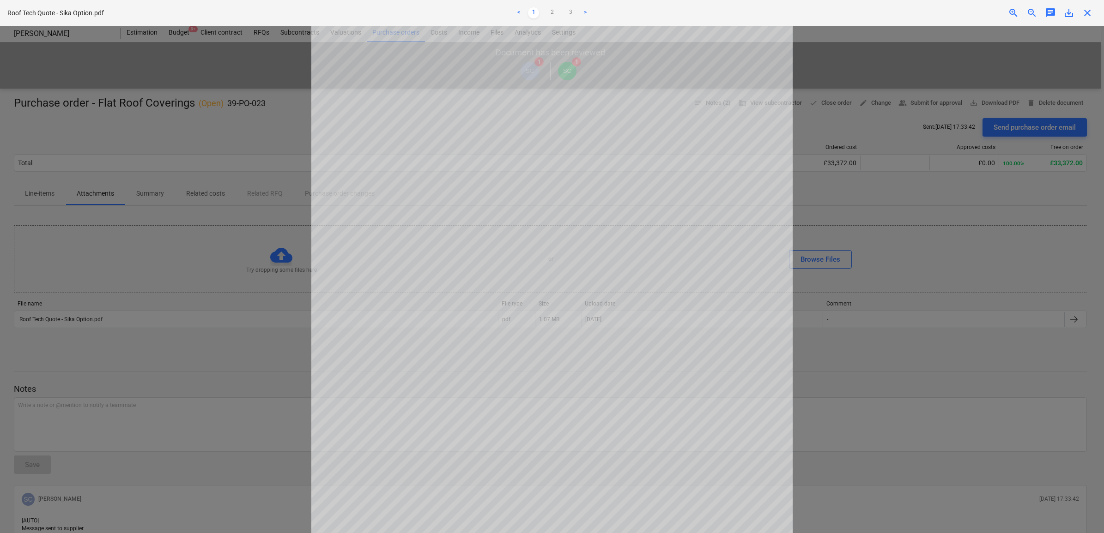
click at [1088, 9] on div "Project fetching failed" at bounding box center [974, 9] width 249 height 19
click at [901, 179] on div at bounding box center [552, 280] width 1104 height 508
click at [1086, 11] on div "Project fetching failed" at bounding box center [974, 9] width 249 height 19
click at [938, 119] on div at bounding box center [552, 280] width 1104 height 508
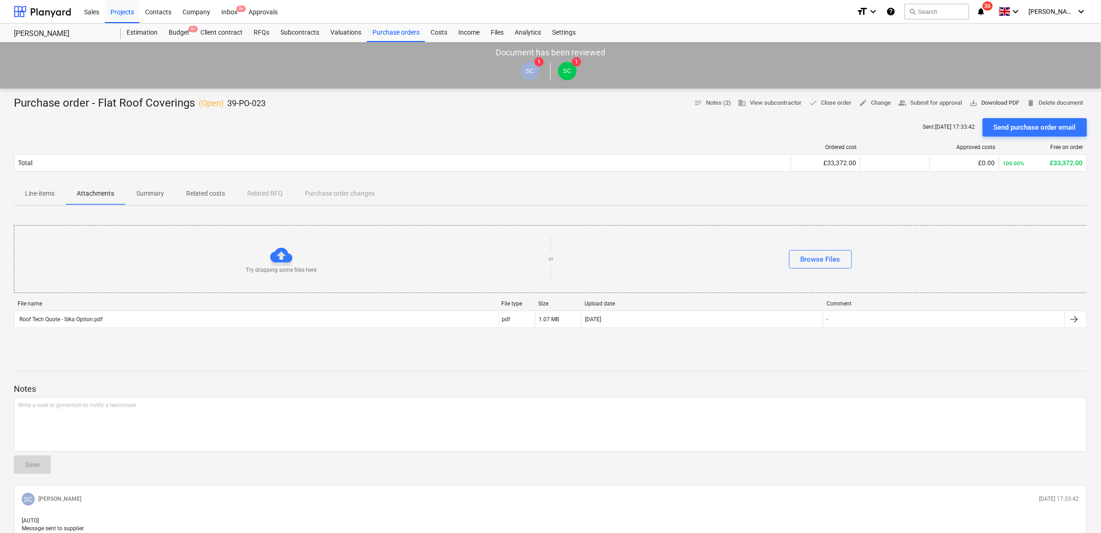
click at [997, 103] on span "save_alt Download PDF" at bounding box center [994, 103] width 50 height 11
click at [560, 35] on div "Settings" at bounding box center [563, 33] width 35 height 18
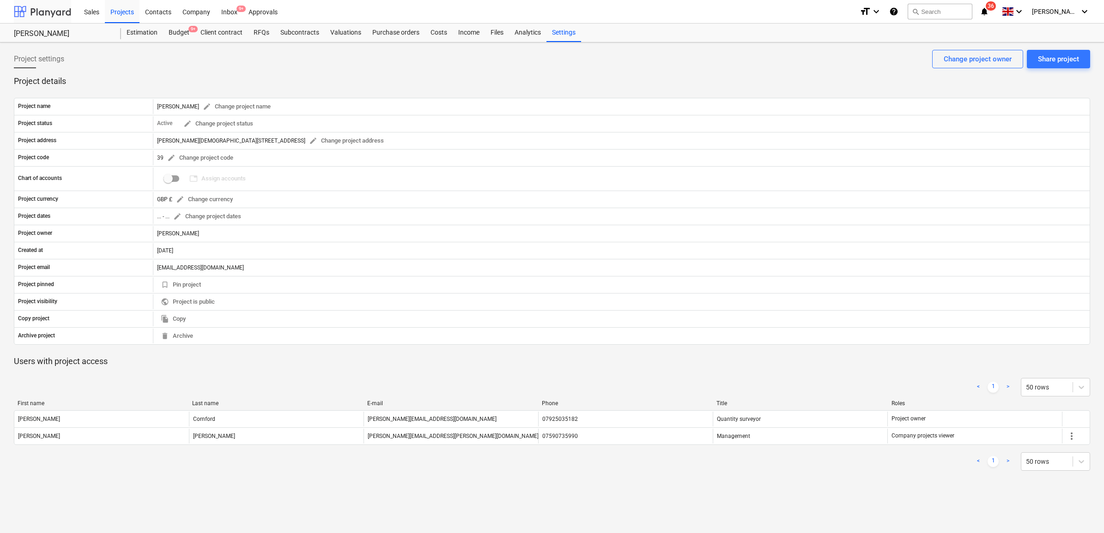
click at [61, 12] on div at bounding box center [42, 11] width 57 height 23
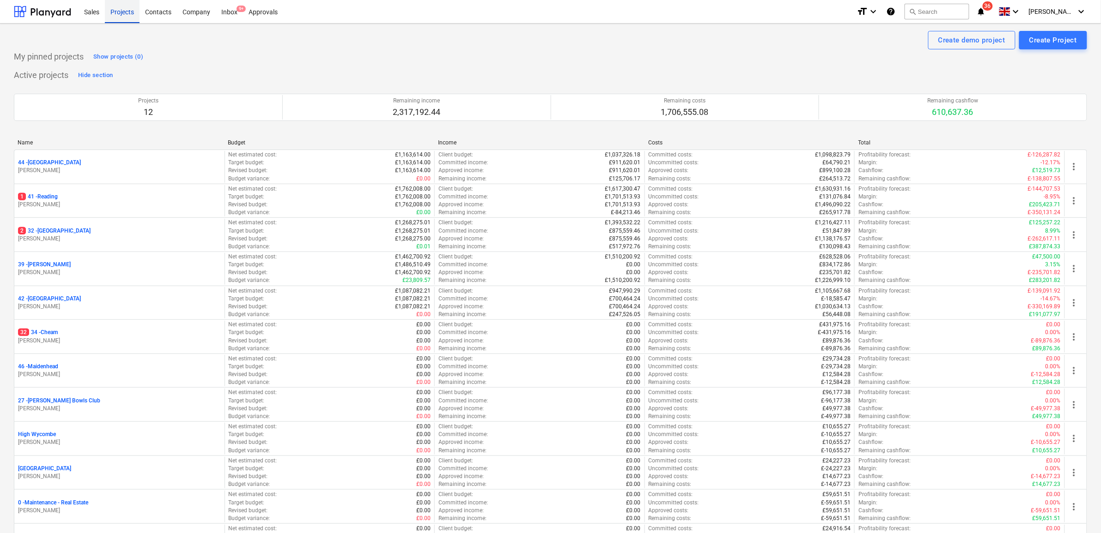
click at [132, 15] on div "Projects" at bounding box center [122, 12] width 35 height 24
click at [197, 12] on div "Company" at bounding box center [196, 12] width 39 height 24
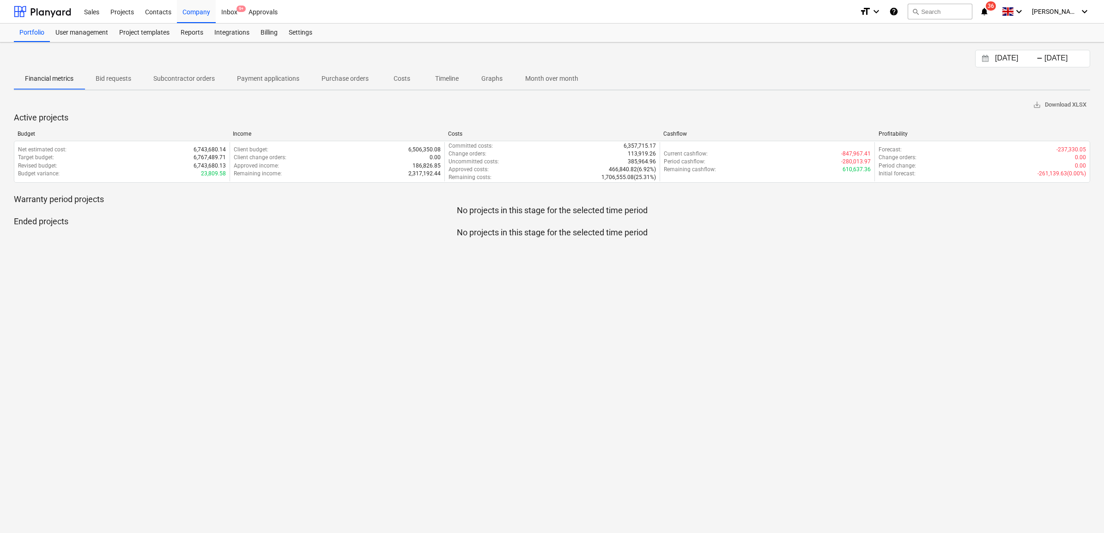
click at [339, 78] on p "Purchase orders" at bounding box center [344, 79] width 47 height 10
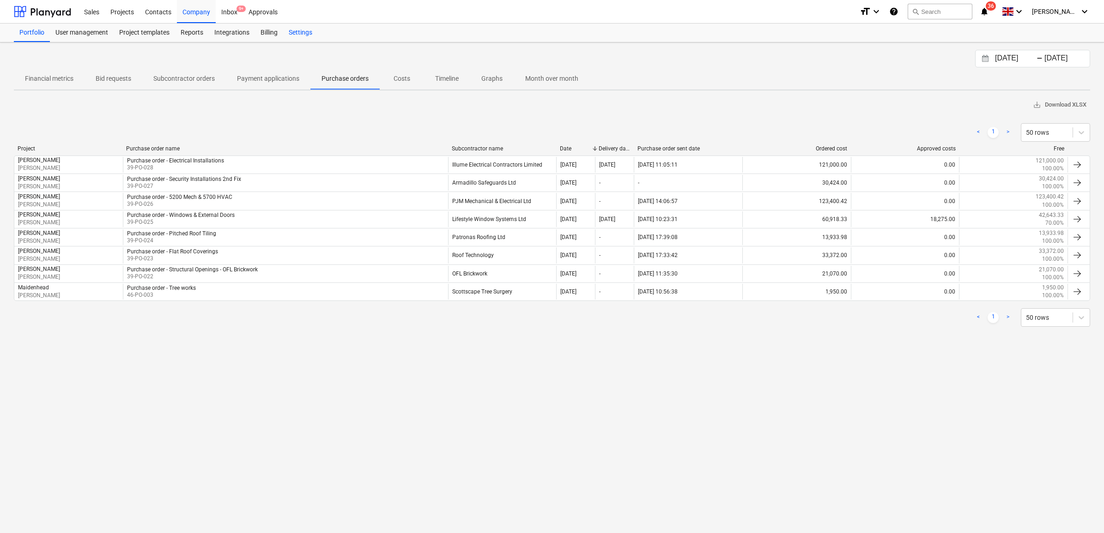
click at [303, 31] on div "Settings" at bounding box center [300, 33] width 35 height 18
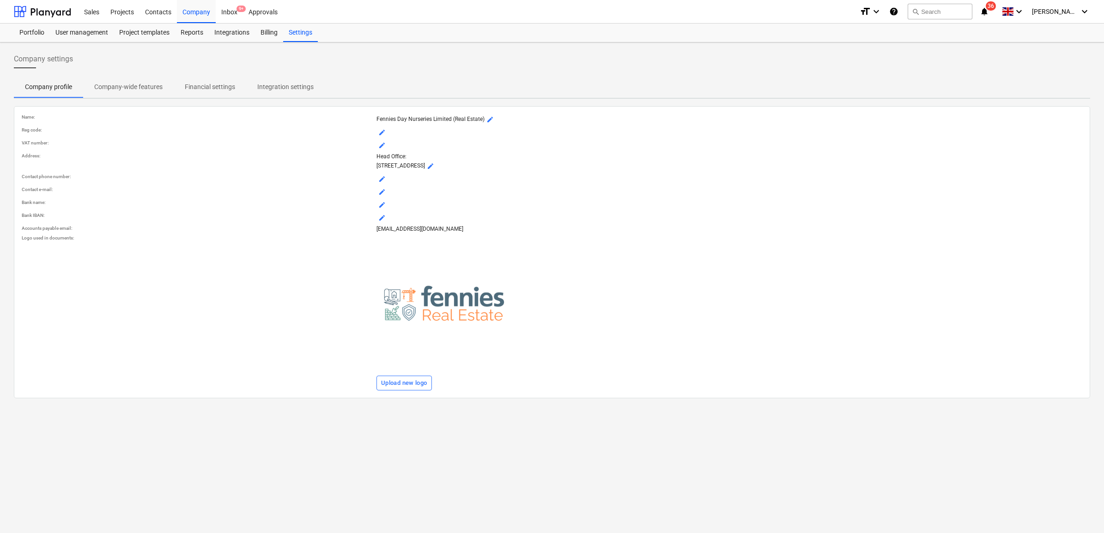
click at [141, 89] on p "Company-wide features" at bounding box center [128, 87] width 68 height 10
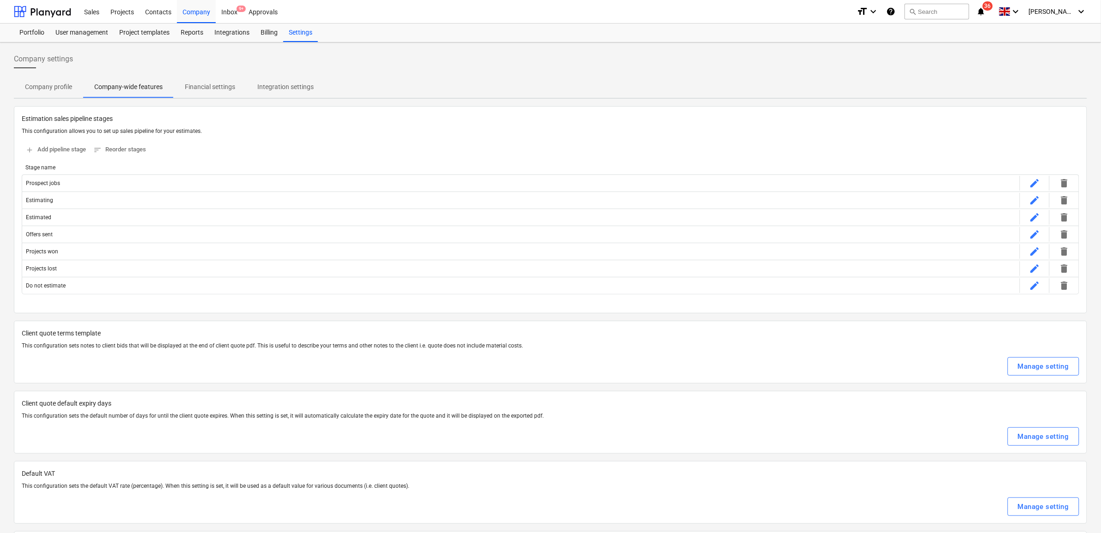
click at [228, 87] on p "Financial settings" at bounding box center [210, 87] width 50 height 10
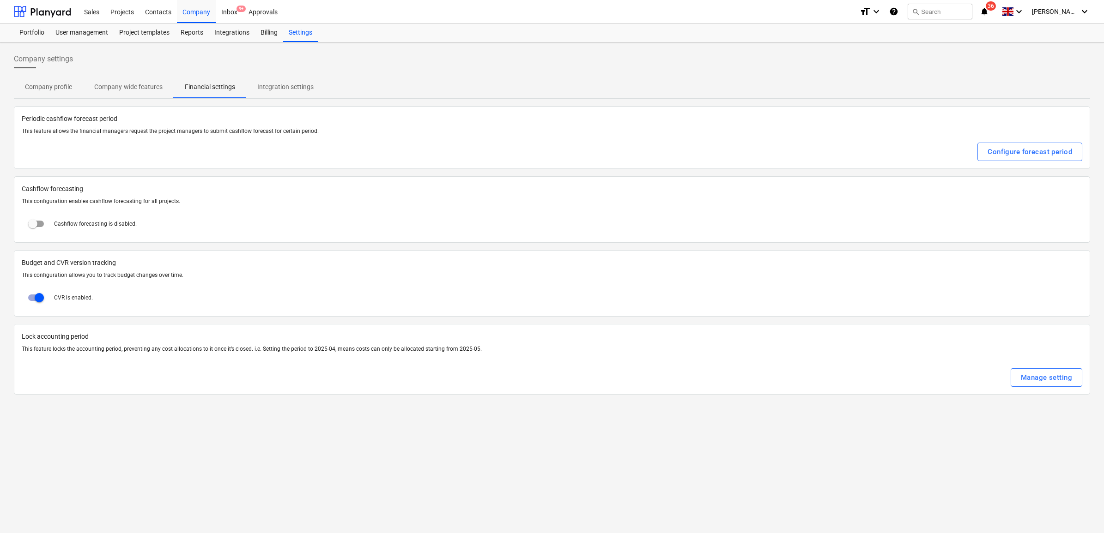
click at [280, 88] on p "Integration settings" at bounding box center [285, 87] width 56 height 10
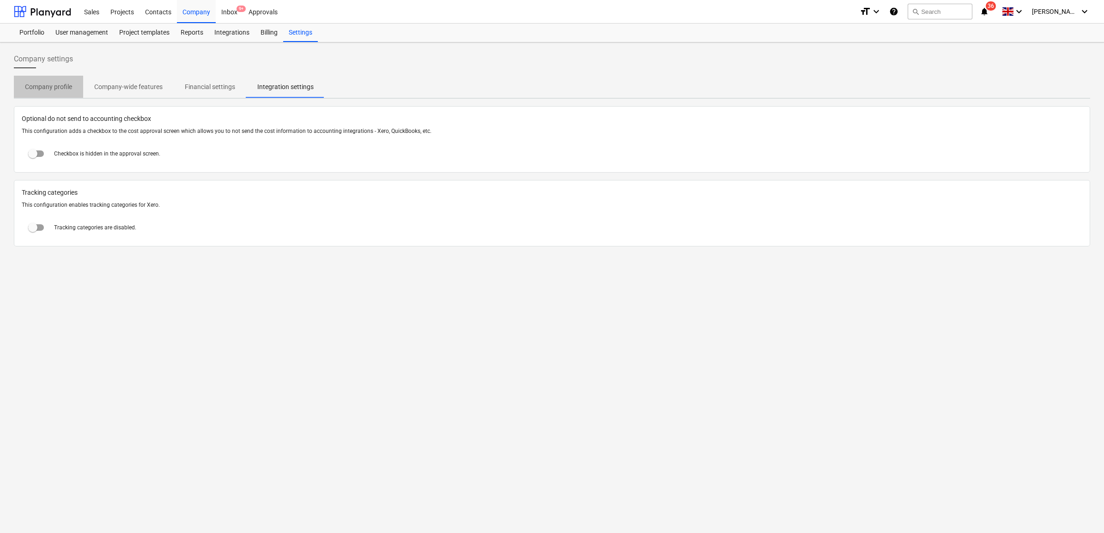
click at [54, 87] on p "Company profile" at bounding box center [48, 87] width 47 height 10
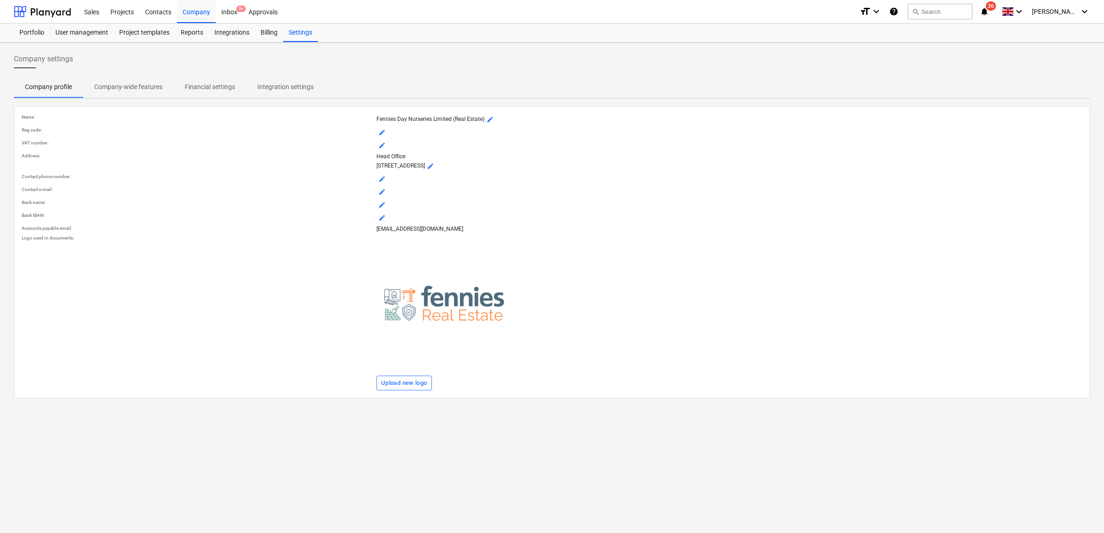
click at [139, 83] on p "Company-wide features" at bounding box center [128, 87] width 68 height 10
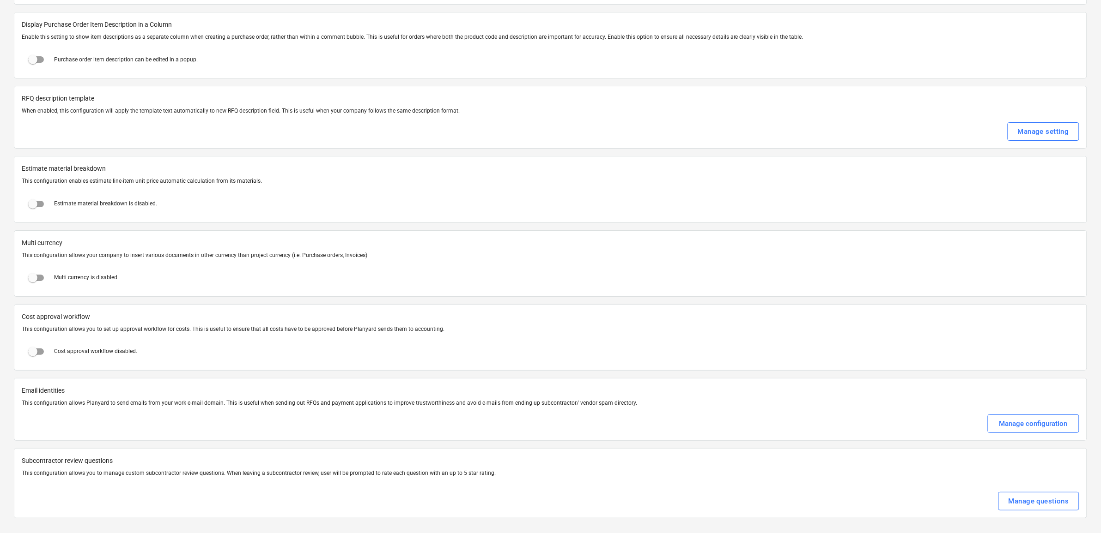
scroll to position [1331, 0]
click at [1016, 427] on div "Manage configuration" at bounding box center [1033, 424] width 68 height 12
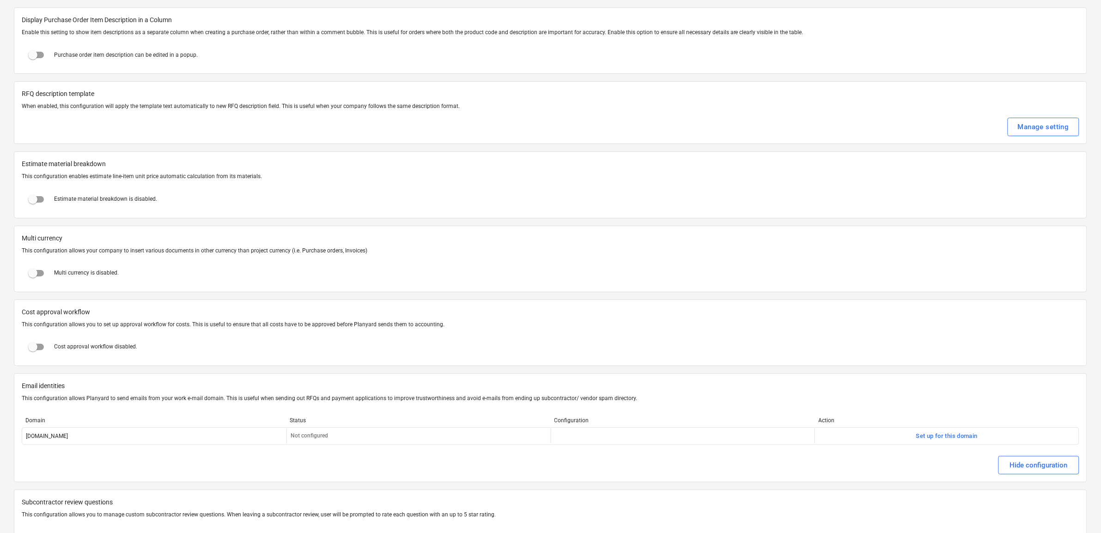
click at [1015, 395] on div at bounding box center [550, 393] width 1057 height 4
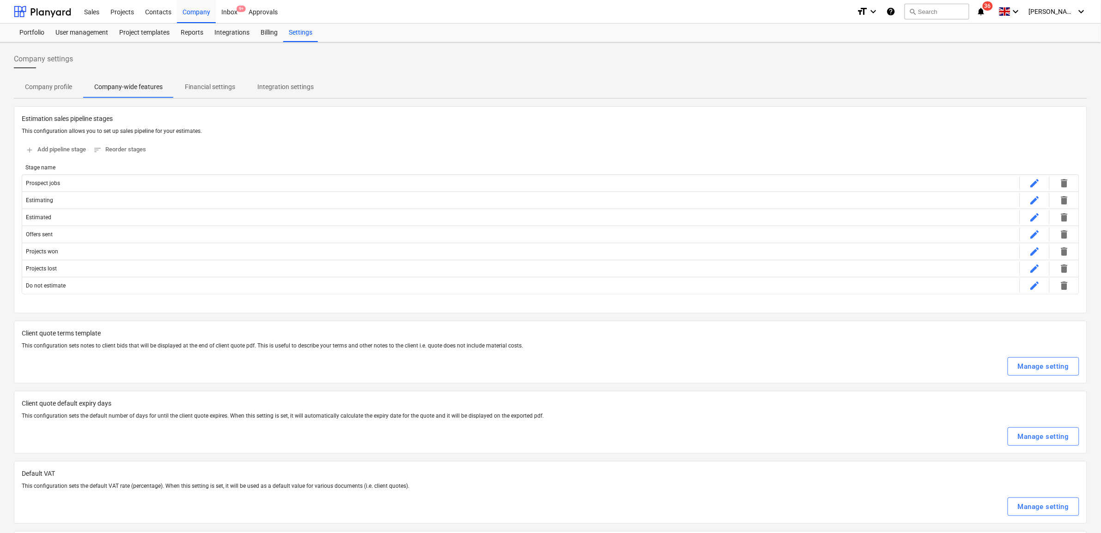
click at [229, 86] on p "Financial settings" at bounding box center [210, 87] width 50 height 10
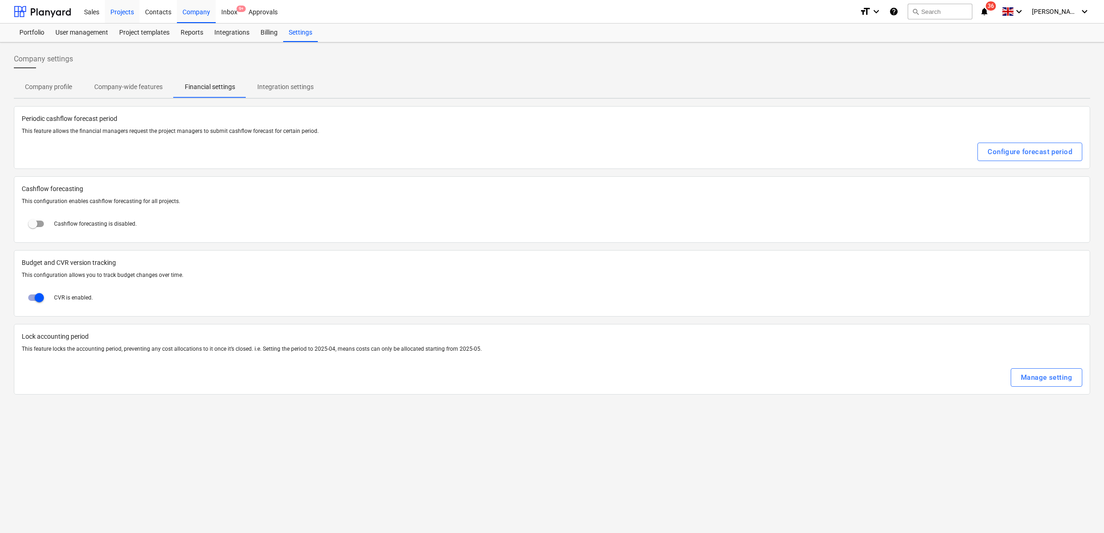
click at [132, 15] on div "Projects" at bounding box center [122, 12] width 35 height 24
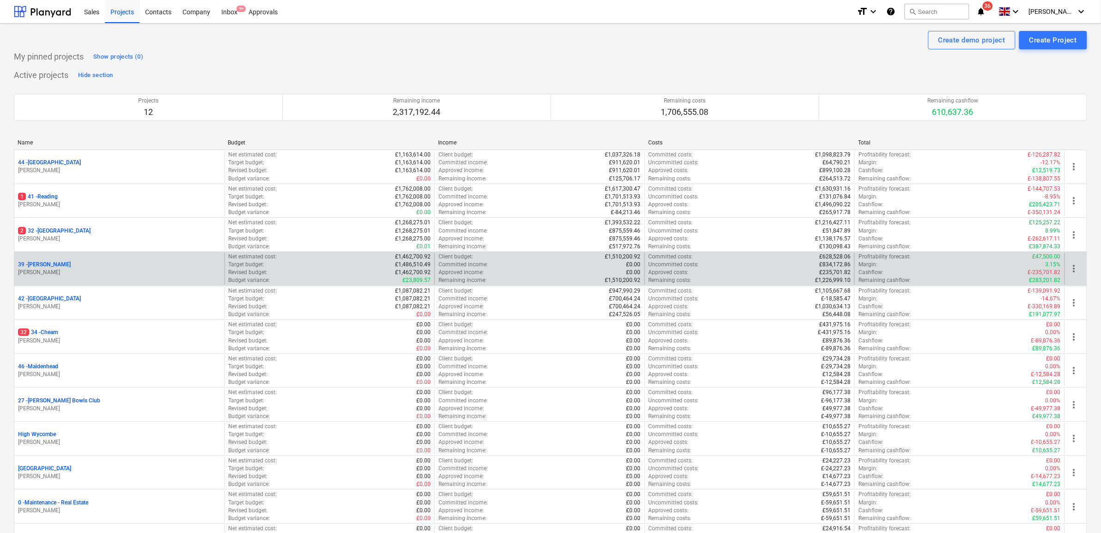
click at [38, 268] on p "39 - [GEOGRAPHIC_DATA]" at bounding box center [44, 265] width 53 height 8
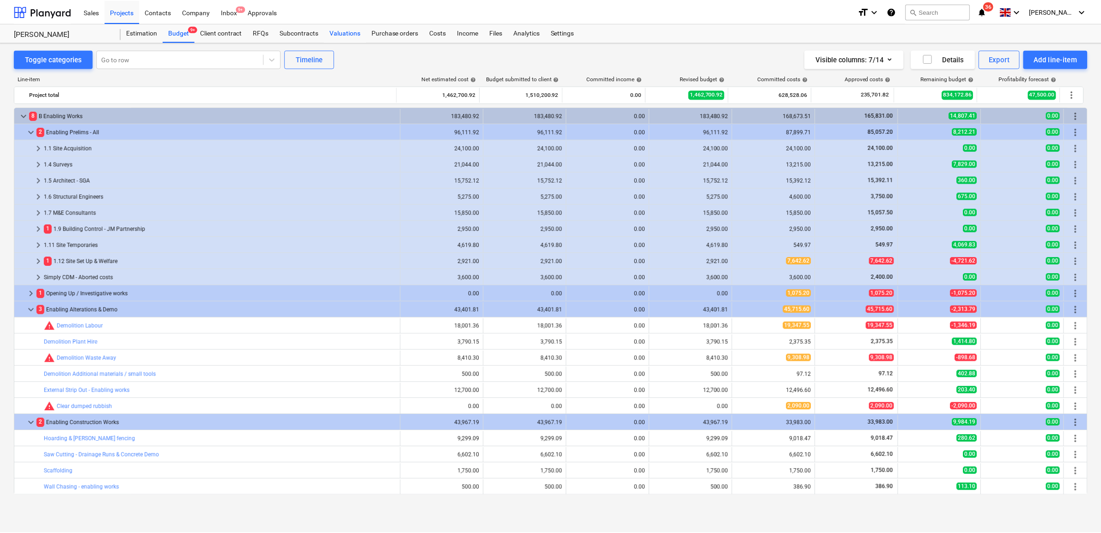
scroll to position [289, 0]
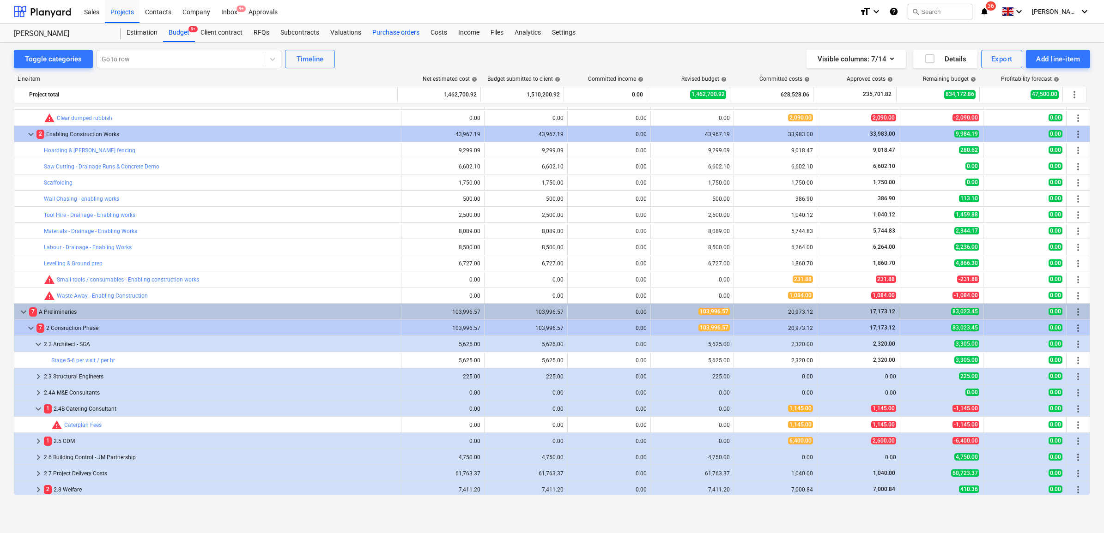
click at [379, 31] on div "Purchase orders" at bounding box center [396, 33] width 58 height 18
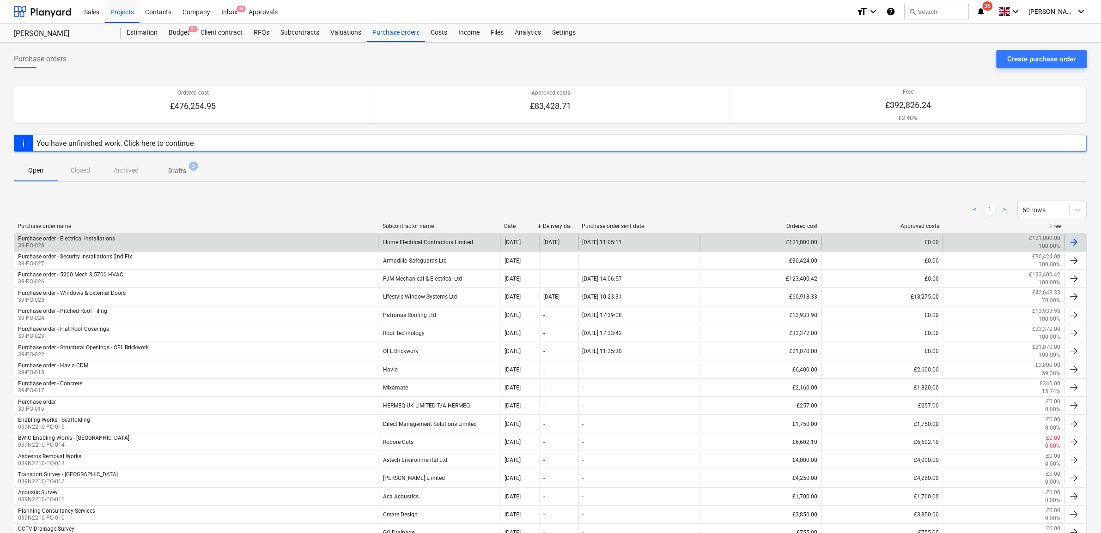
click at [193, 239] on div "Purchase order - Electrical Installations 39-PO-028" at bounding box center [196, 243] width 364 height 16
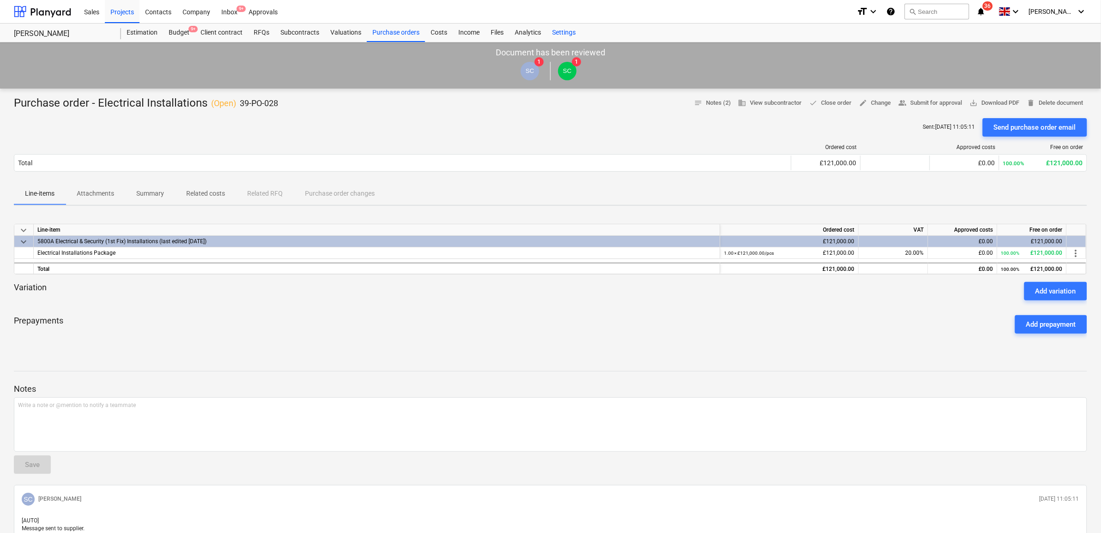
click at [552, 31] on div "Settings" at bounding box center [563, 33] width 35 height 18
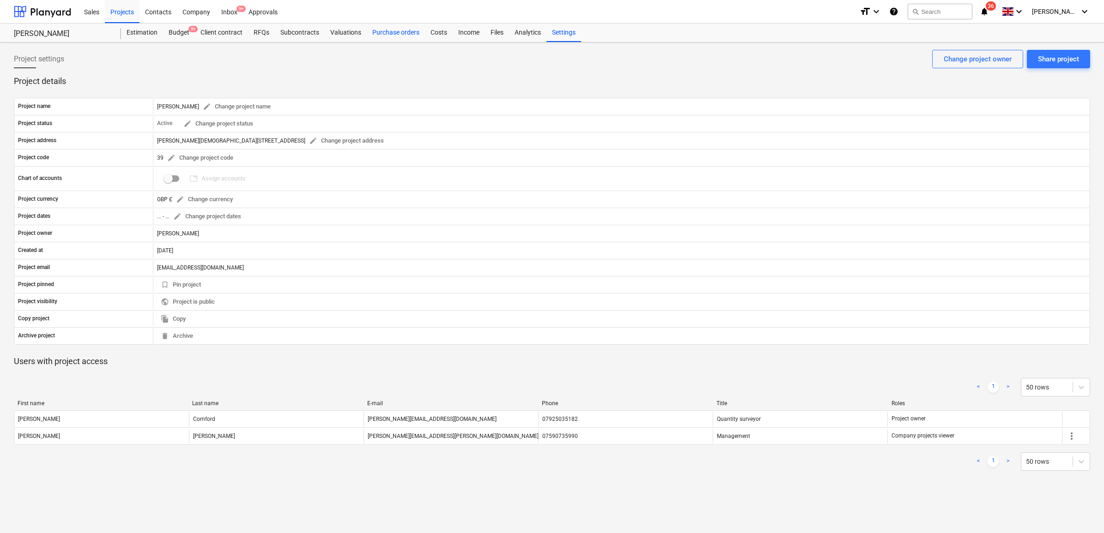
click at [389, 29] on div "Purchase orders" at bounding box center [396, 33] width 58 height 18
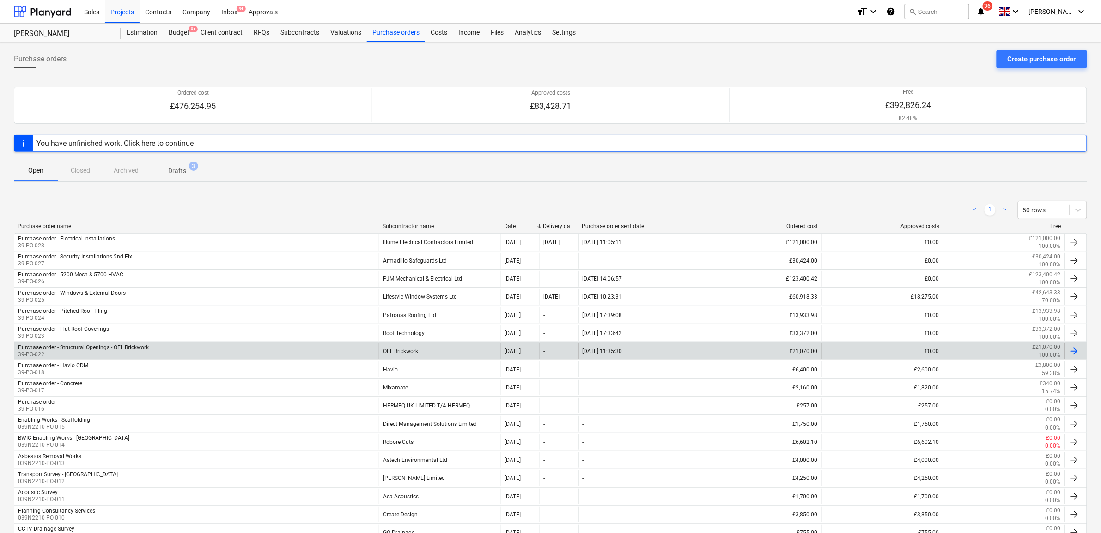
click at [442, 354] on div "OFL Brickwork" at bounding box center [439, 352] width 121 height 16
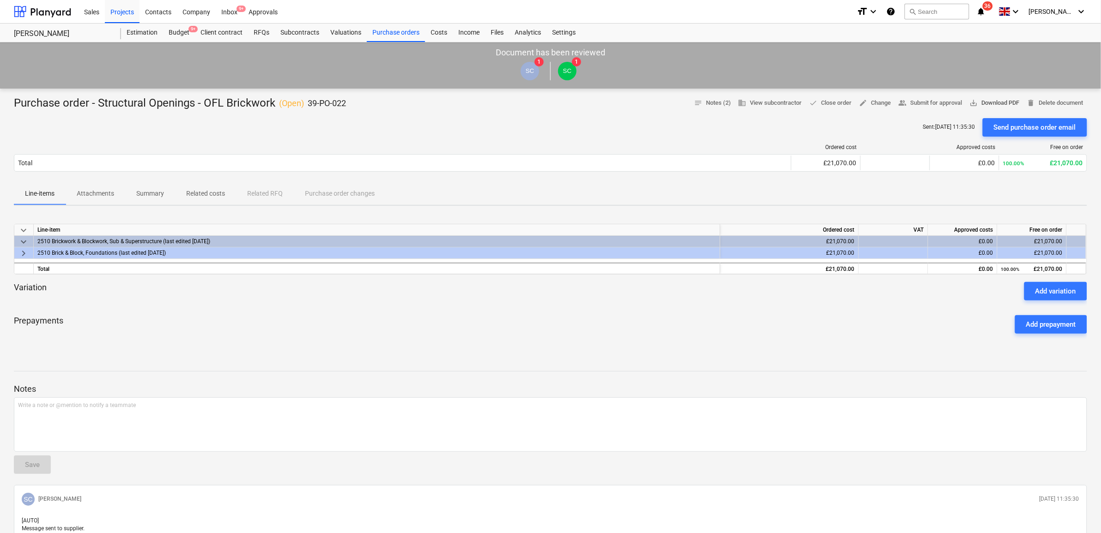
click at [998, 101] on span "save_alt Download PDF" at bounding box center [994, 103] width 50 height 11
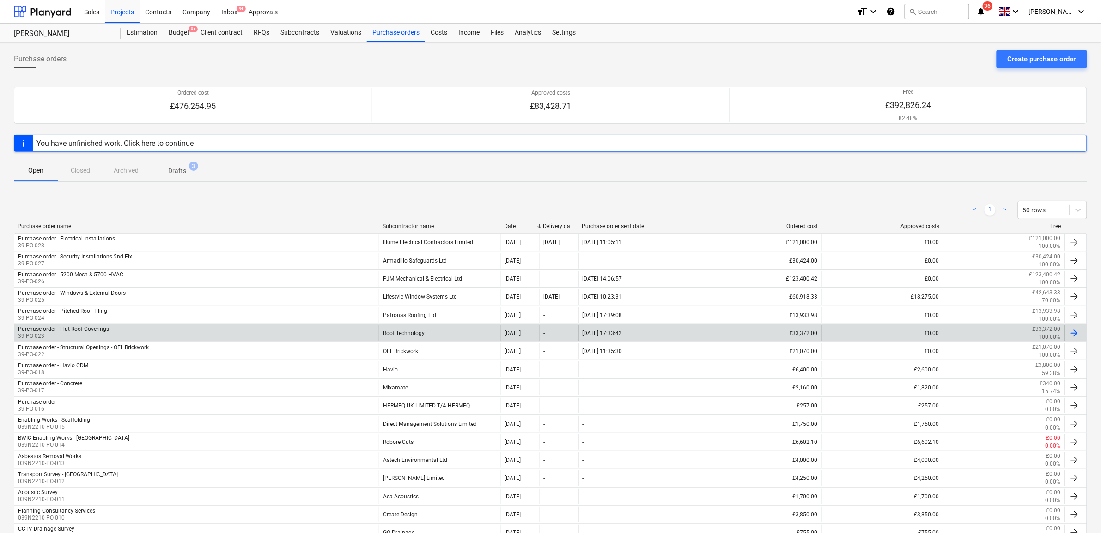
click at [440, 335] on div "Roof Technology" at bounding box center [439, 334] width 121 height 16
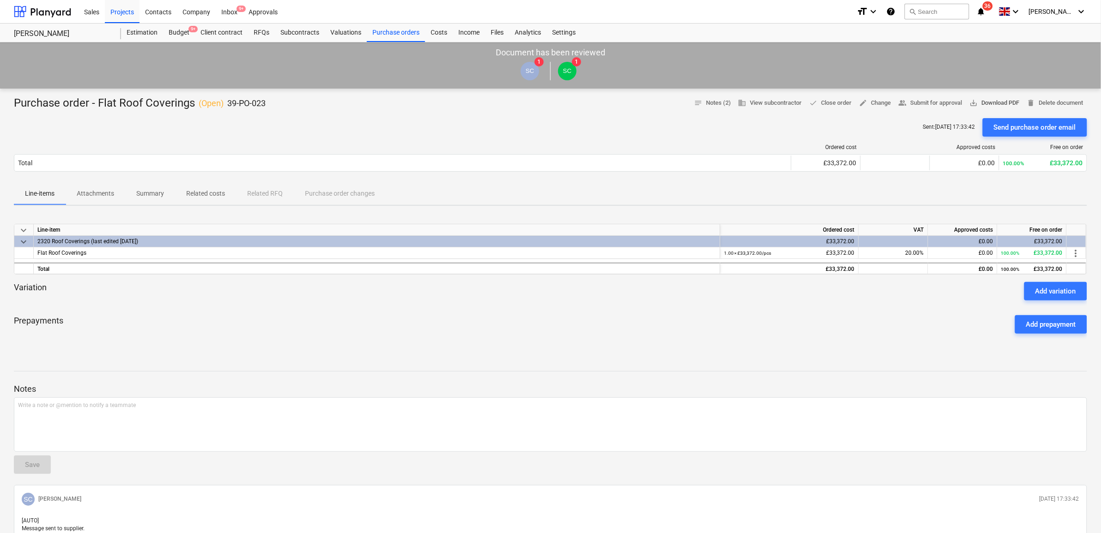
click at [994, 103] on span "save_alt Download PDF" at bounding box center [994, 103] width 50 height 11
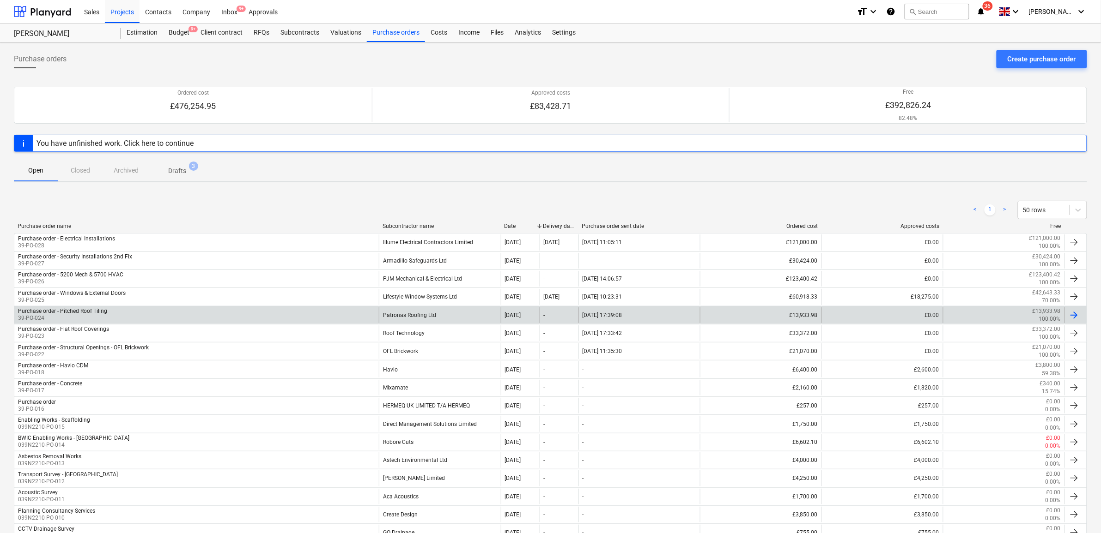
click at [421, 314] on div "Patronas Roofing Ltd" at bounding box center [439, 316] width 121 height 16
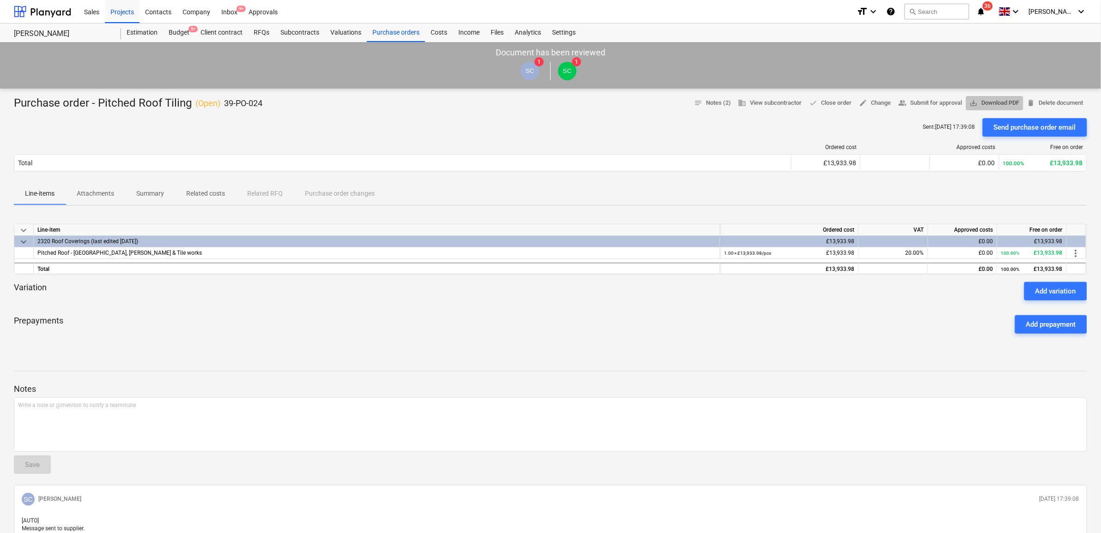
click at [1001, 101] on span "save_alt Download PDF" at bounding box center [994, 103] width 50 height 11
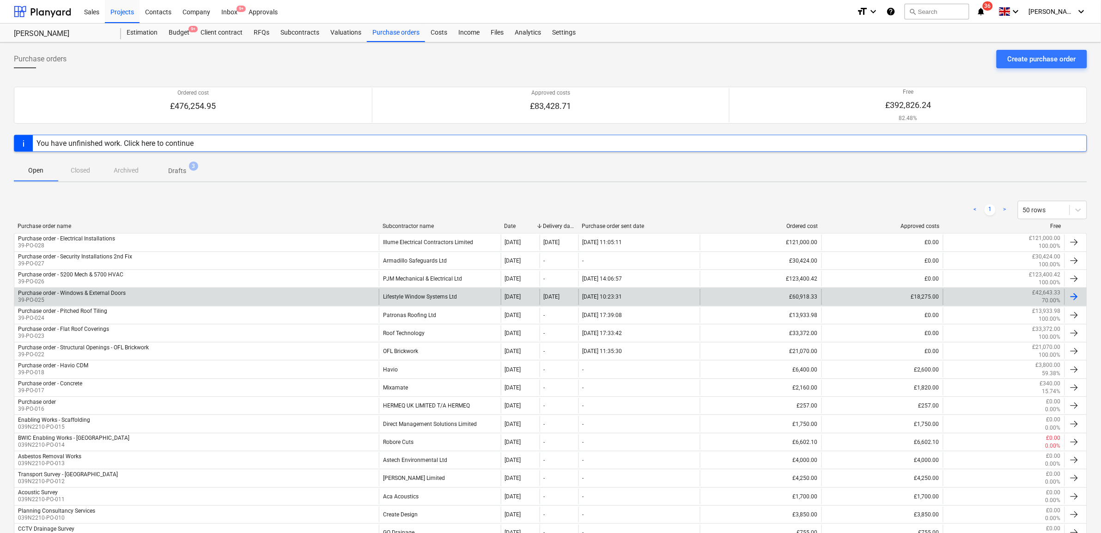
click at [469, 300] on div "Lifestyle Window Systems Ltd" at bounding box center [439, 297] width 121 height 16
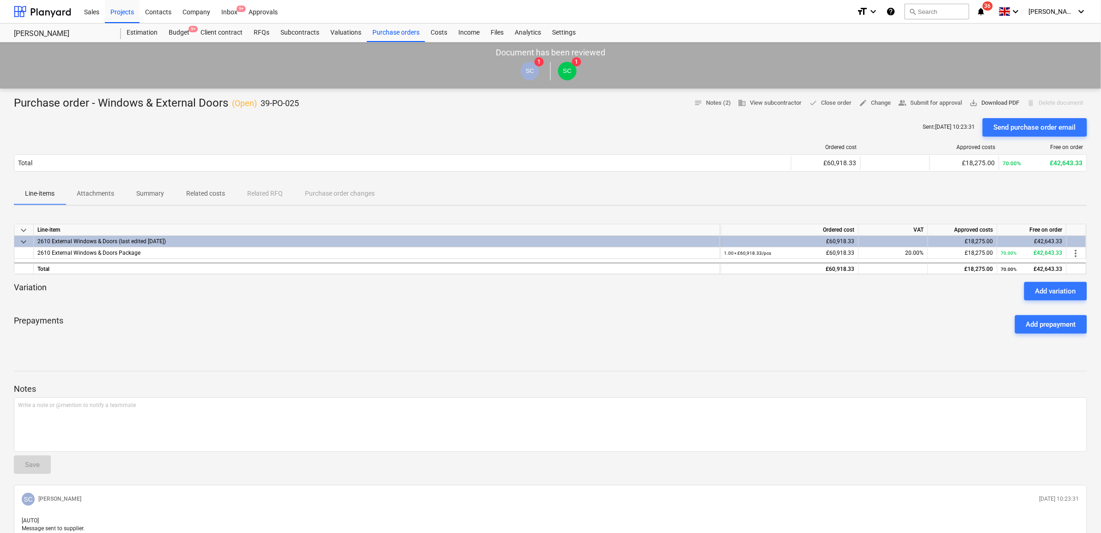
click at [980, 100] on span "save_alt Download PDF" at bounding box center [994, 103] width 50 height 11
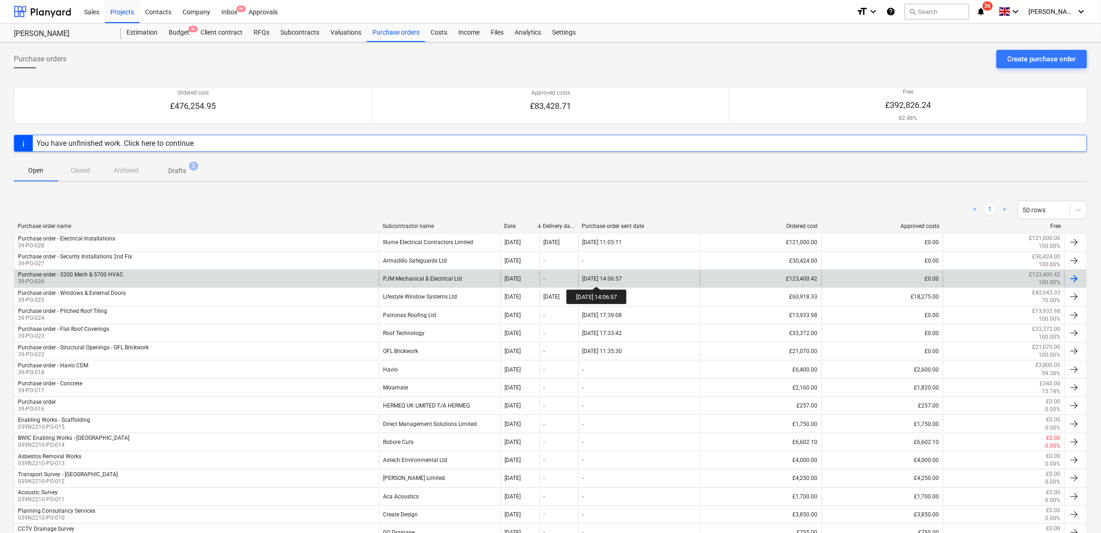
click at [603, 278] on div "[DATE] 14:06:57" at bounding box center [602, 279] width 40 height 6
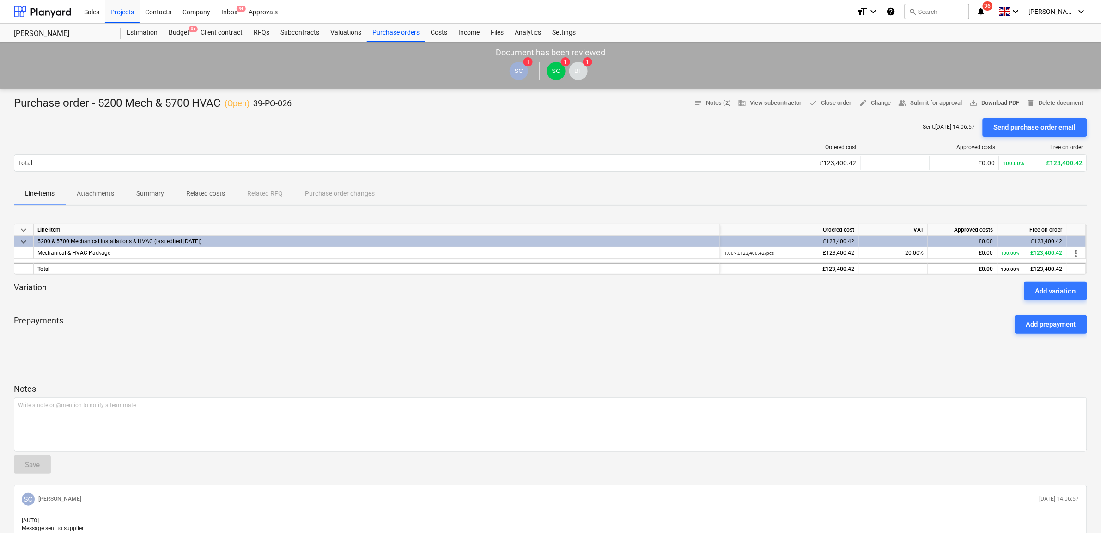
click at [984, 102] on span "save_alt Download PDF" at bounding box center [994, 103] width 50 height 11
click at [518, 331] on div "Prepayments Add prepayment" at bounding box center [550, 324] width 1073 height 33
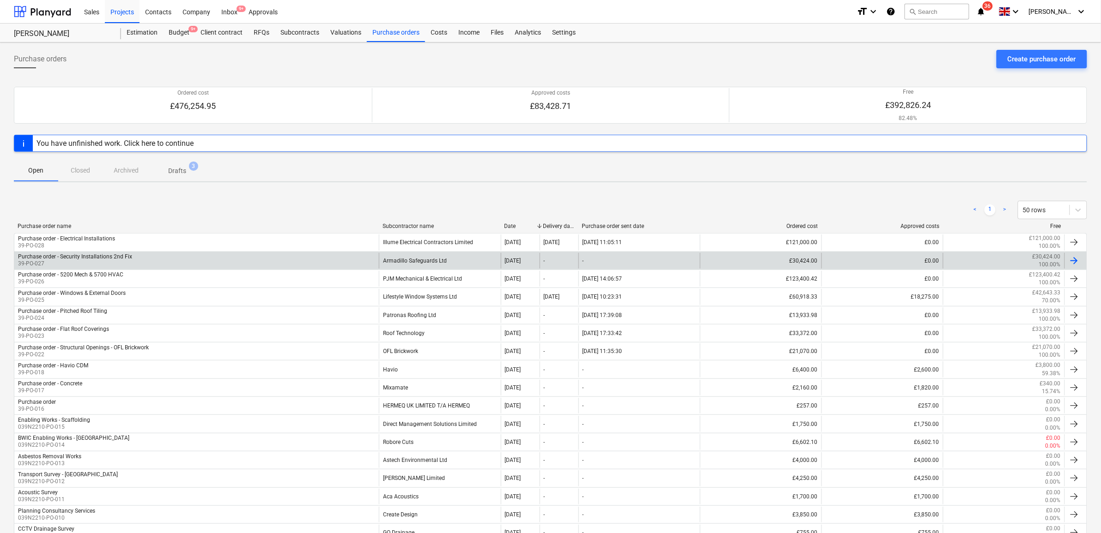
click at [444, 264] on div "Armadillo Safeguards Ltd" at bounding box center [439, 261] width 121 height 16
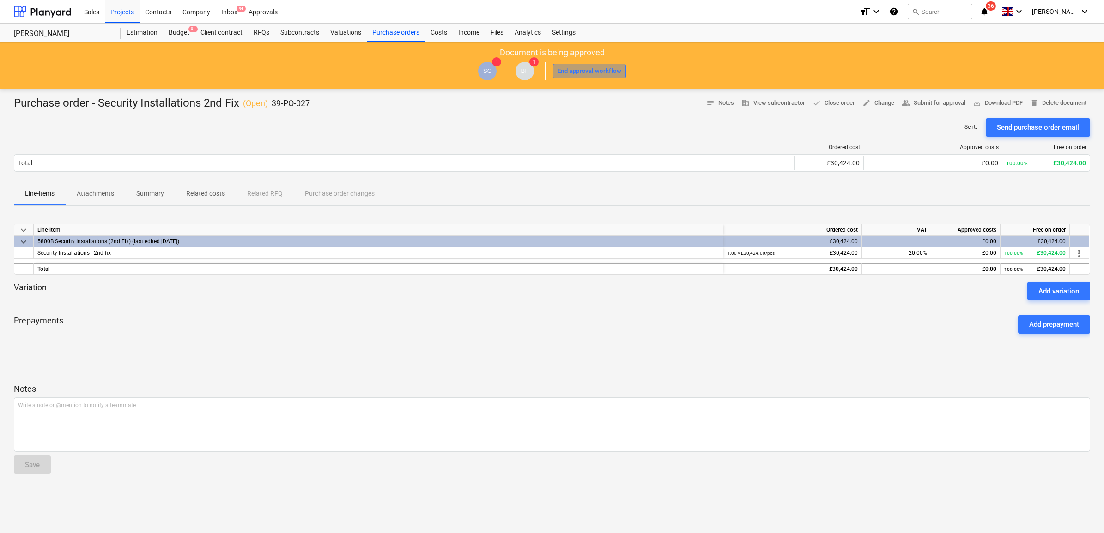
click at [581, 70] on div "End approval workflow" at bounding box center [589, 71] width 64 height 11
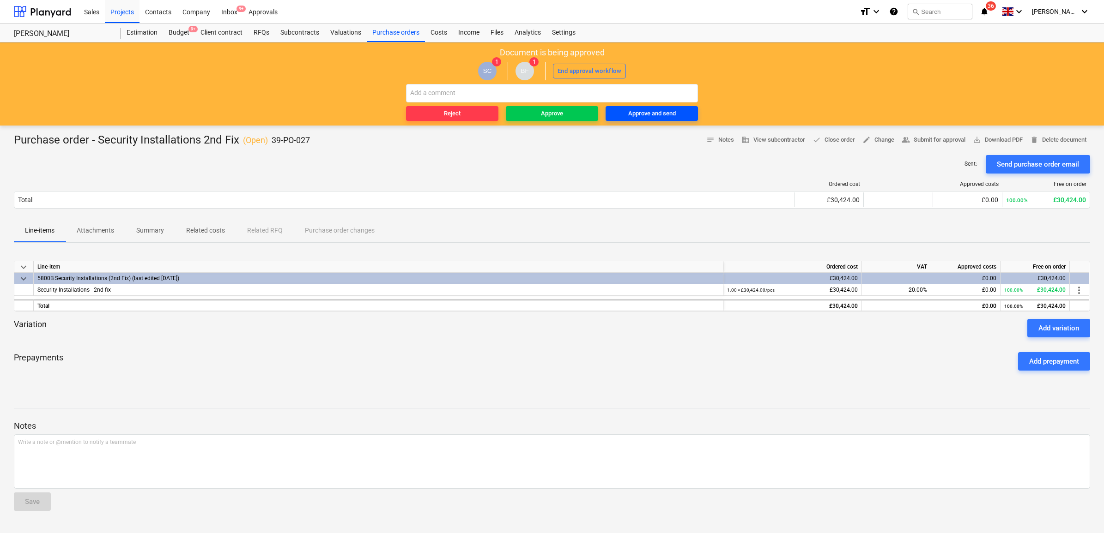
click at [644, 114] on div "Approve and send" at bounding box center [652, 114] width 48 height 11
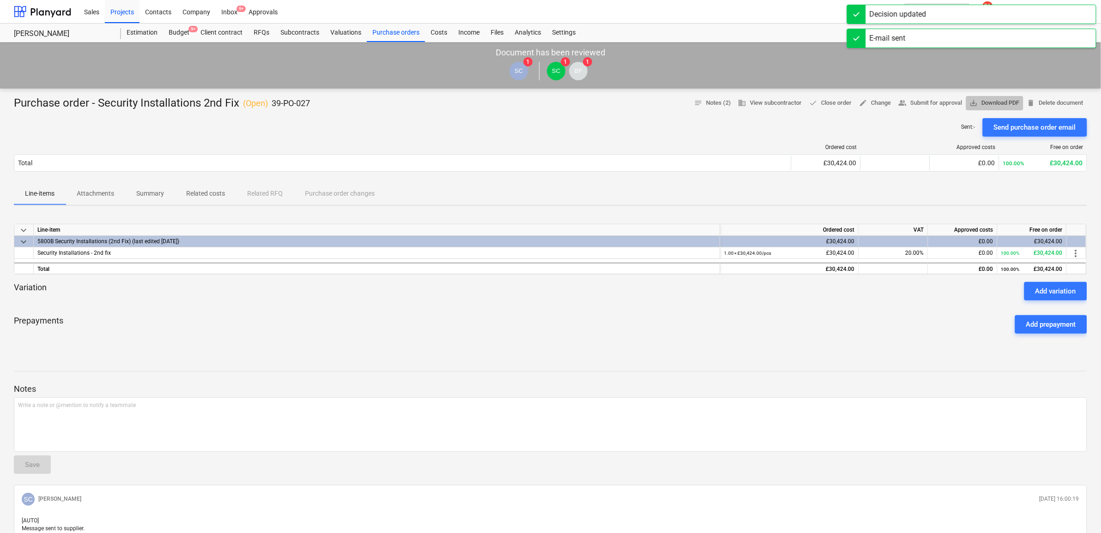
click at [989, 101] on span "save_alt Download PDF" at bounding box center [994, 103] width 50 height 11
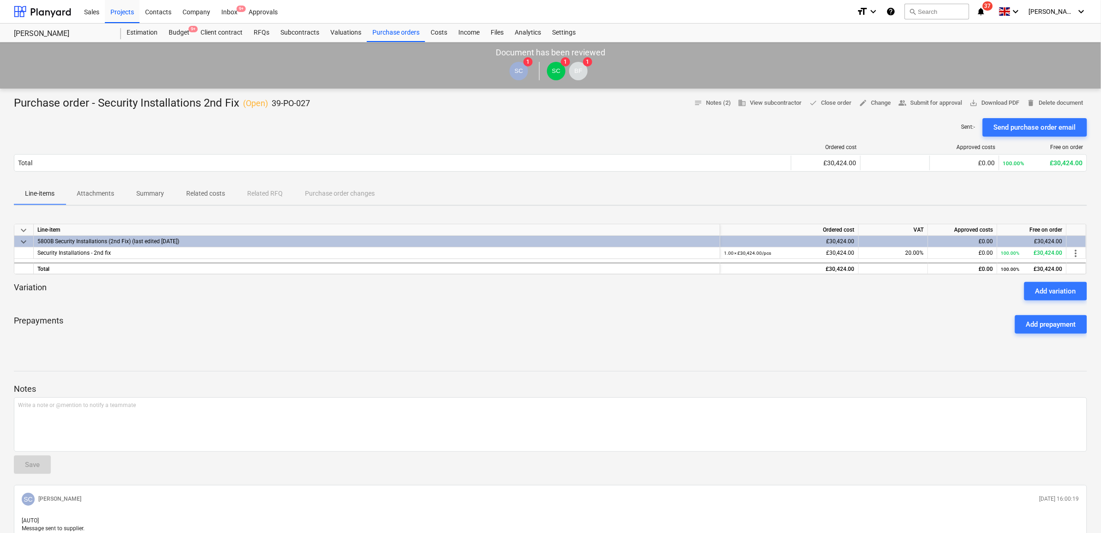
click at [567, 342] on div "keyboard_arrow_down Line-item Ordered cost VAT Approved costs Free on order key…" at bounding box center [550, 282] width 1073 height 139
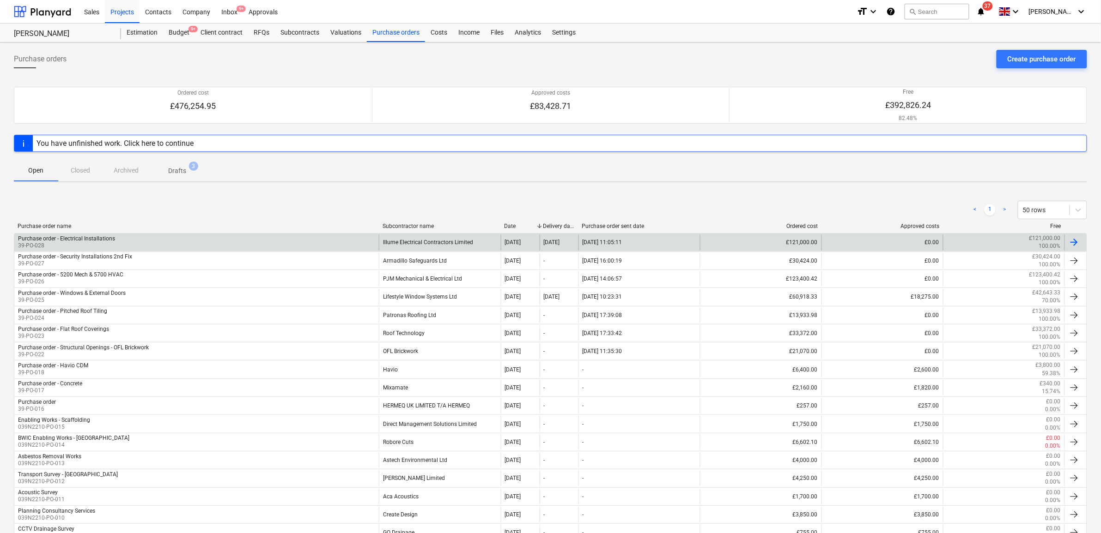
click at [439, 241] on div "Illume Electrical Contractors Limited" at bounding box center [439, 243] width 121 height 16
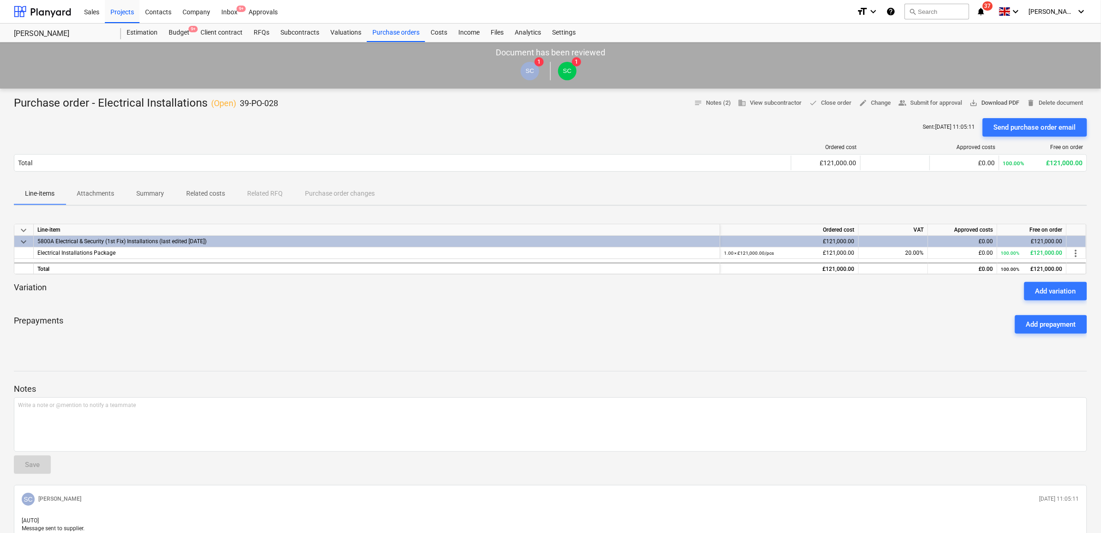
click at [980, 103] on span "save_alt Download PDF" at bounding box center [994, 103] width 50 height 11
